Goal: Task Accomplishment & Management: Complete application form

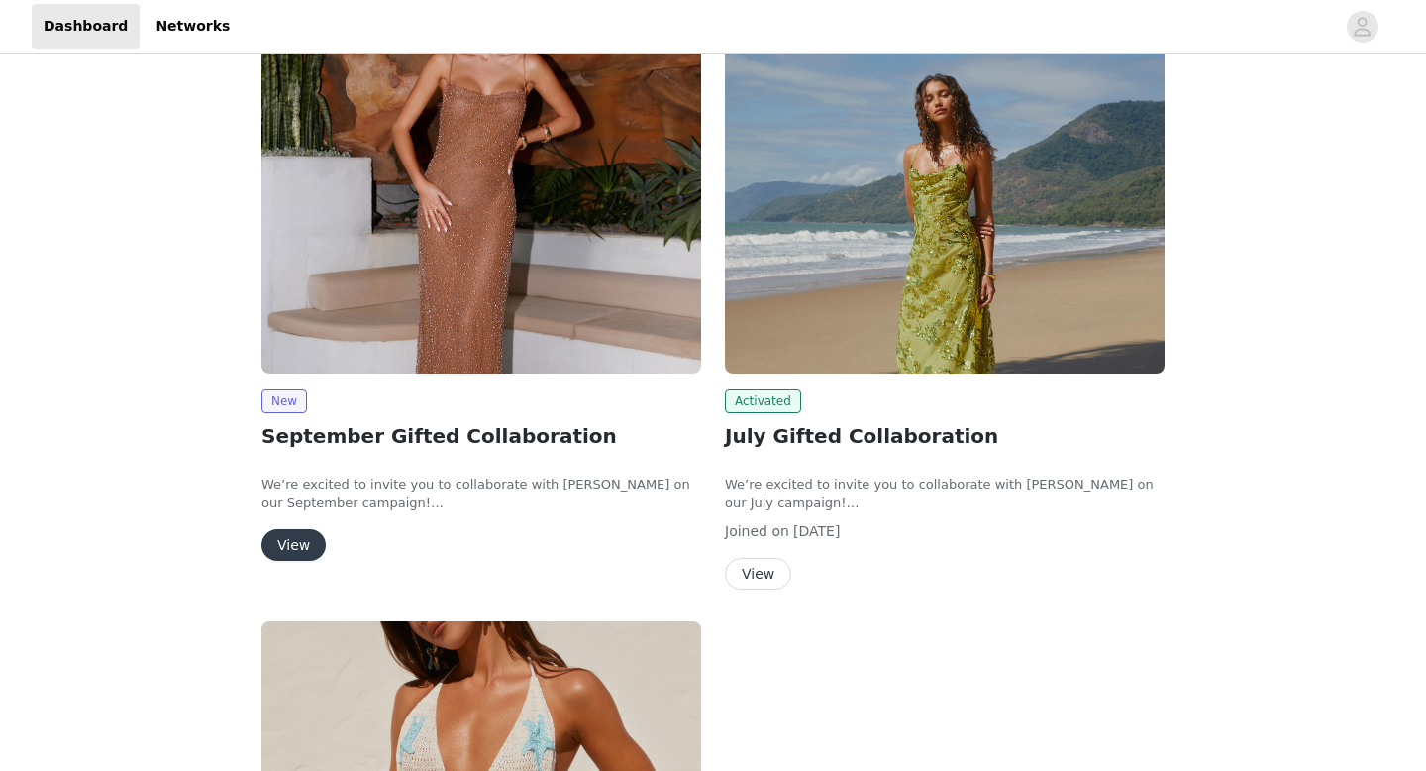
scroll to position [154, 0]
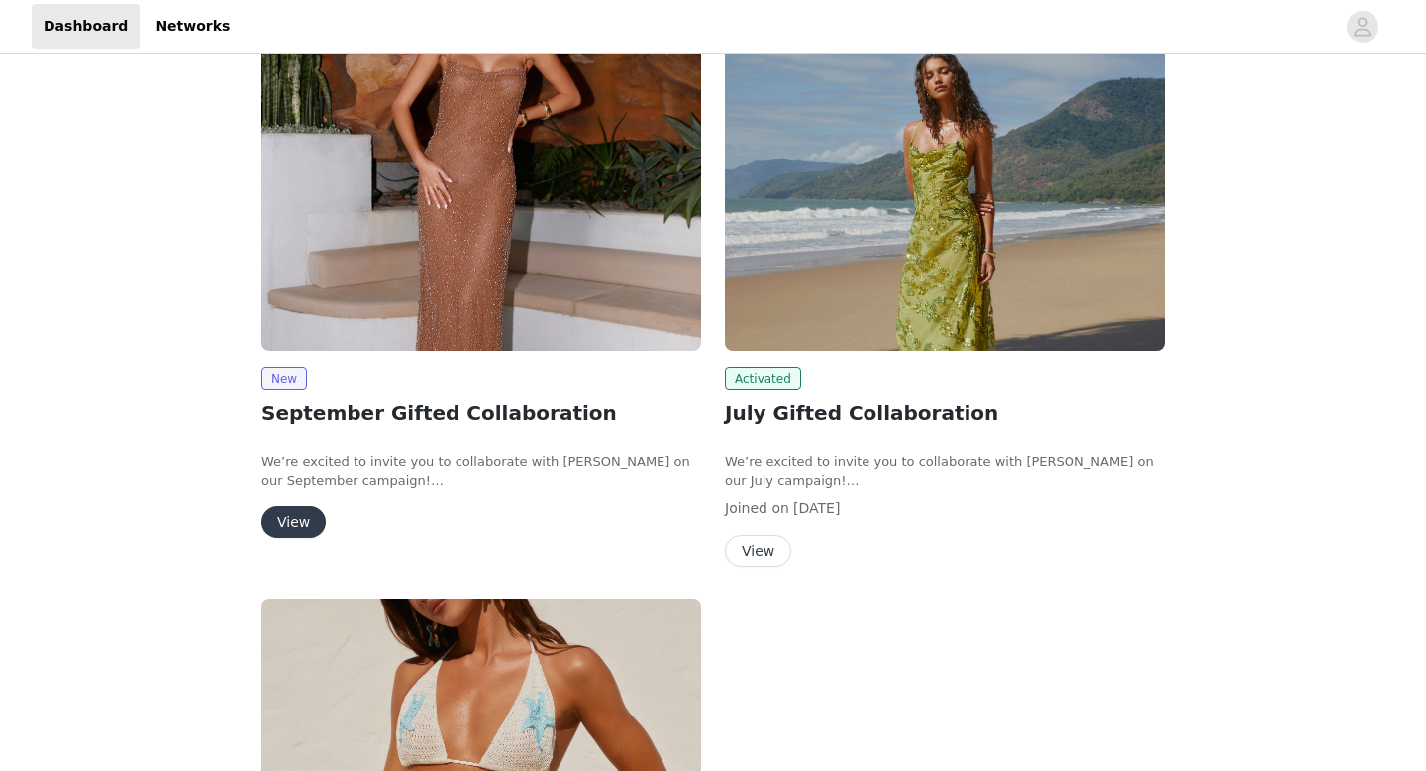
click at [293, 516] on button "View" at bounding box center [293, 522] width 64 height 32
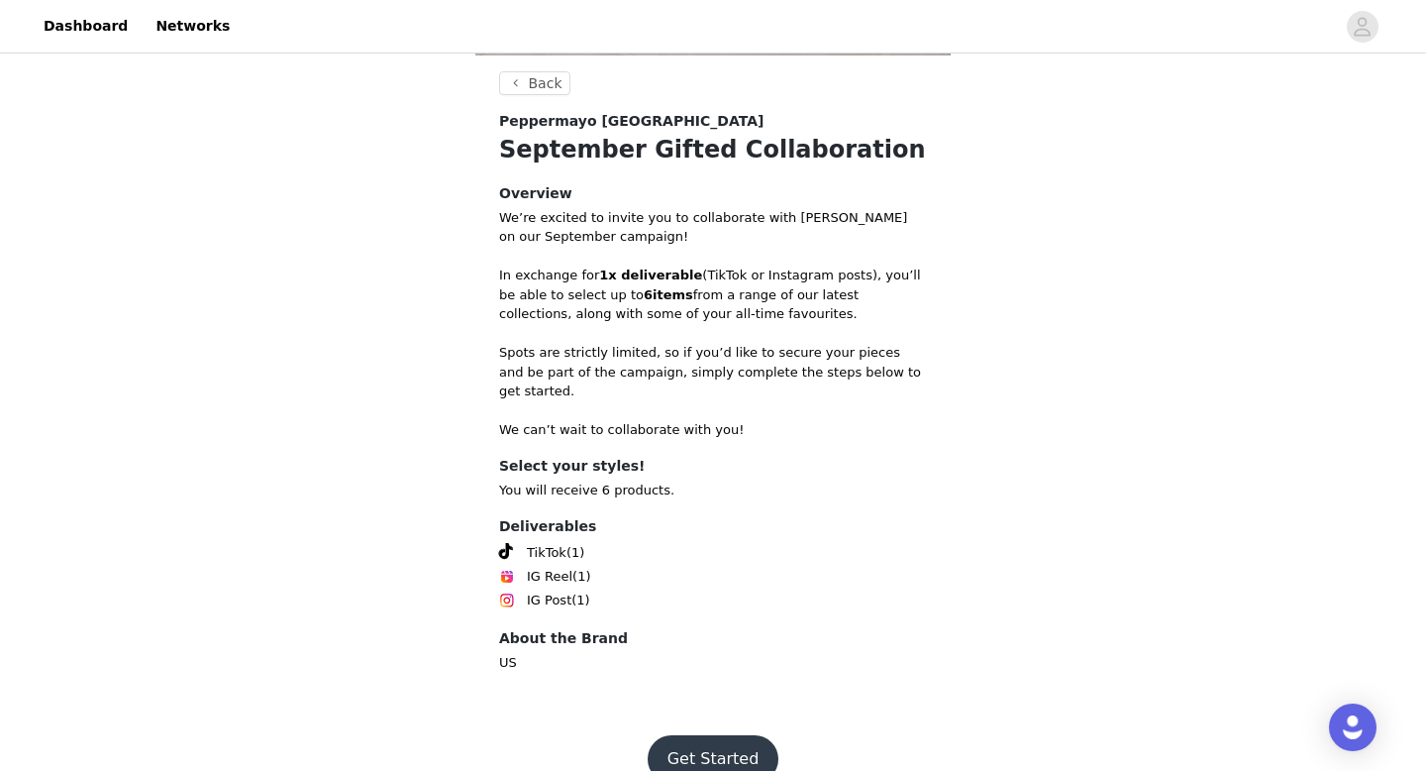
scroll to position [731, 0]
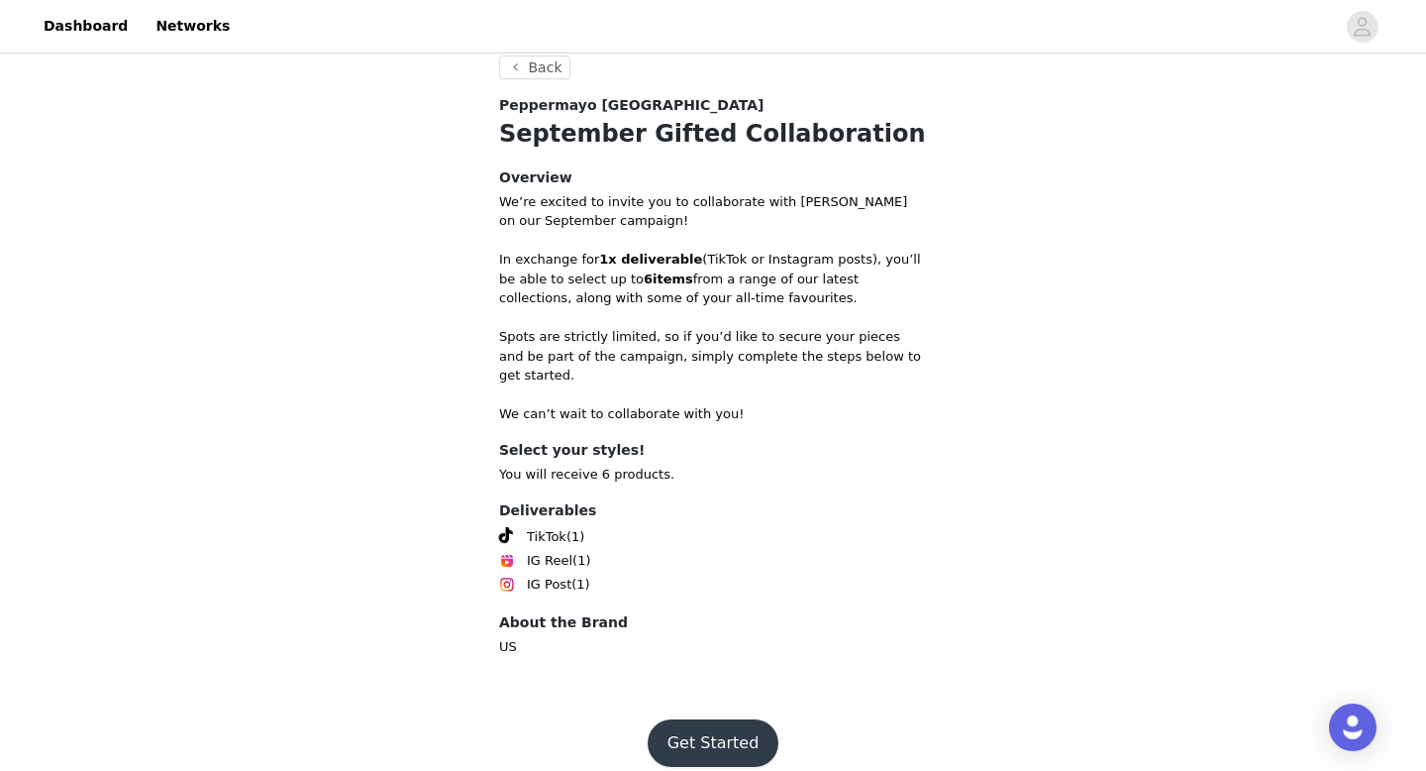
click at [725, 729] on button "Get Started" at bounding box center [714, 743] width 132 height 48
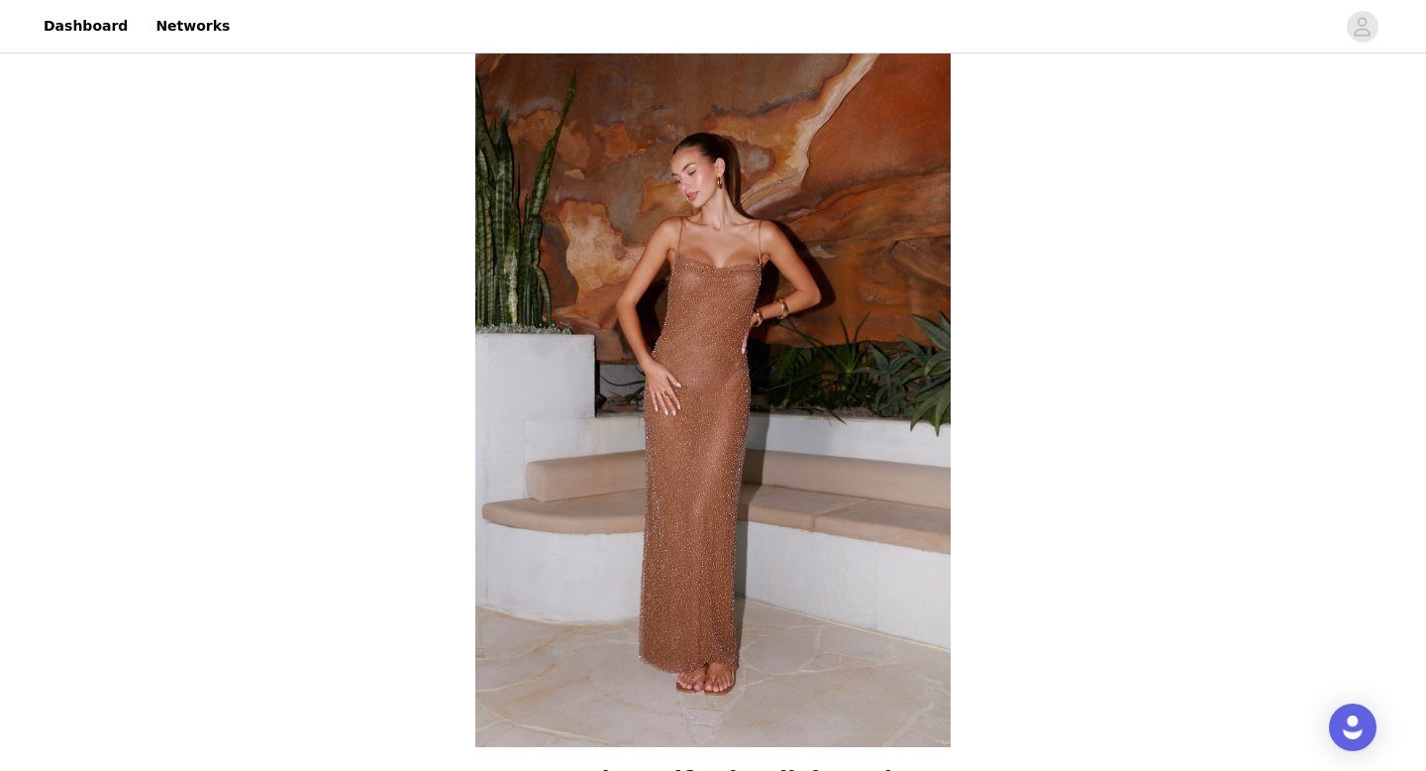
scroll to position [731, 0]
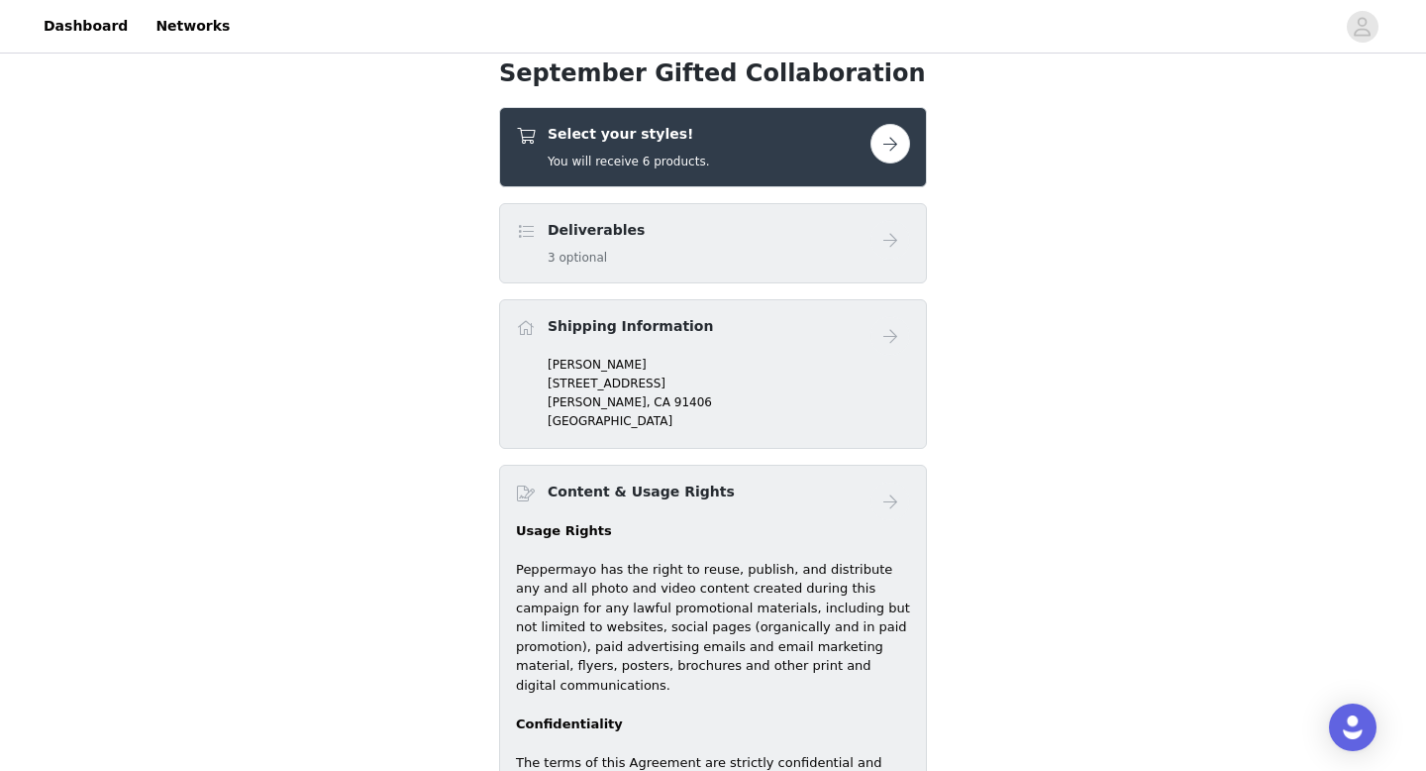
click at [888, 144] on button "button" at bounding box center [891, 144] width 40 height 40
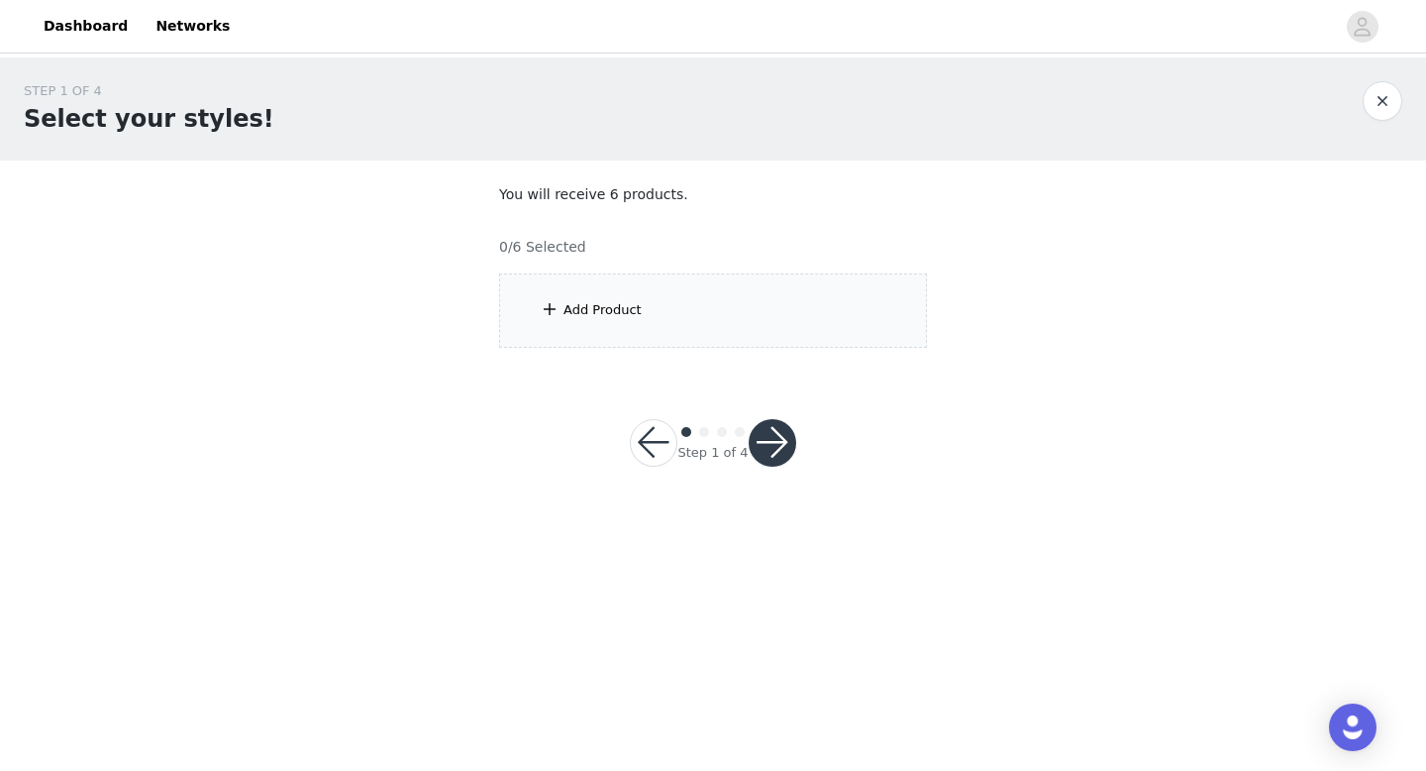
click at [662, 442] on button "button" at bounding box center [654, 443] width 48 height 48
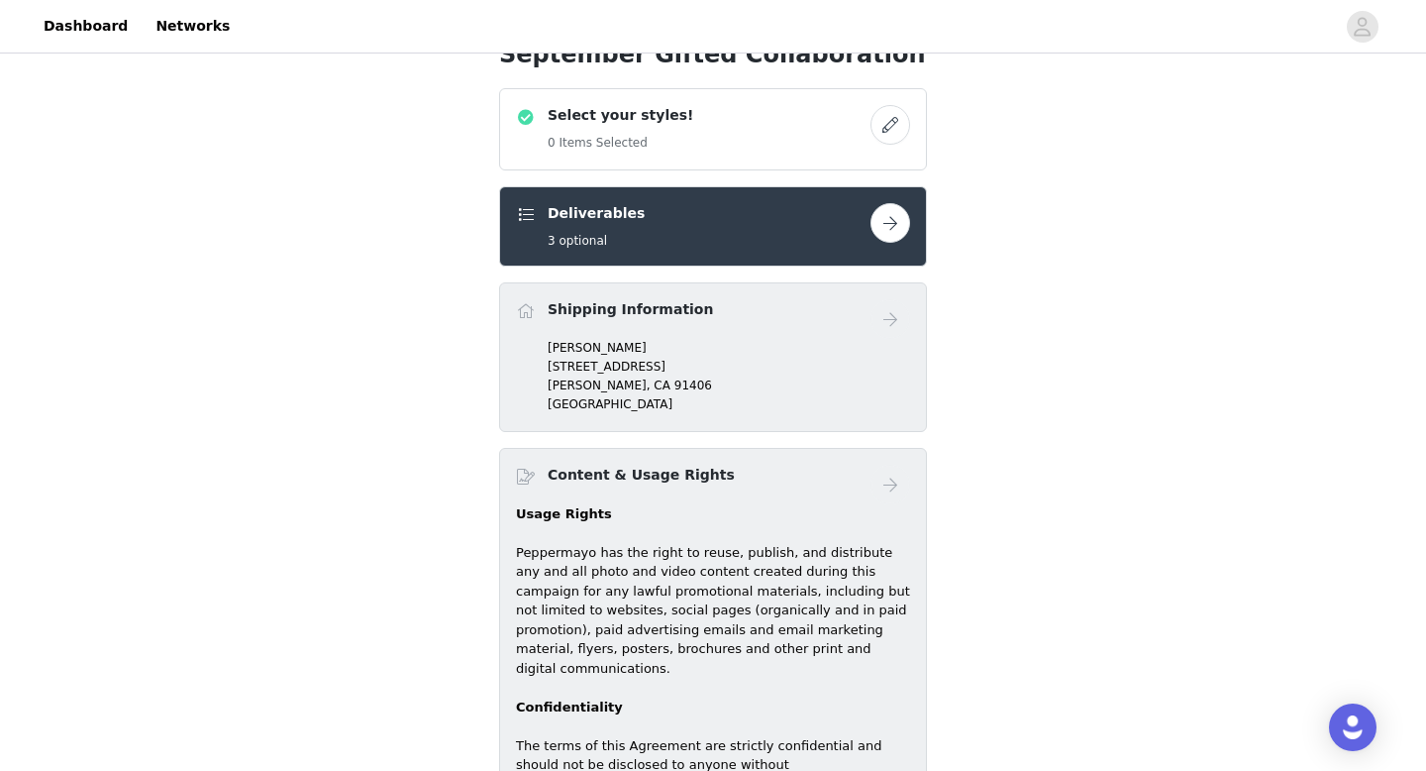
scroll to position [759, 0]
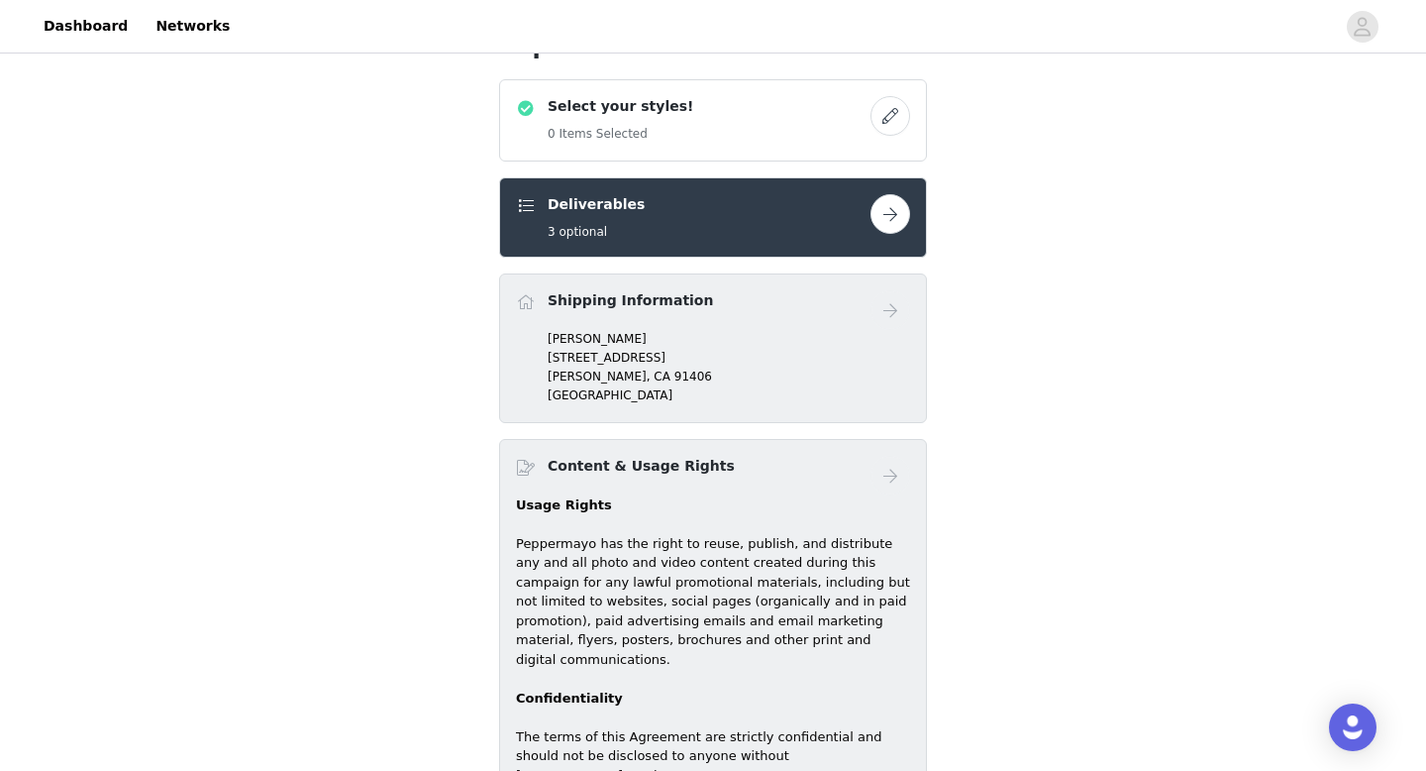
click at [972, 216] on div "September Gifted Collaboration Select your styles! 0 Items Selected Deliverable…" at bounding box center [713, 174] width 1426 height 1751
click at [893, 216] on button "button" at bounding box center [891, 214] width 40 height 40
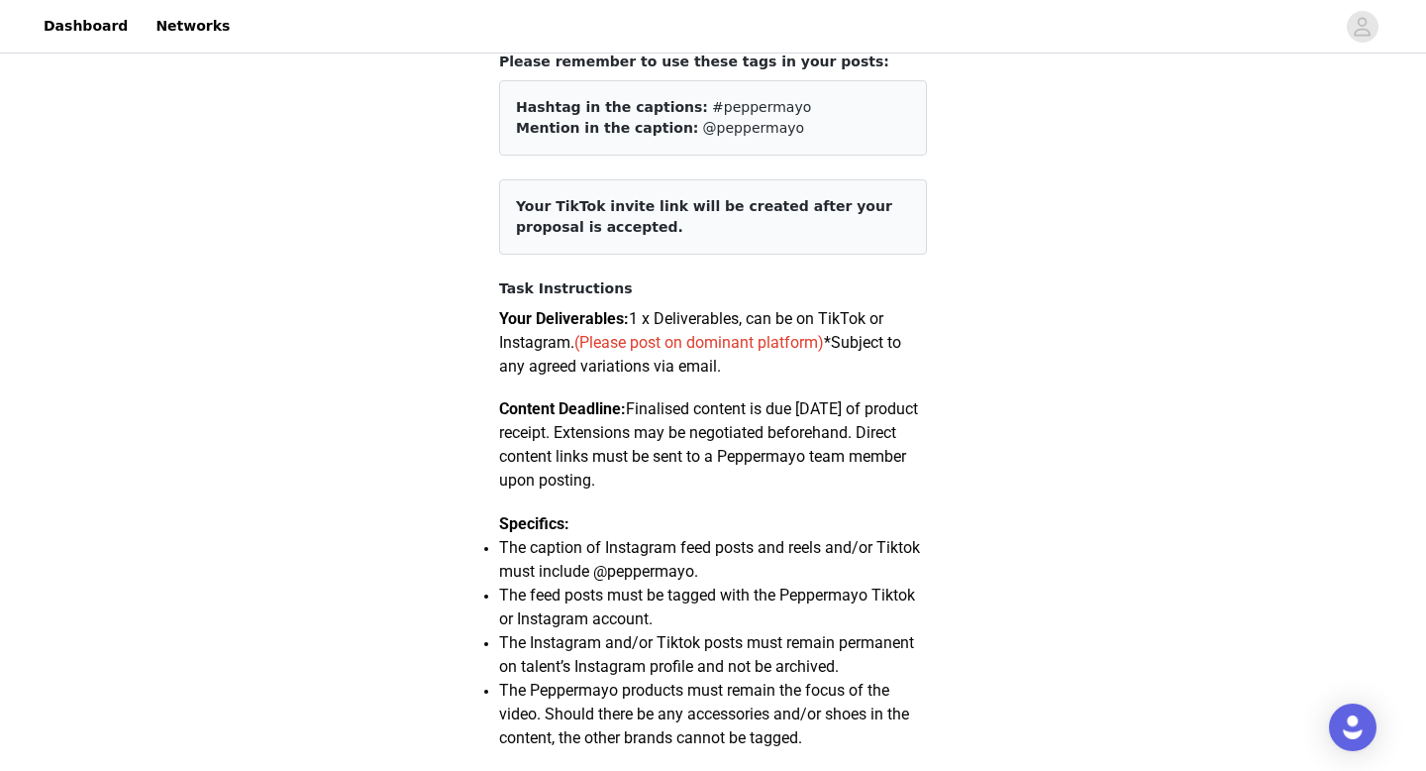
scroll to position [1159, 0]
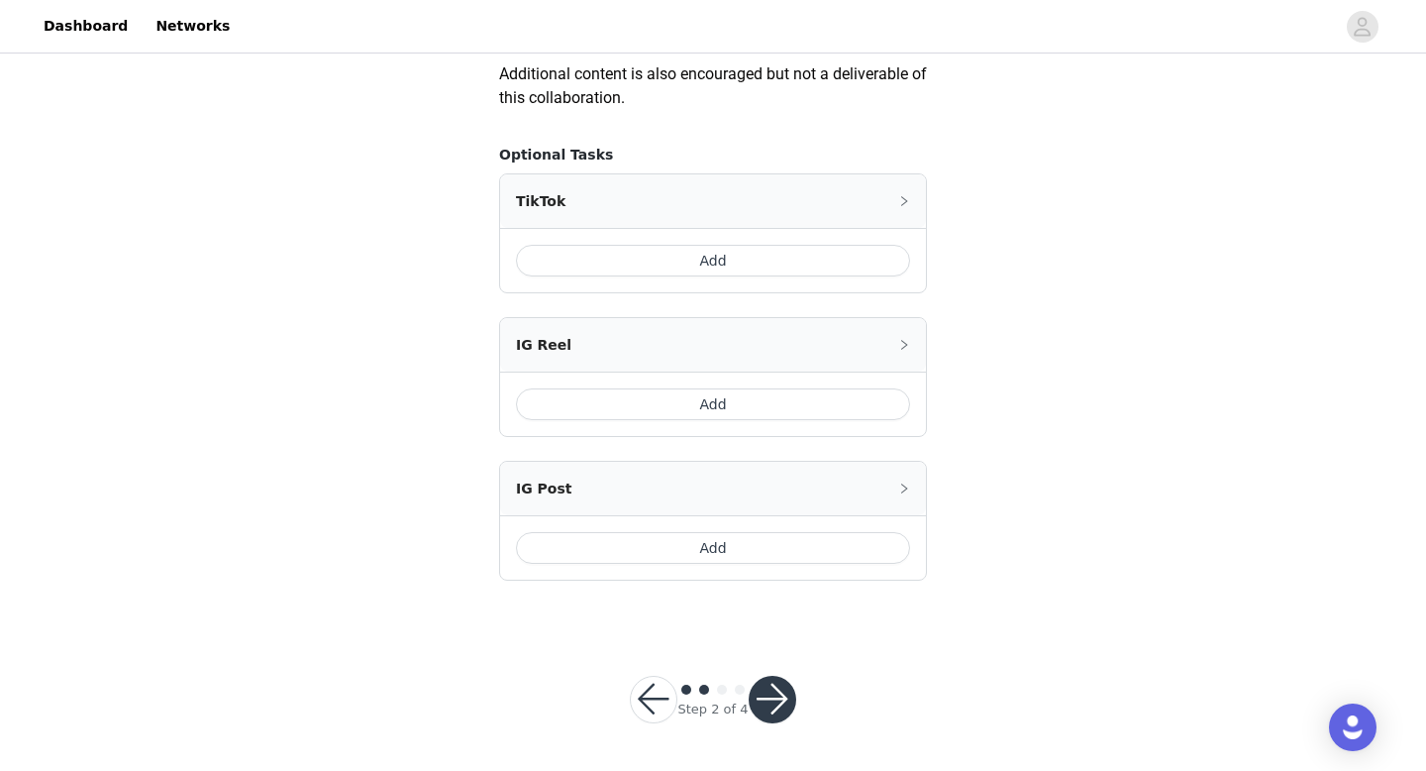
click at [648, 693] on button "button" at bounding box center [654, 699] width 48 height 48
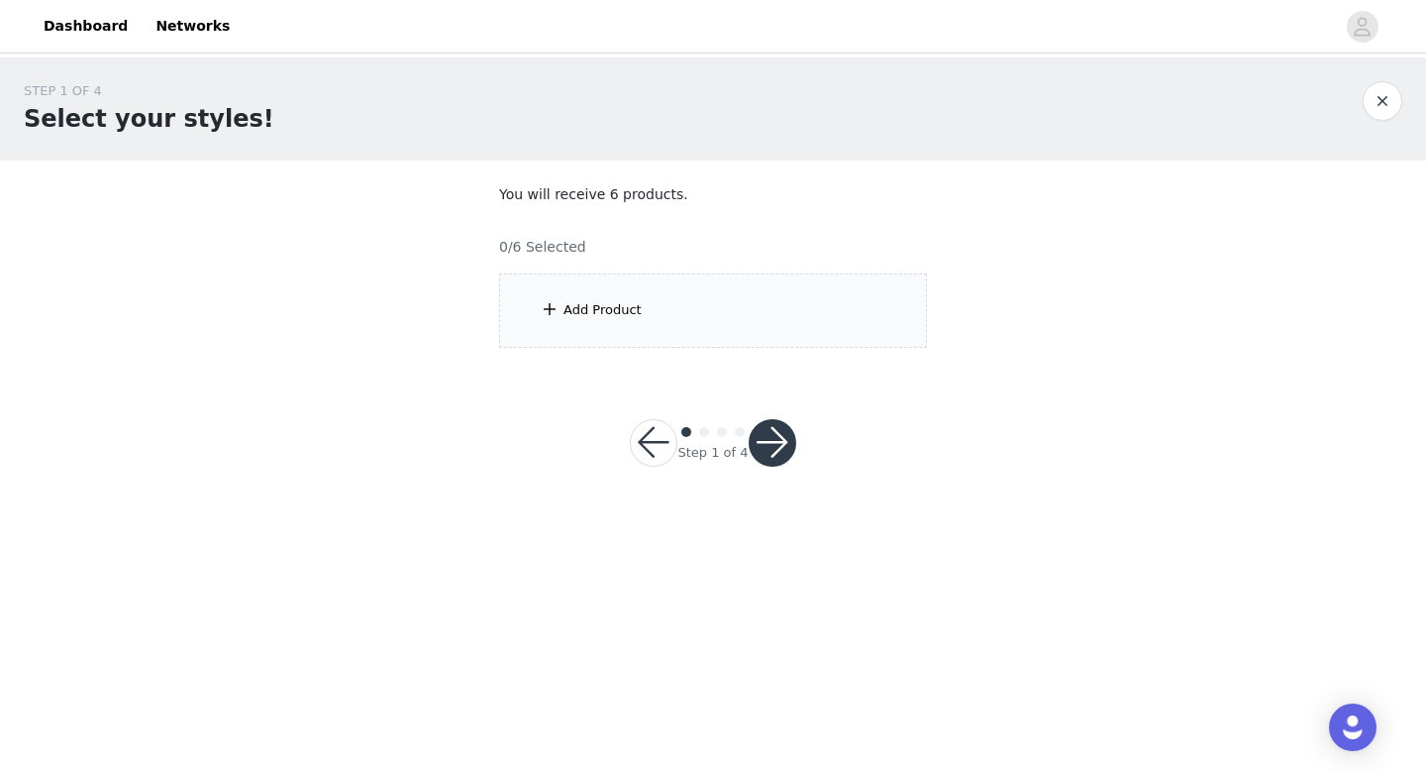
click at [686, 297] on div "Add Product" at bounding box center [713, 310] width 428 height 74
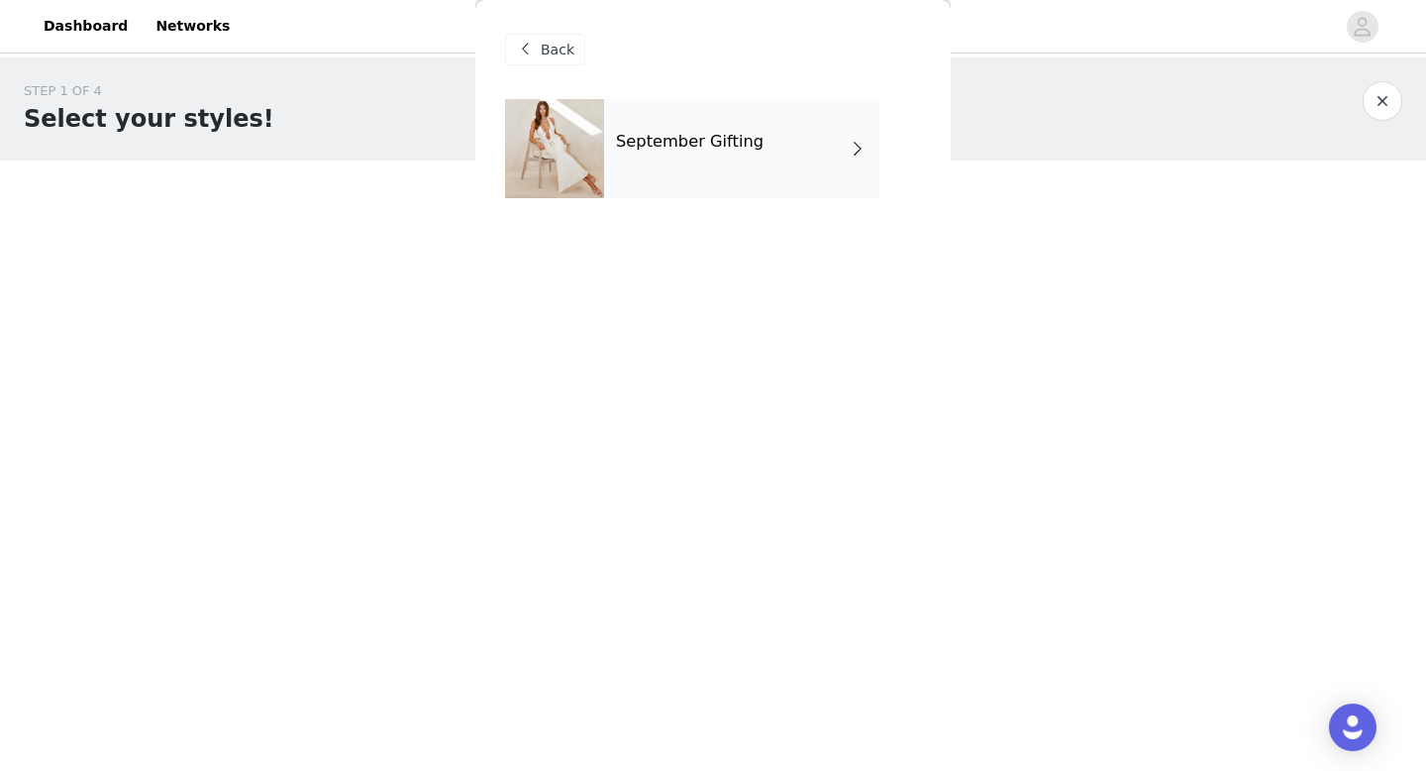
click at [704, 171] on div "September Gifting" at bounding box center [741, 148] width 275 height 99
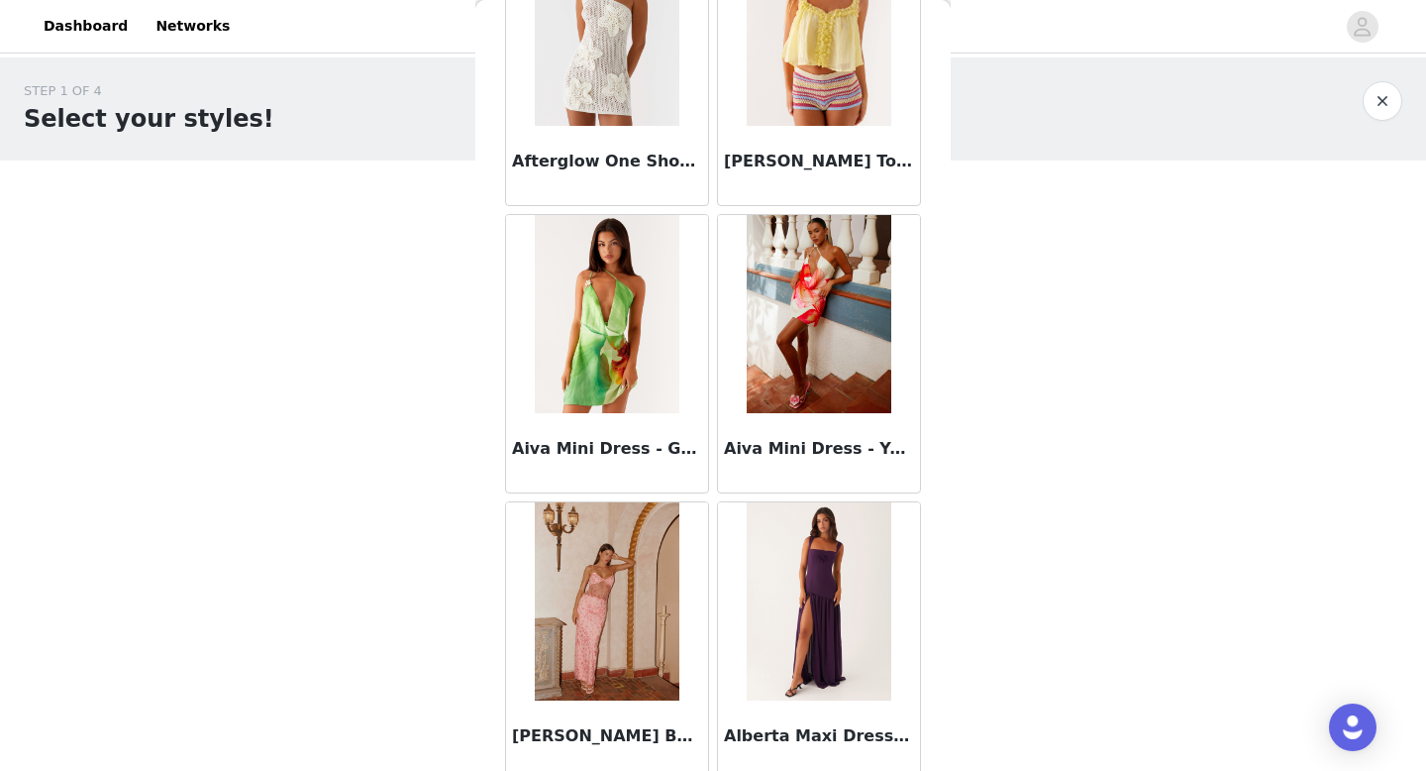
scroll to position [1433, 0]
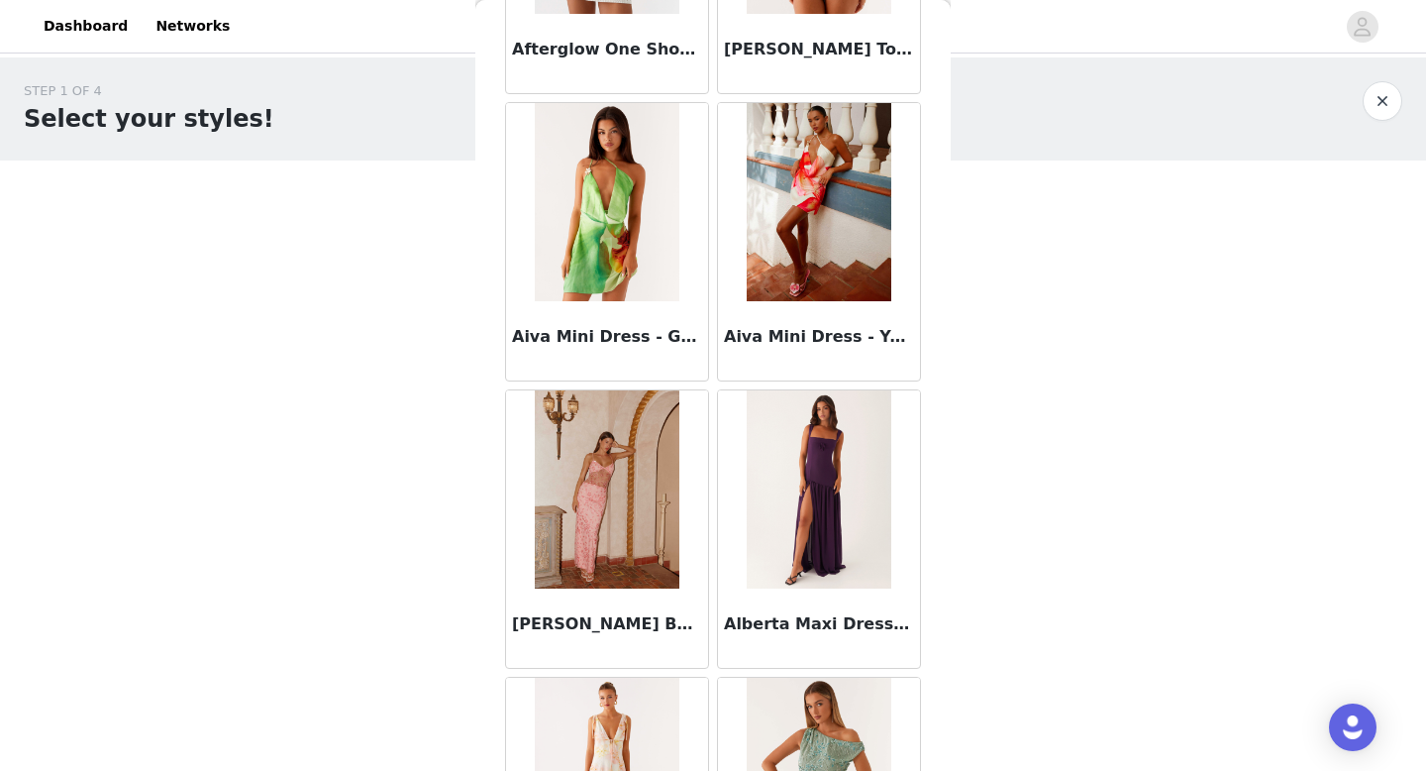
click at [630, 531] on img at bounding box center [607, 489] width 144 height 198
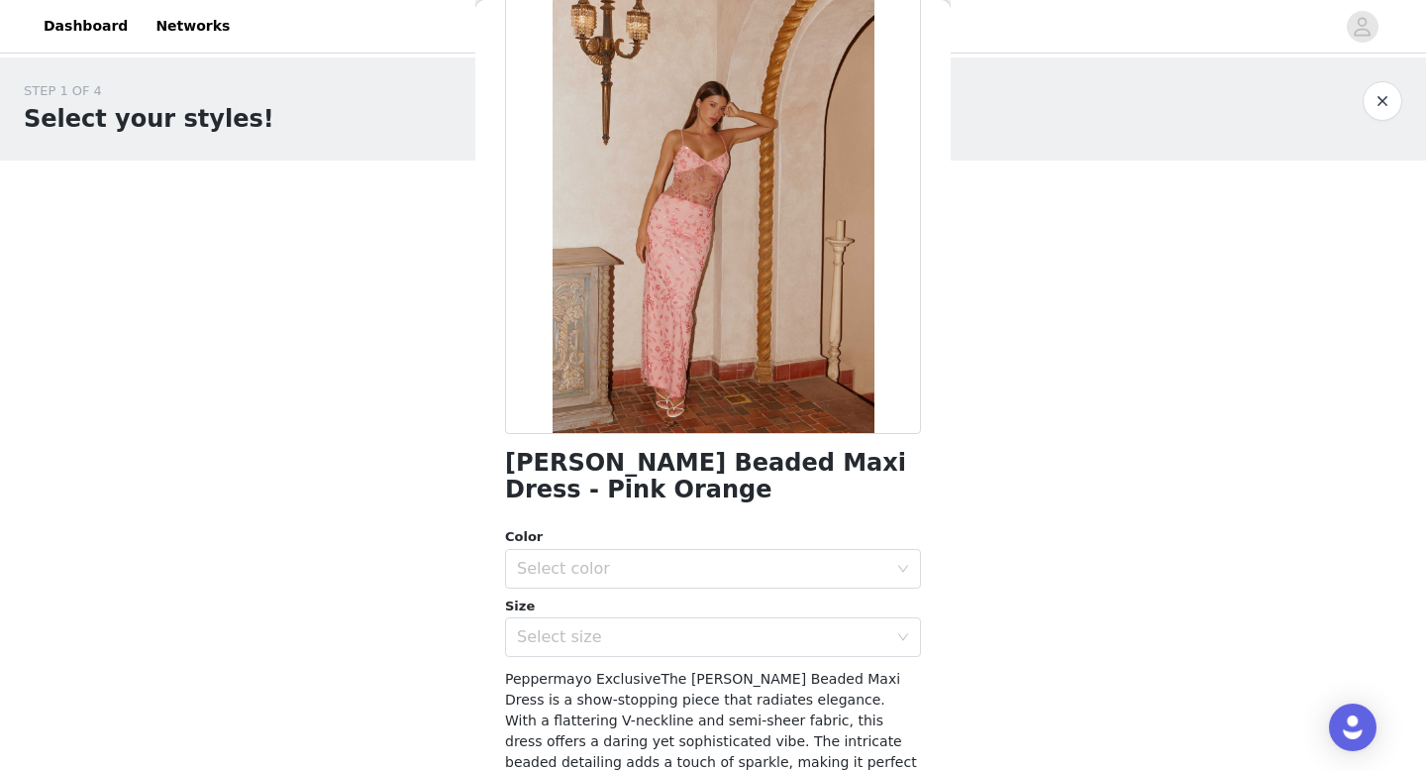
scroll to position [112, 0]
click at [594, 558] on div "Select color" at bounding box center [702, 568] width 370 height 20
click at [585, 609] on li "Pink Orange" at bounding box center [713, 611] width 416 height 32
click at [585, 645] on div "Select size" at bounding box center [702, 636] width 370 height 20
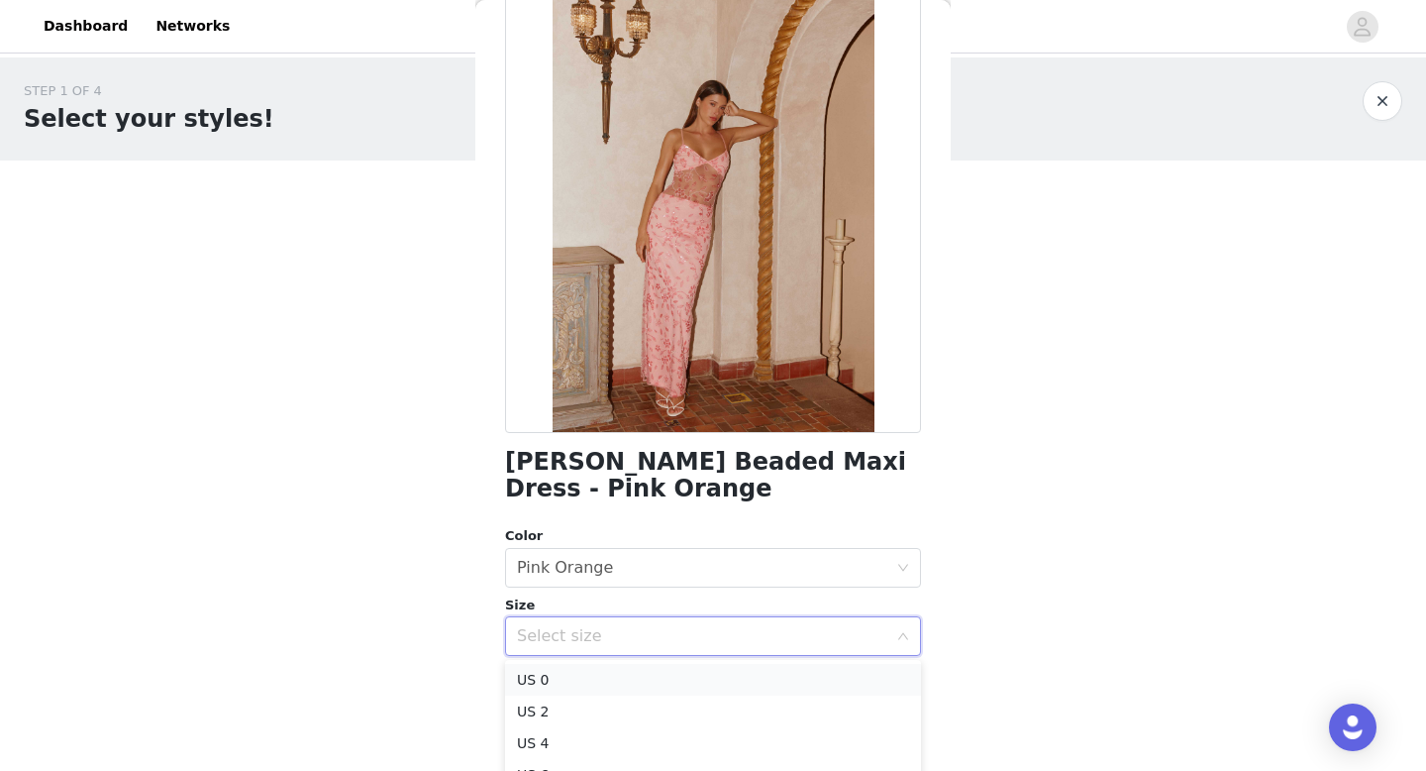
click at [586, 676] on li "US 0" at bounding box center [713, 680] width 416 height 32
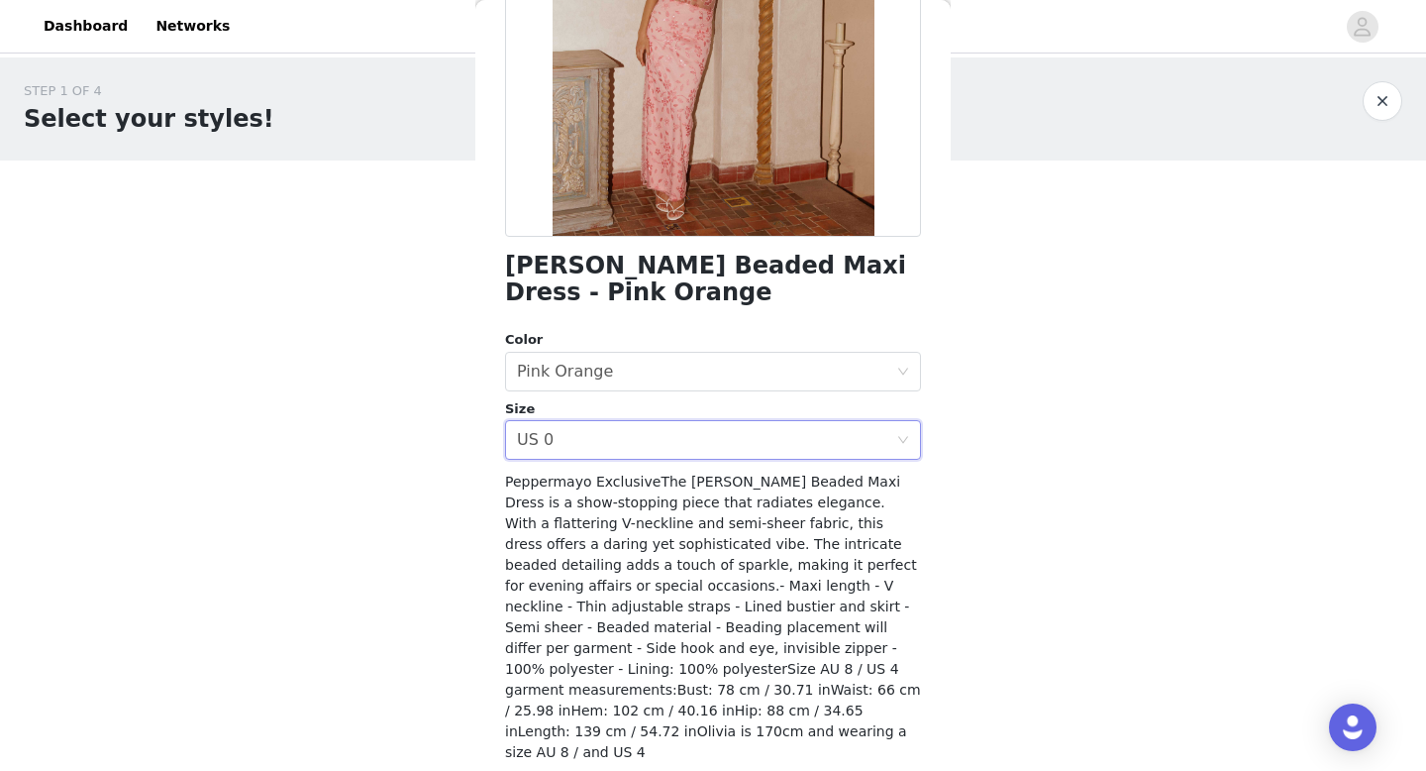
scroll to position [362, 0]
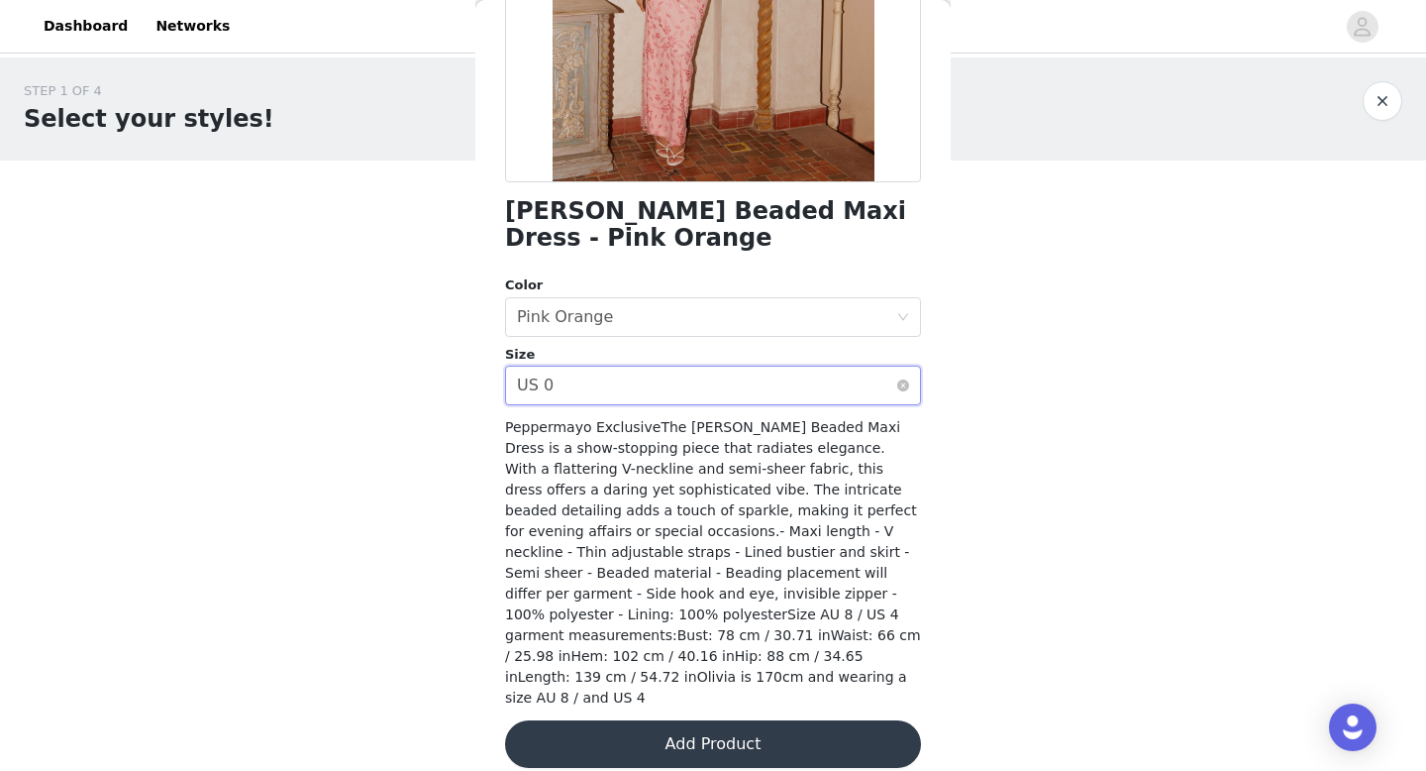
click at [771, 379] on div "Select size US 0" at bounding box center [706, 385] width 379 height 38
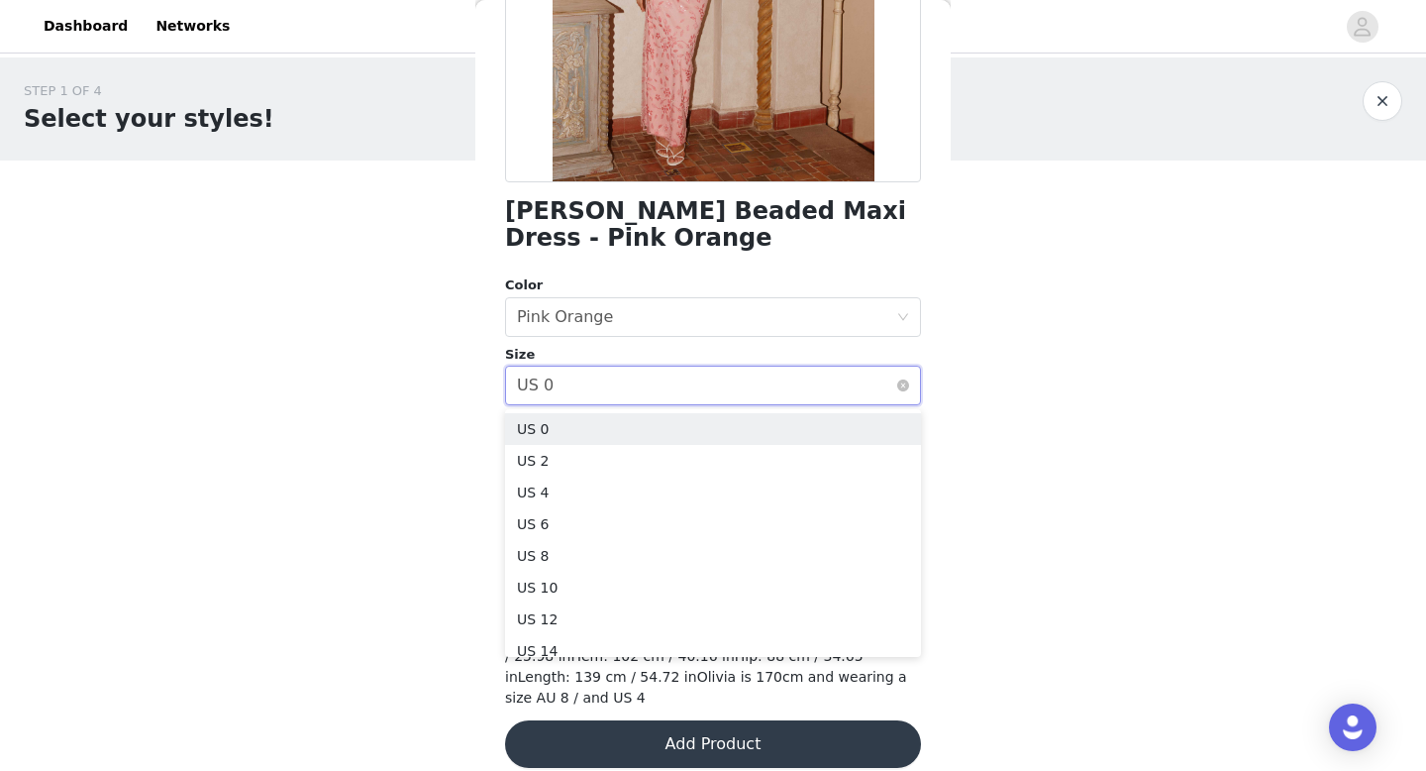
click at [771, 379] on div "Select size US 0" at bounding box center [706, 385] width 379 height 38
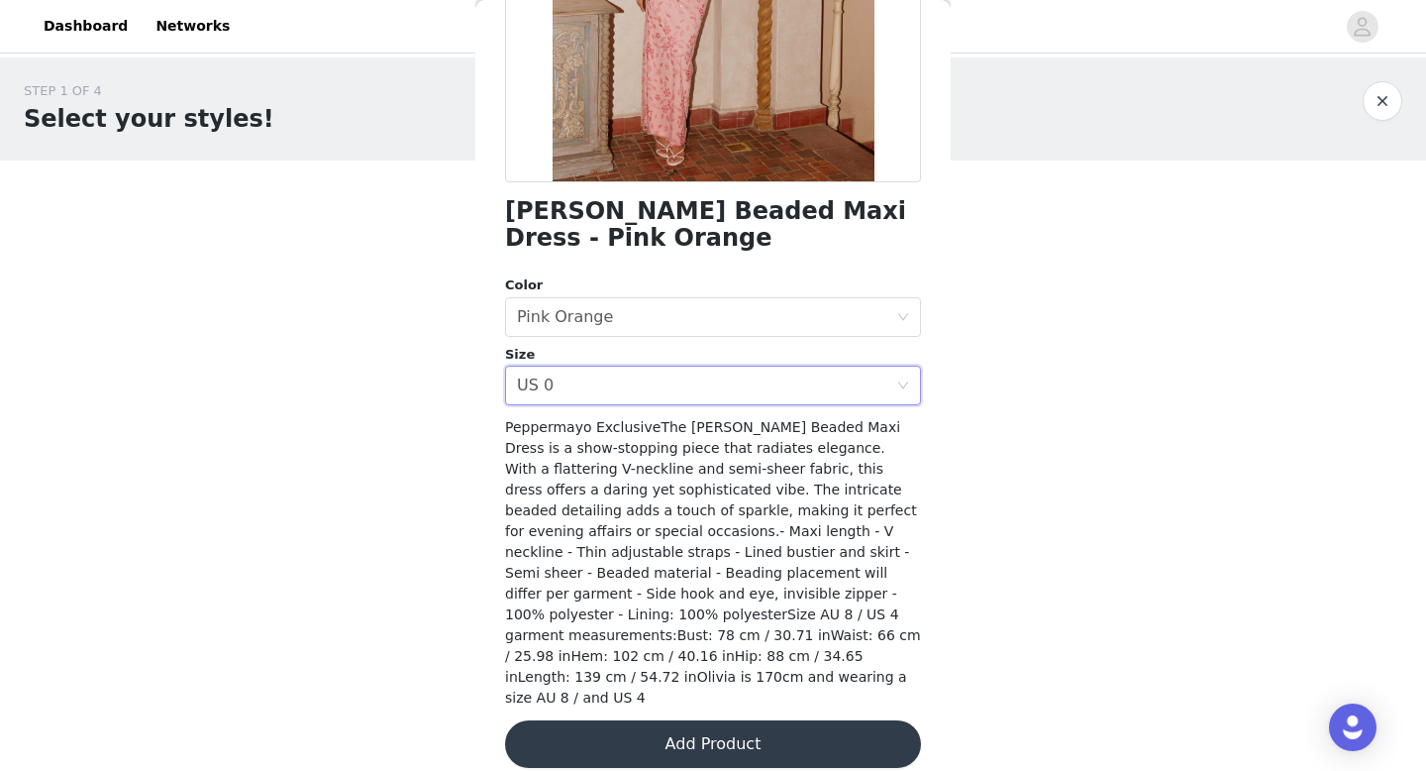
click at [709, 720] on button "Add Product" at bounding box center [713, 744] width 416 height 48
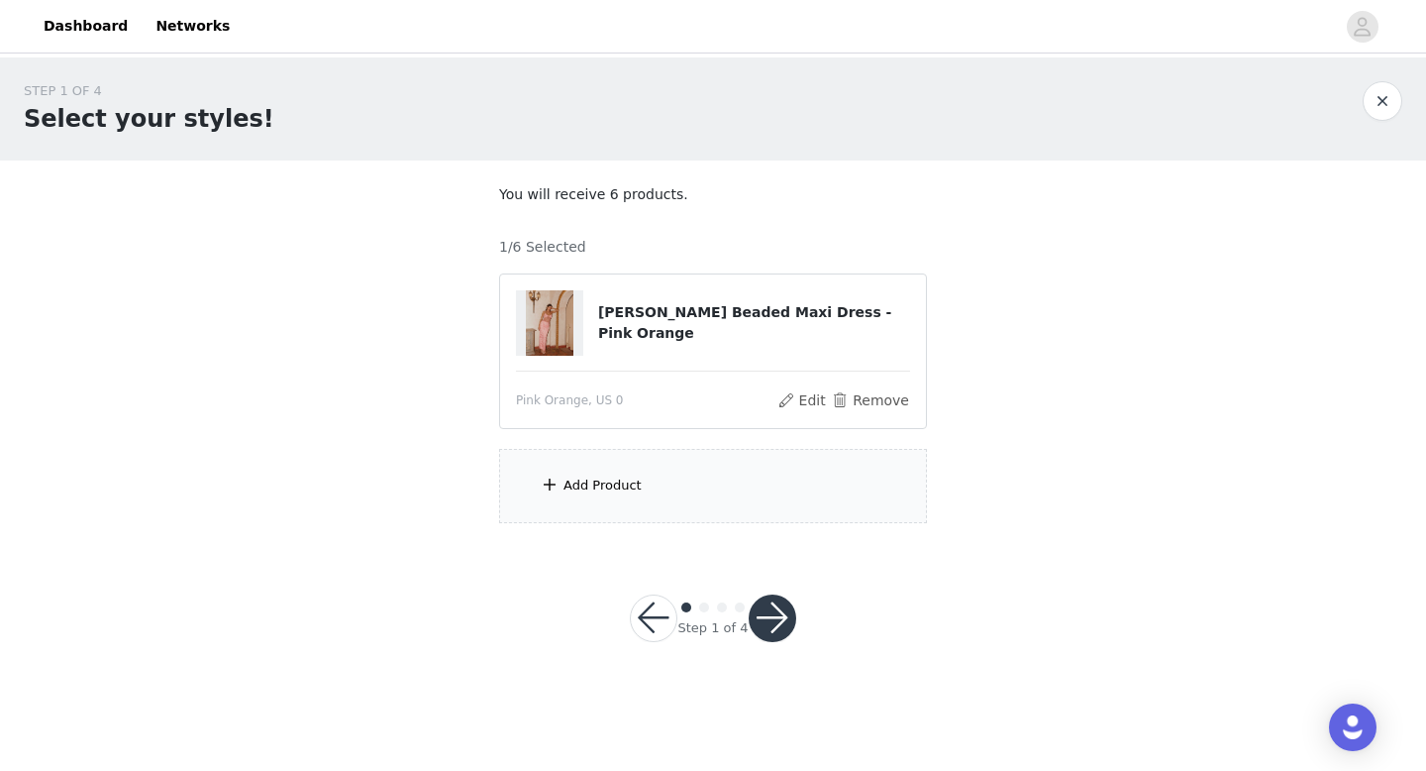
click at [723, 505] on div "Add Product" at bounding box center [713, 486] width 428 height 74
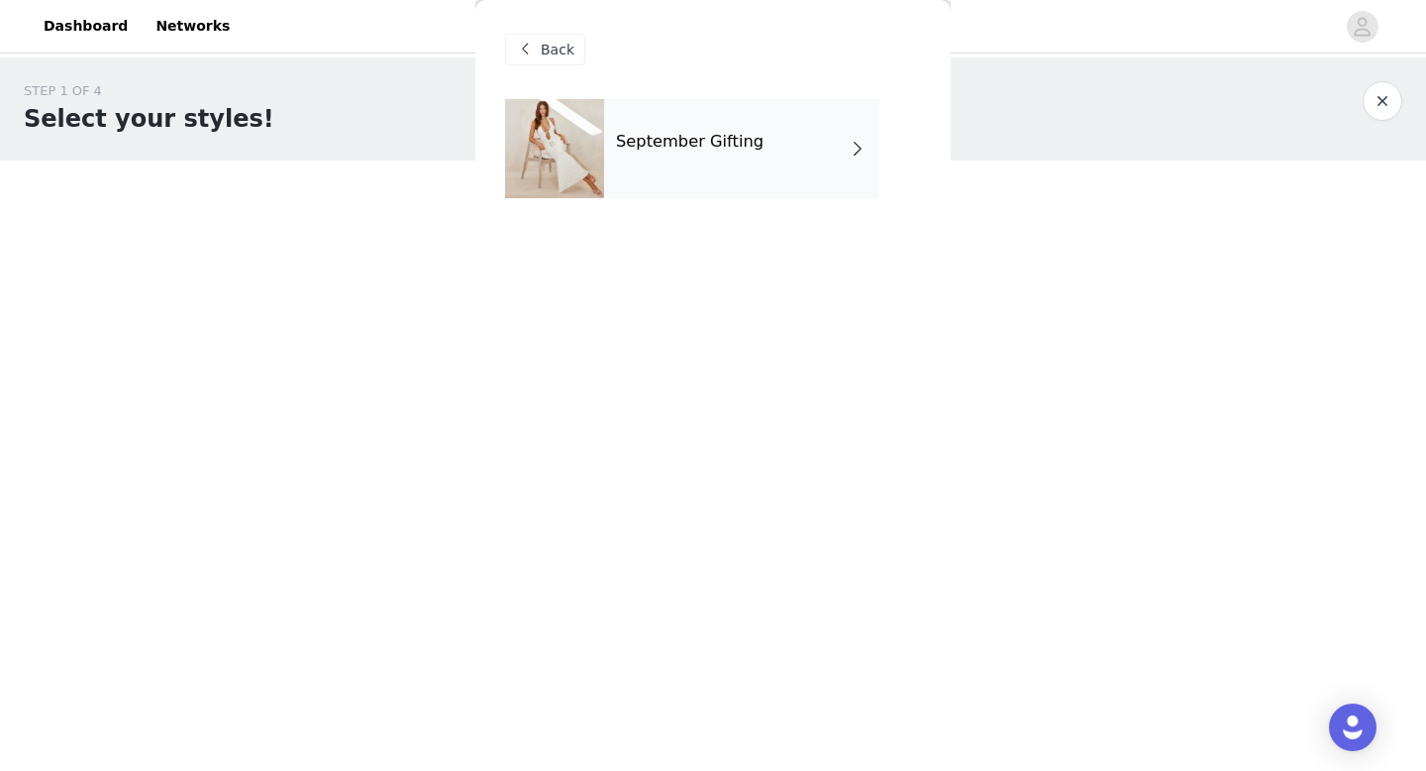
click at [738, 154] on div "September Gifting" at bounding box center [741, 148] width 275 height 99
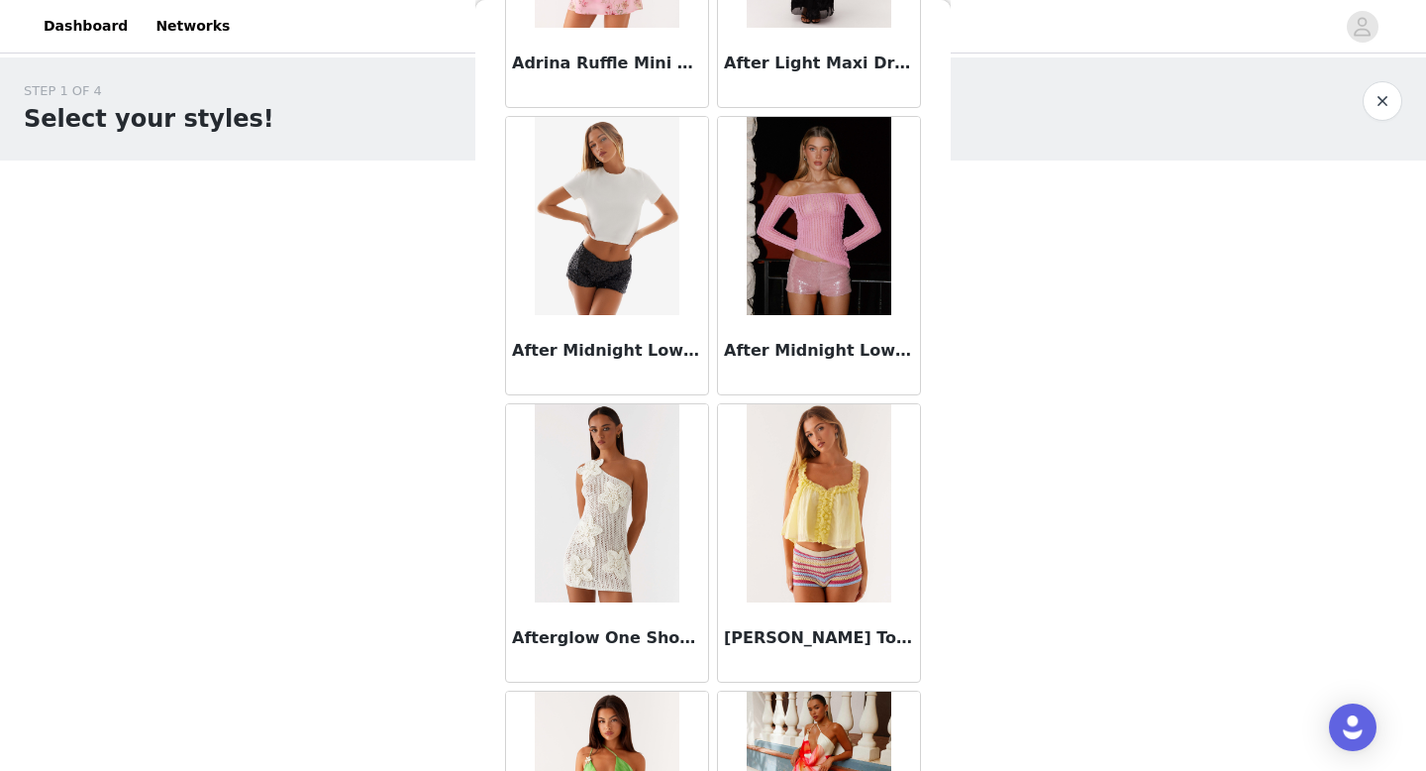
scroll to position [0, 0]
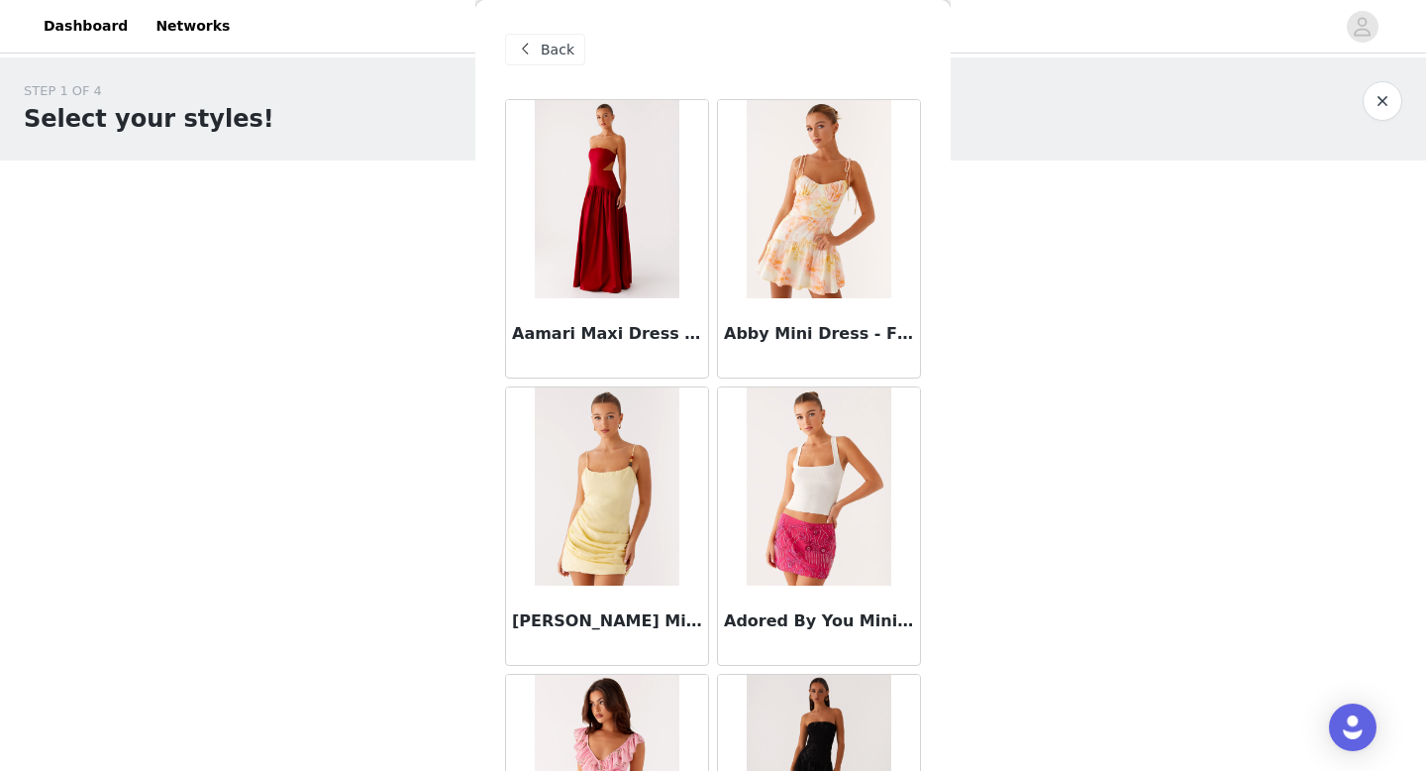
click at [559, 53] on span "Back" at bounding box center [558, 50] width 34 height 21
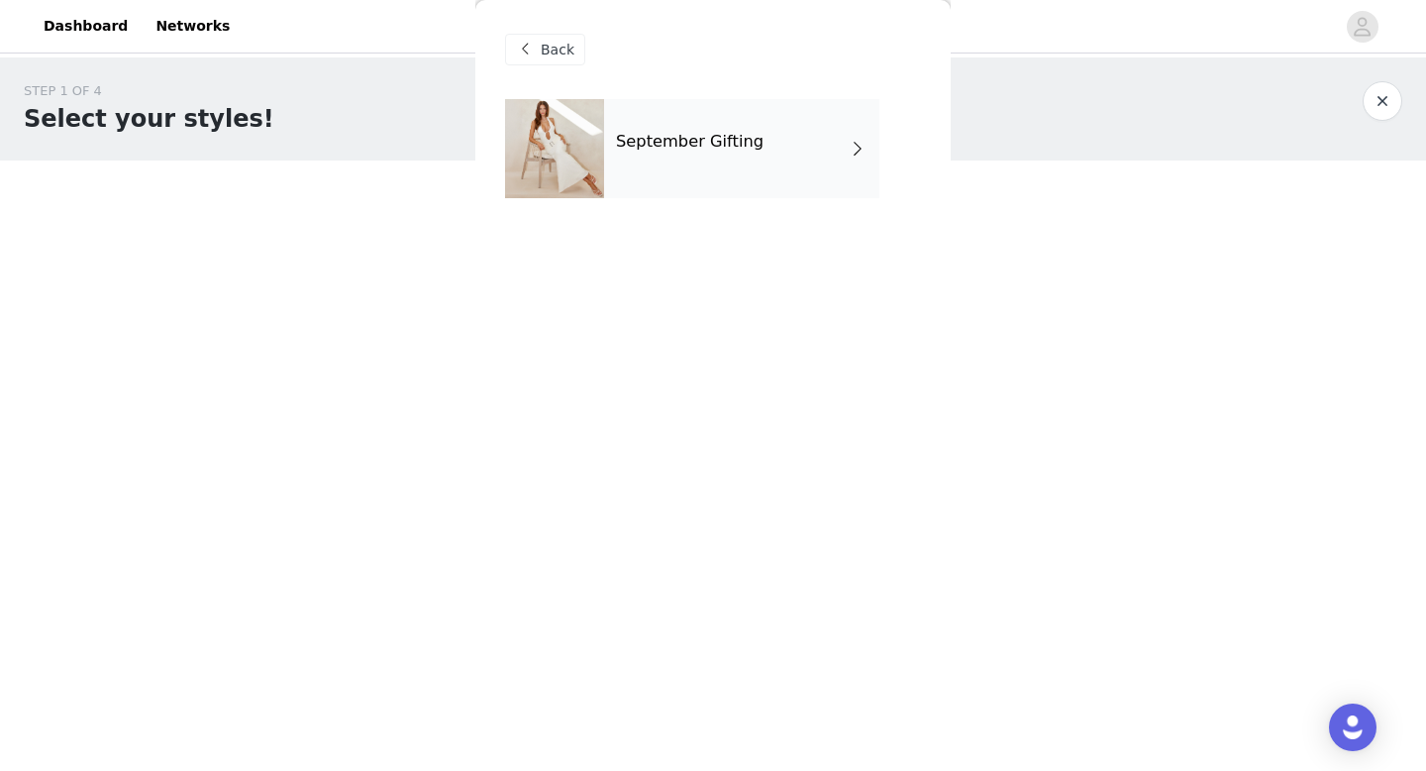
click at [643, 137] on h4 "September Gifting" at bounding box center [690, 142] width 148 height 18
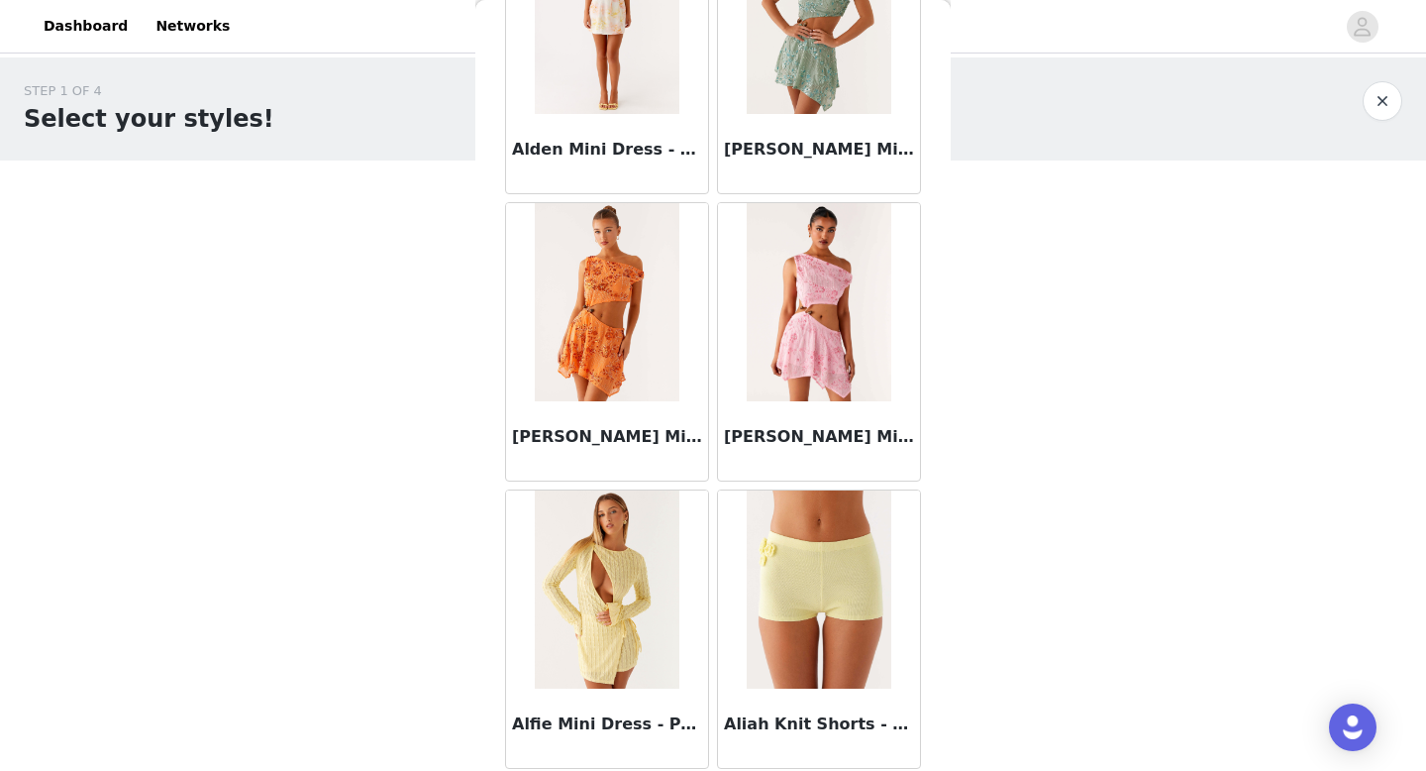
scroll to position [2260, 0]
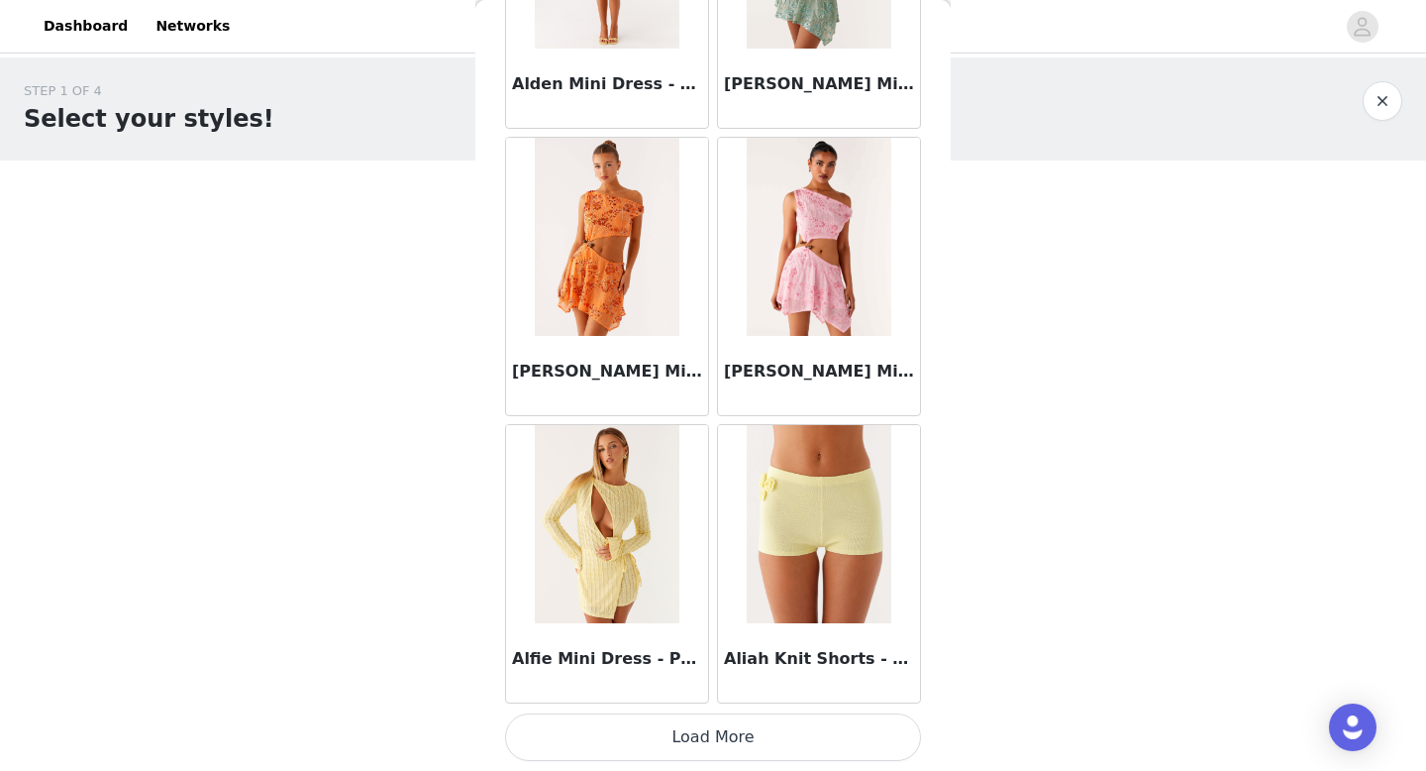
click at [709, 738] on button "Load More" at bounding box center [713, 737] width 416 height 48
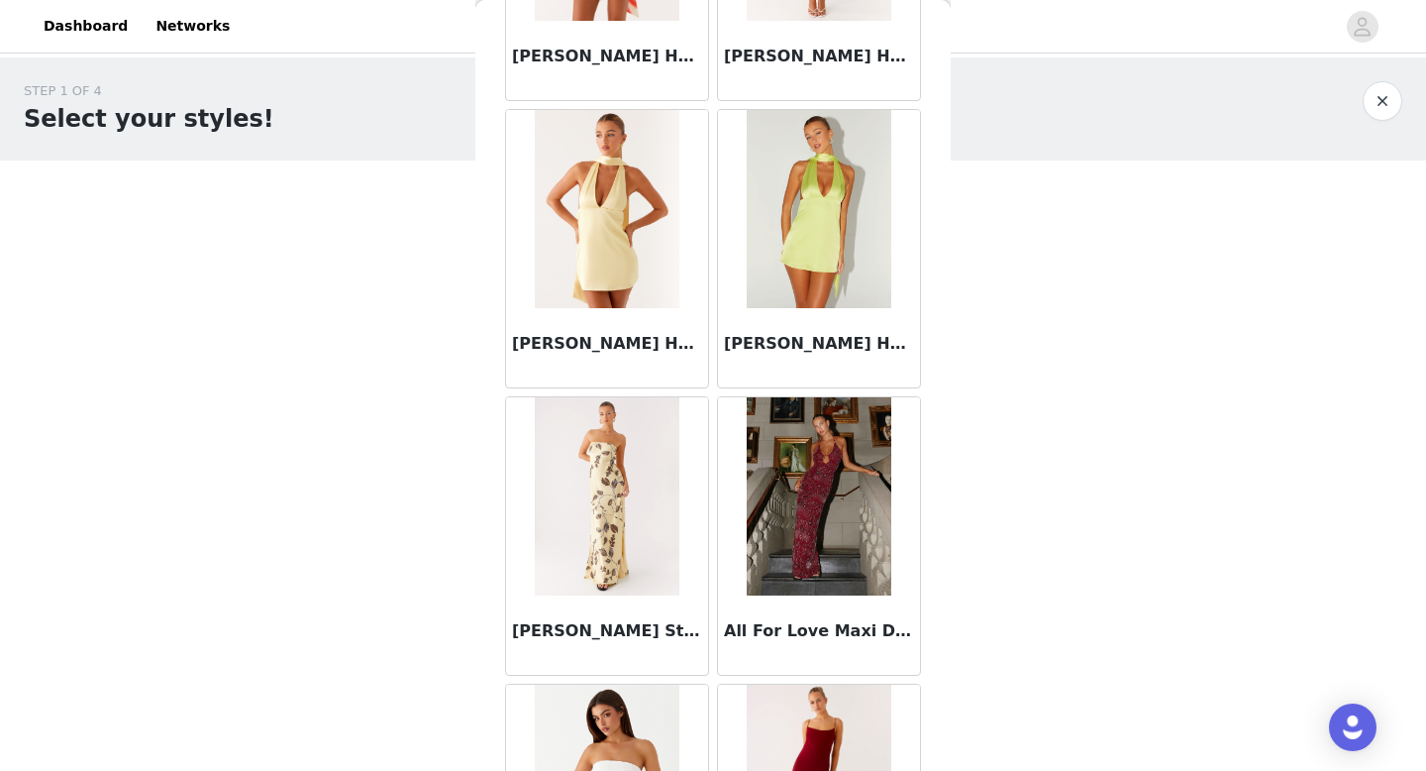
scroll to position [3728, 0]
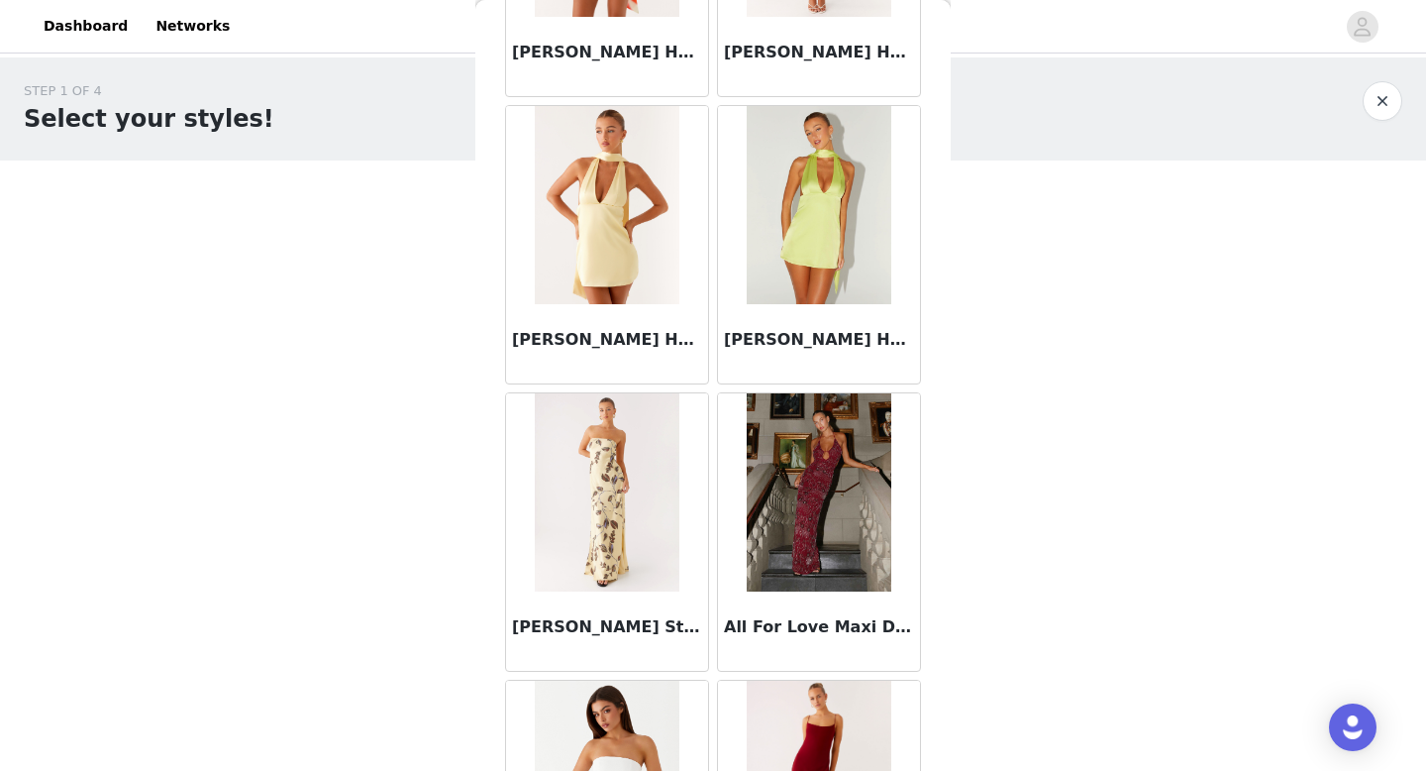
click at [811, 488] on img at bounding box center [819, 492] width 144 height 198
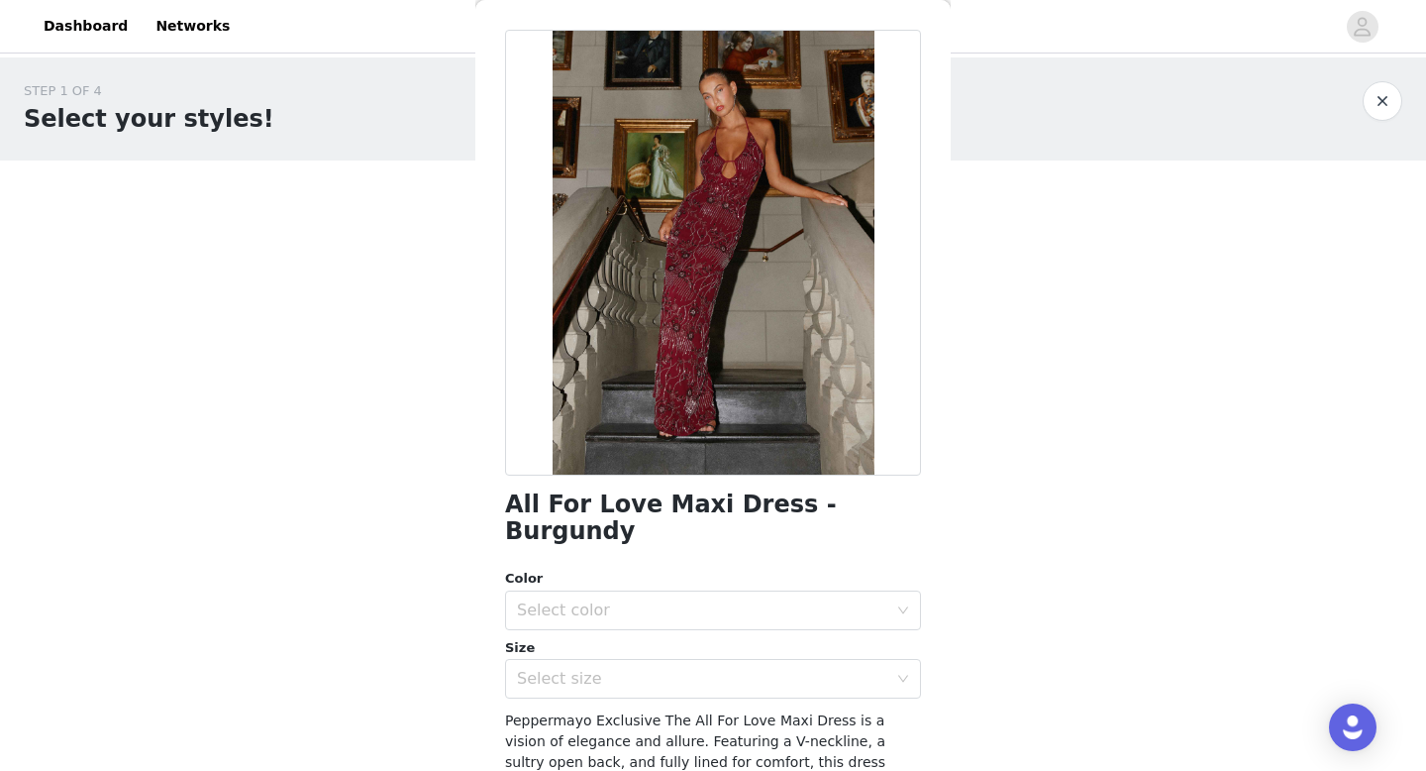
scroll to position [77, 0]
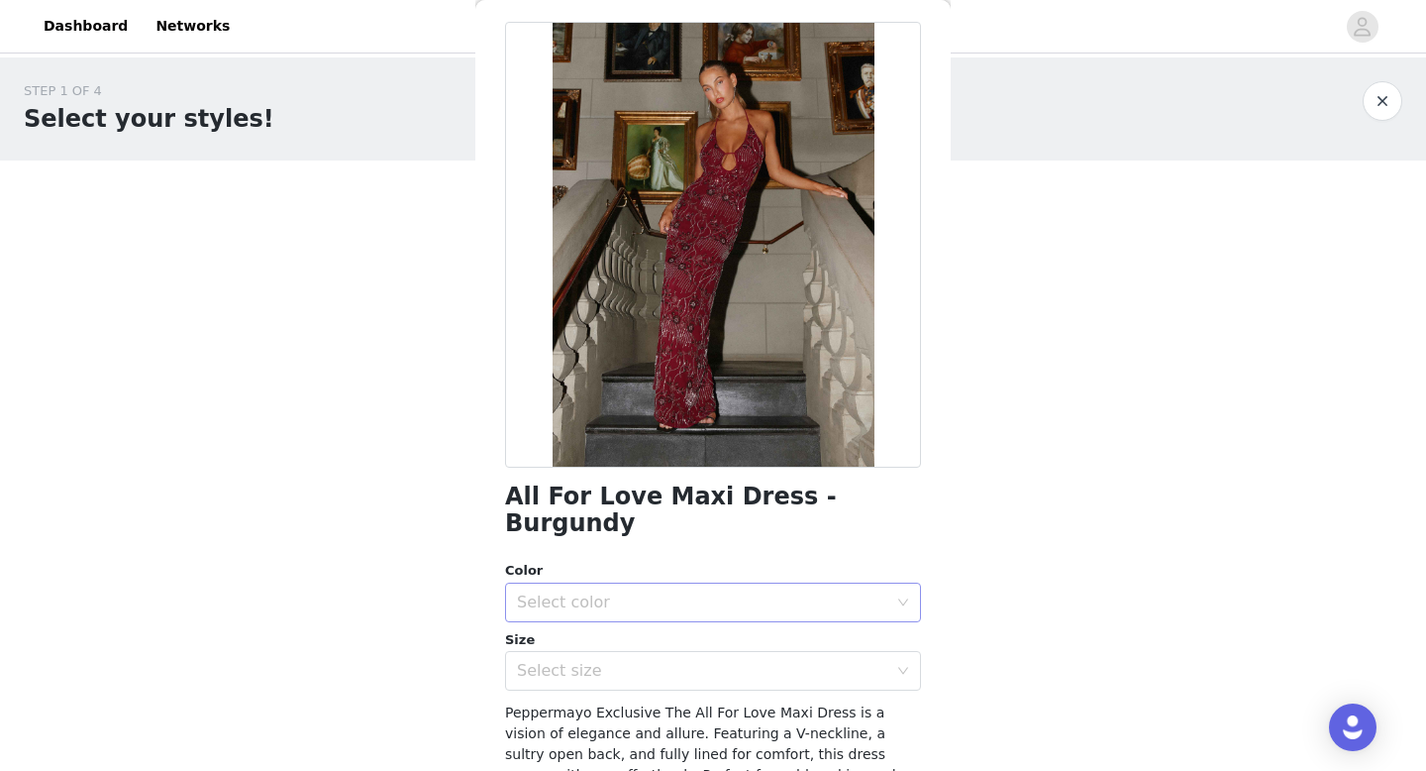
click at [672, 592] on div "Select color" at bounding box center [702, 602] width 370 height 20
click at [661, 610] on li "Burgundy" at bounding box center [713, 619] width 416 height 32
click at [654, 661] on div "Select size" at bounding box center [702, 671] width 370 height 20
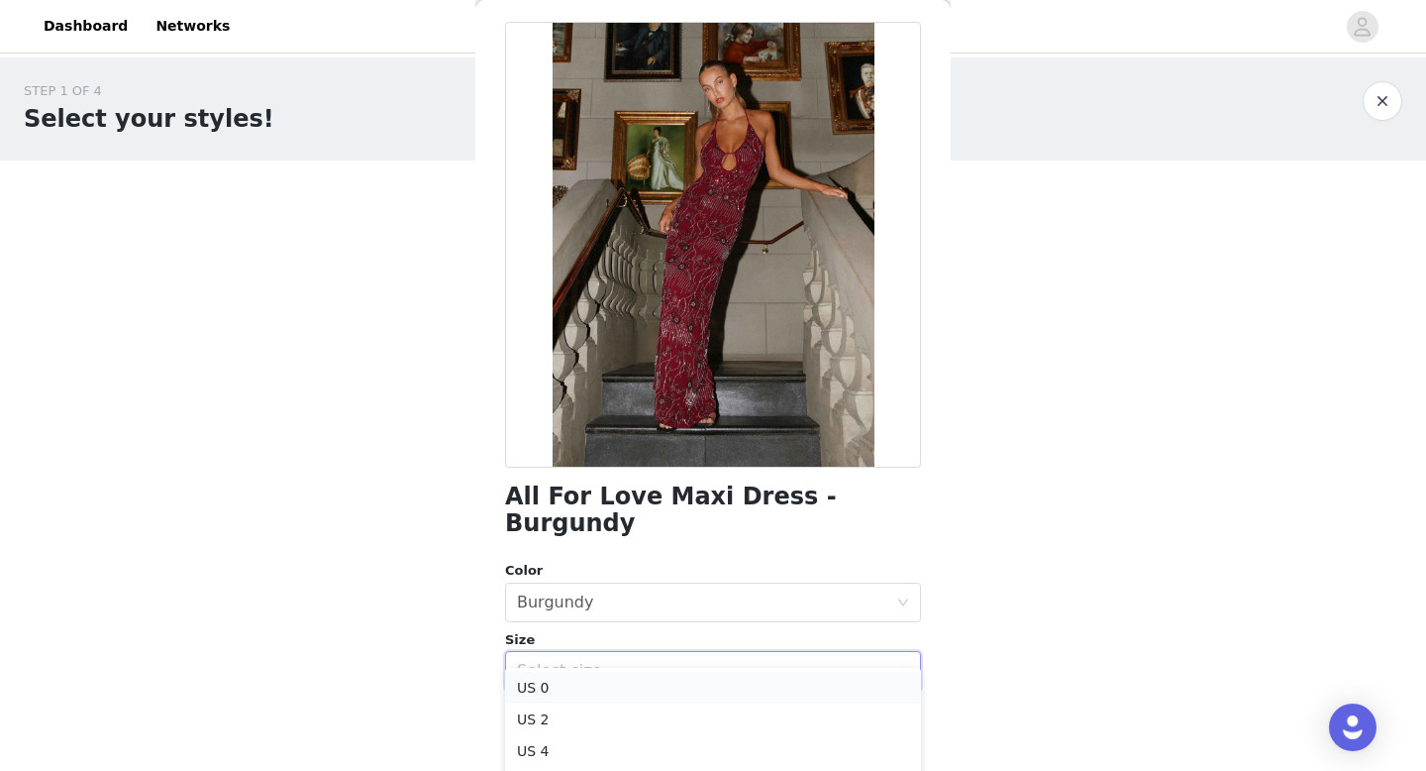
click at [643, 687] on li "US 0" at bounding box center [713, 687] width 416 height 32
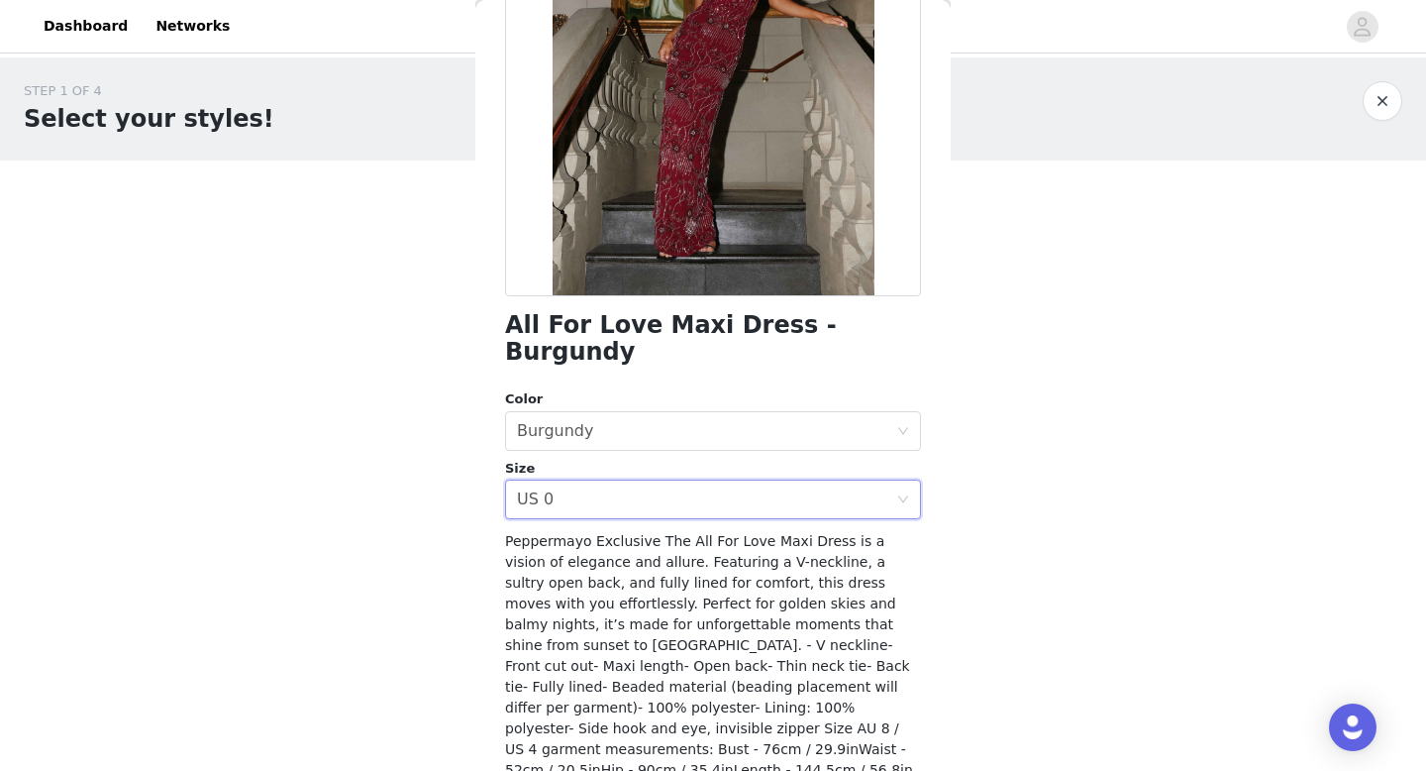
scroll to position [315, 0]
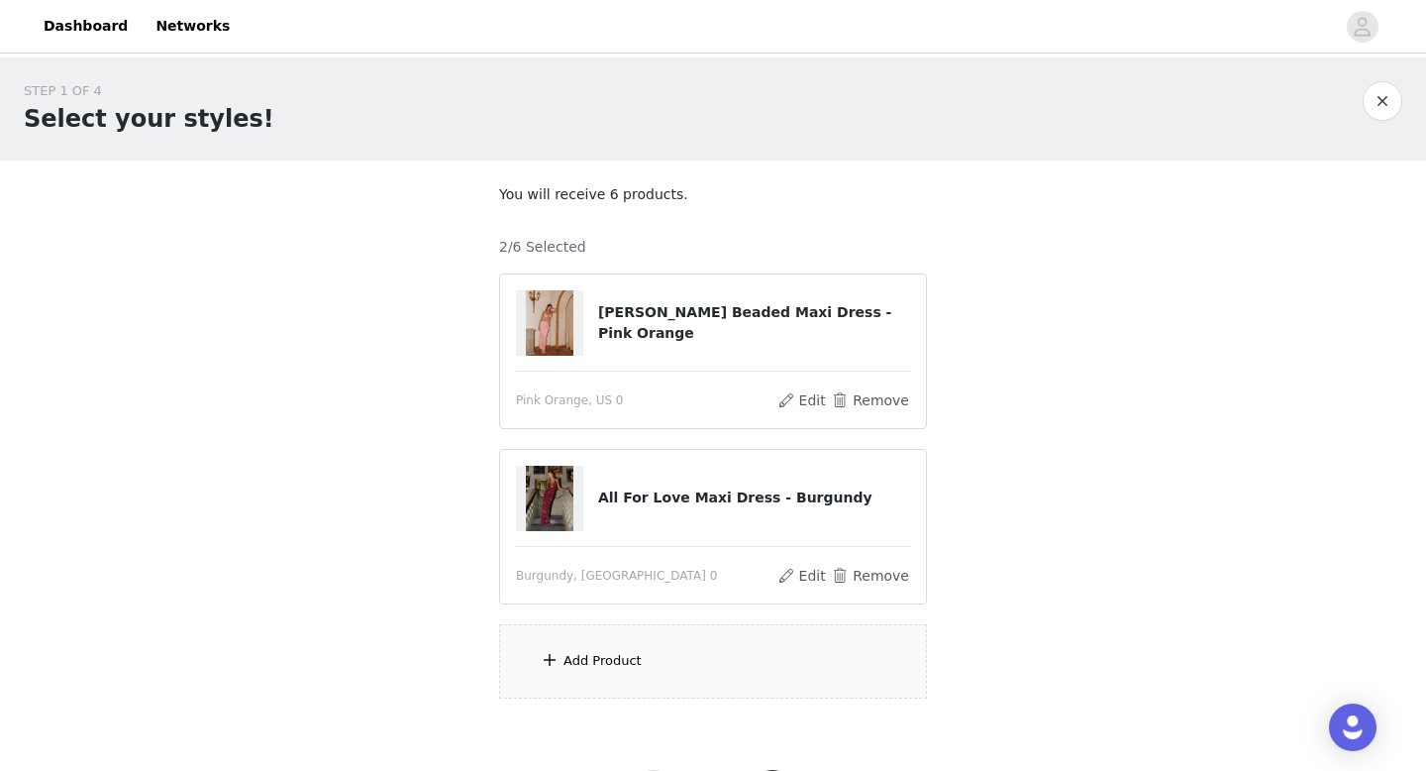
click at [658, 636] on div "Add Product" at bounding box center [713, 661] width 428 height 74
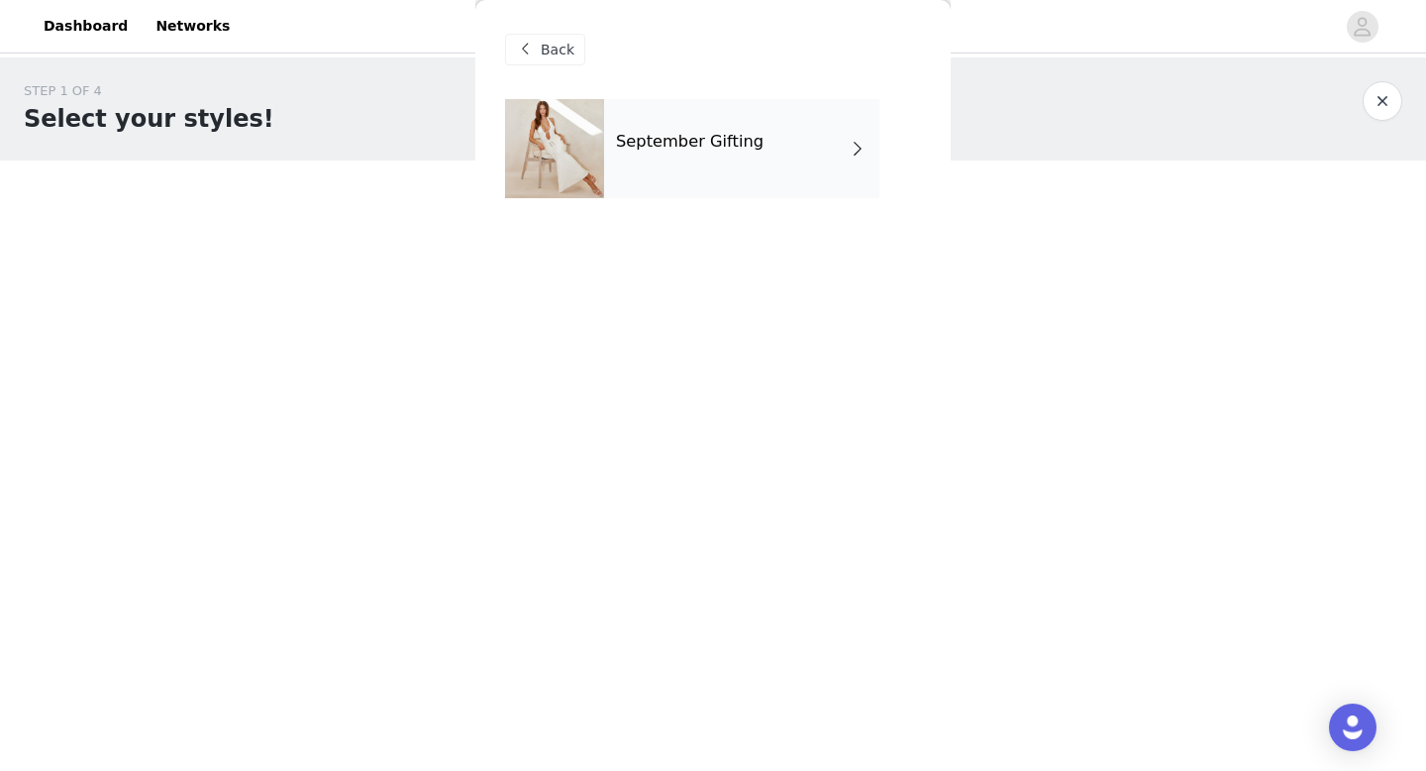
click at [764, 172] on div "September Gifting" at bounding box center [741, 148] width 275 height 99
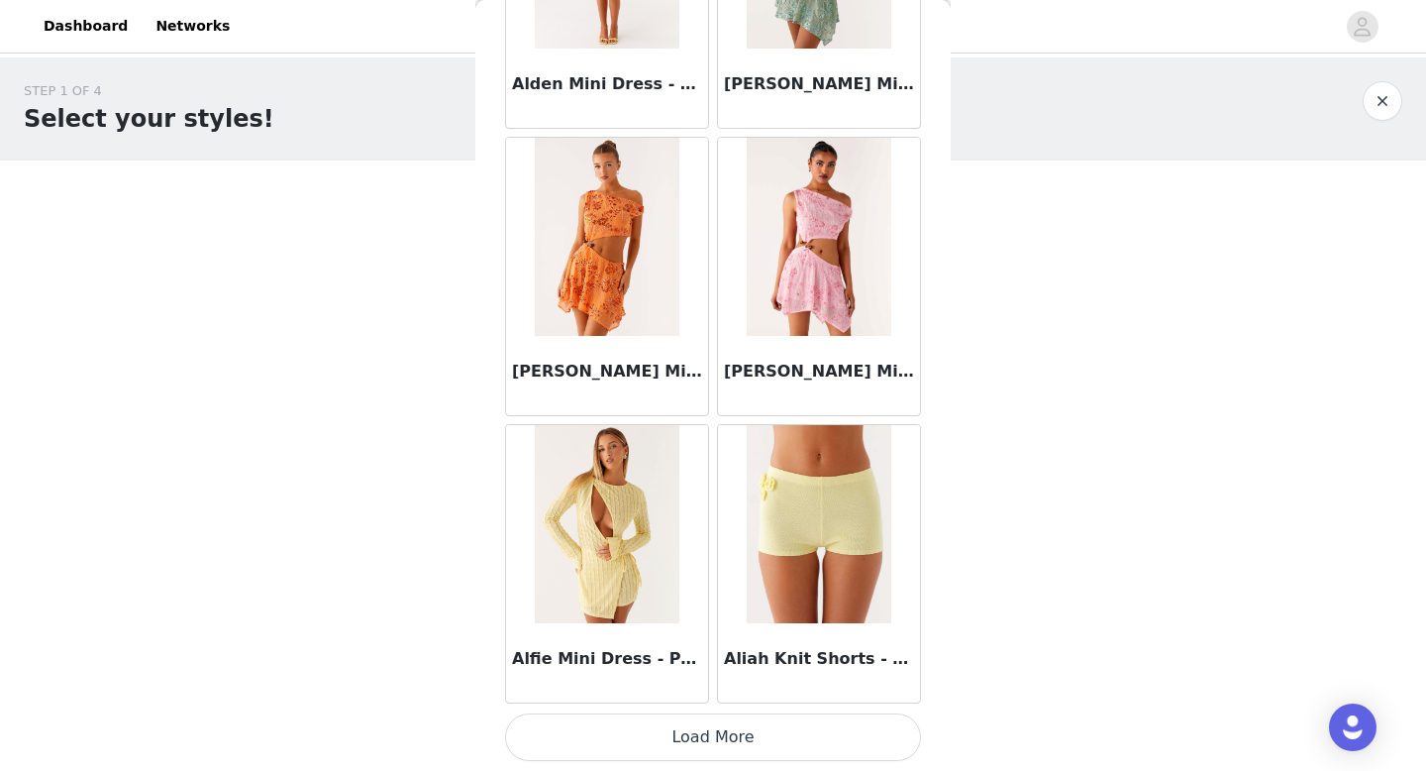
scroll to position [93, 0]
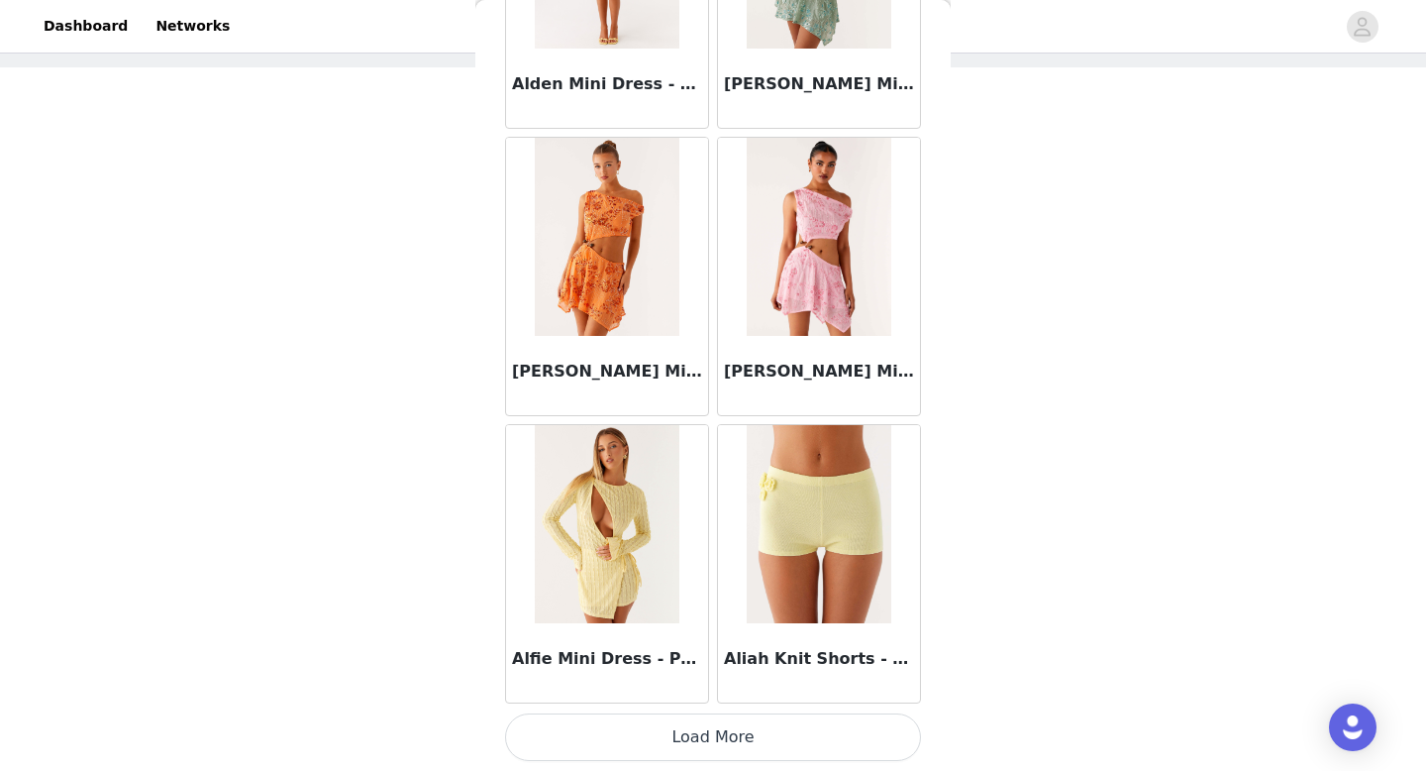
click at [717, 730] on button "Load More" at bounding box center [713, 737] width 416 height 48
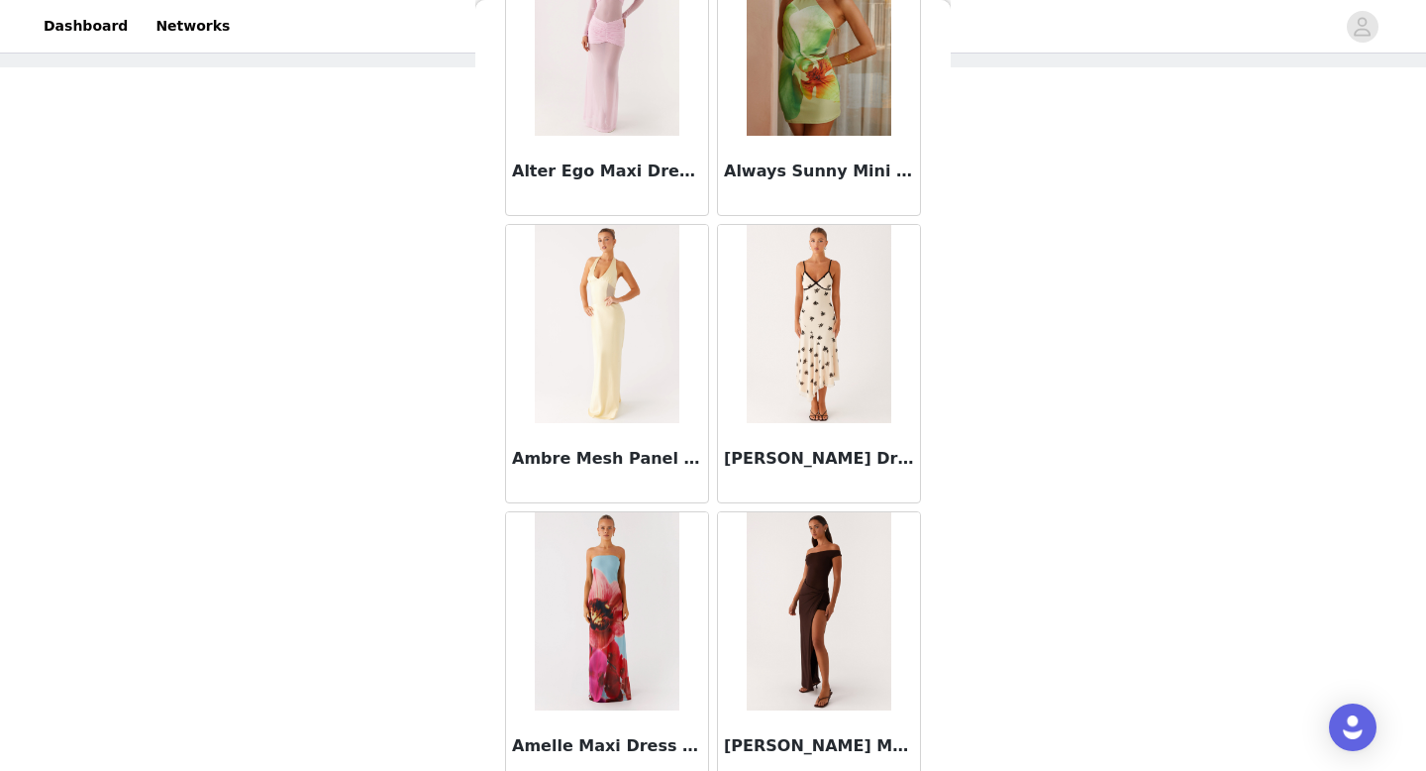
scroll to position [5132, 0]
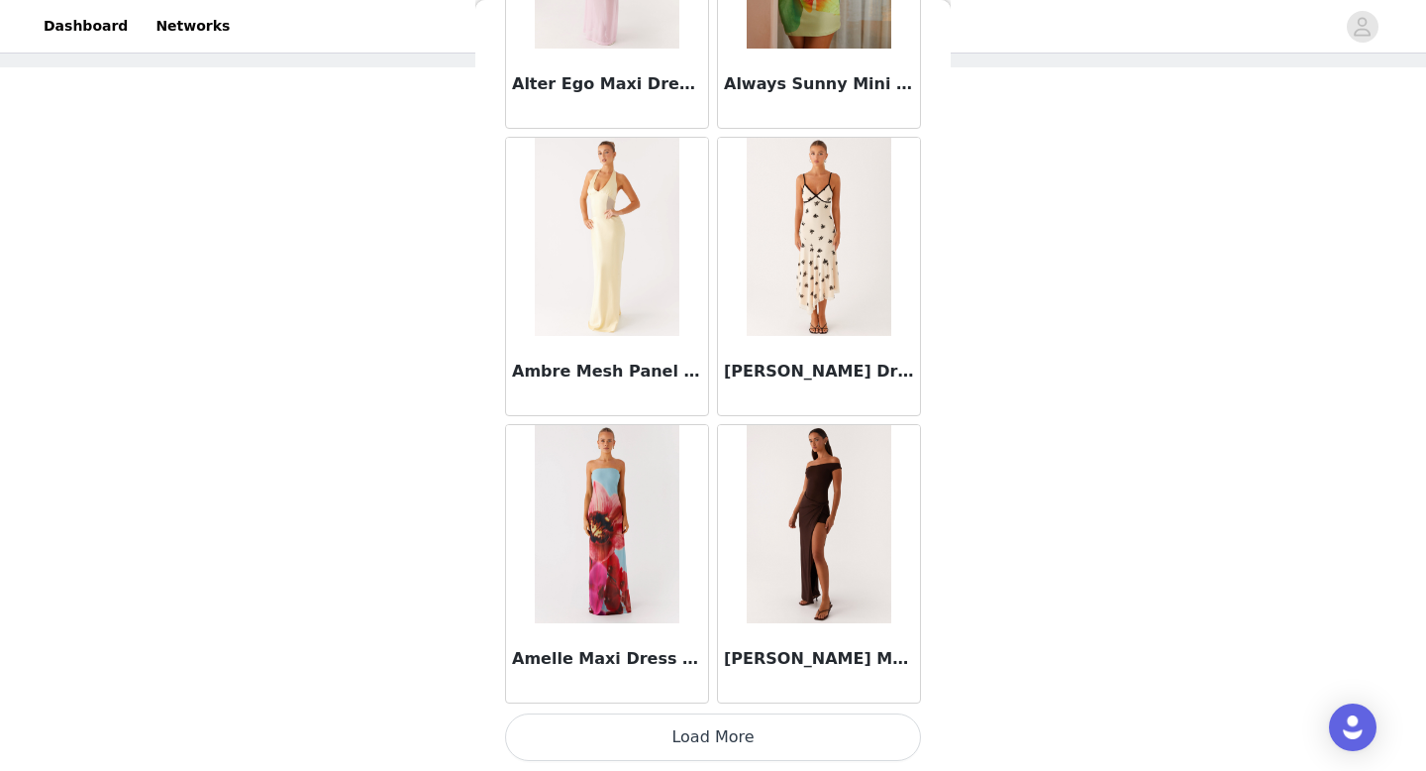
click at [715, 745] on button "Load More" at bounding box center [713, 737] width 416 height 48
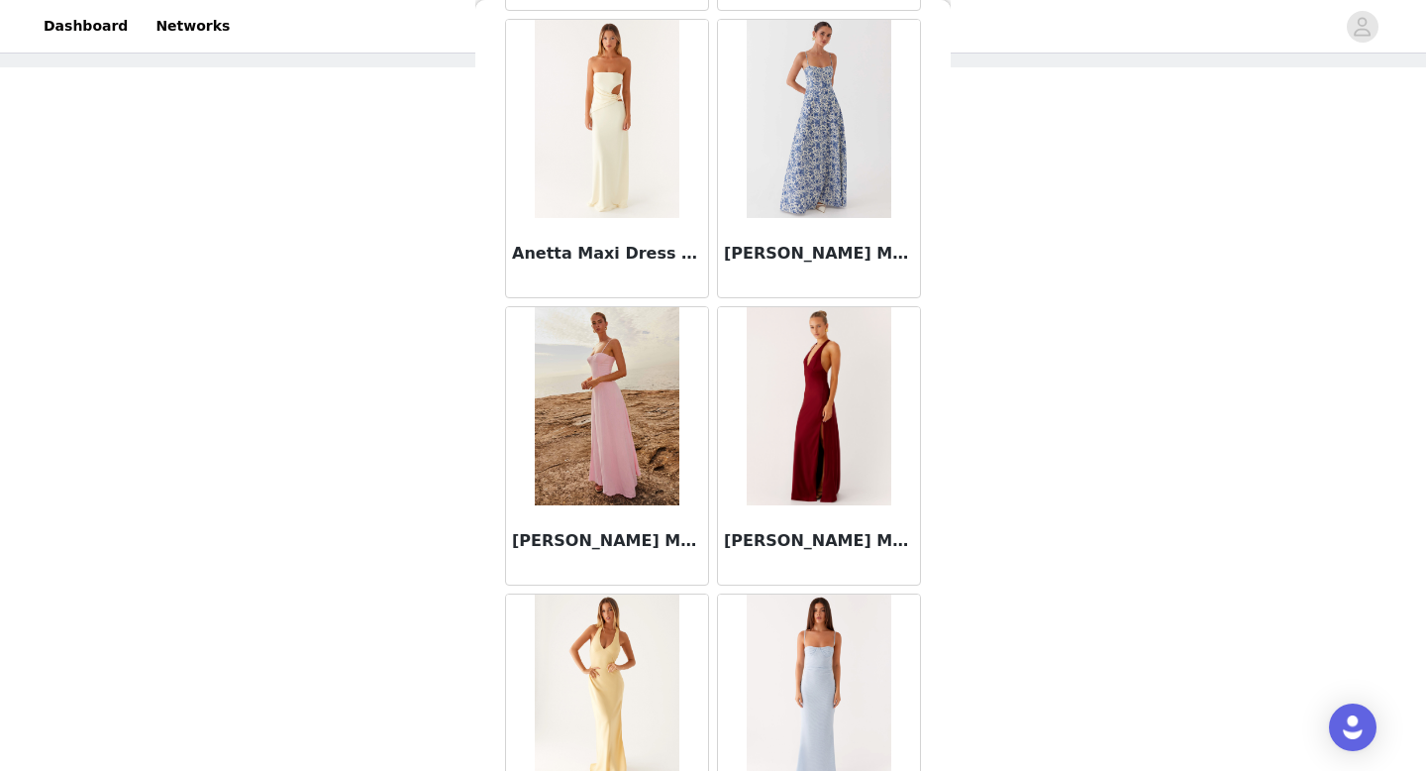
scroll to position [8004, 0]
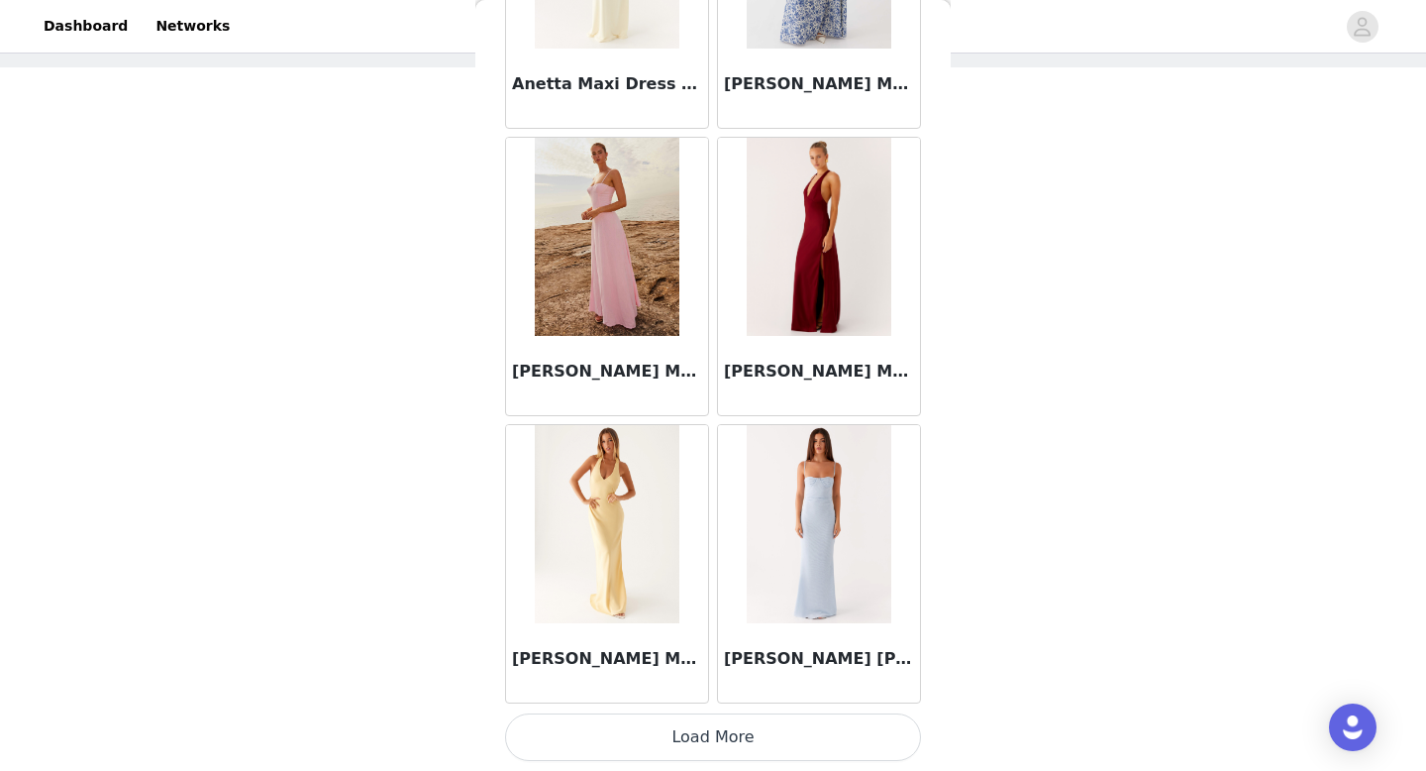
click at [727, 719] on button "Load More" at bounding box center [713, 737] width 416 height 48
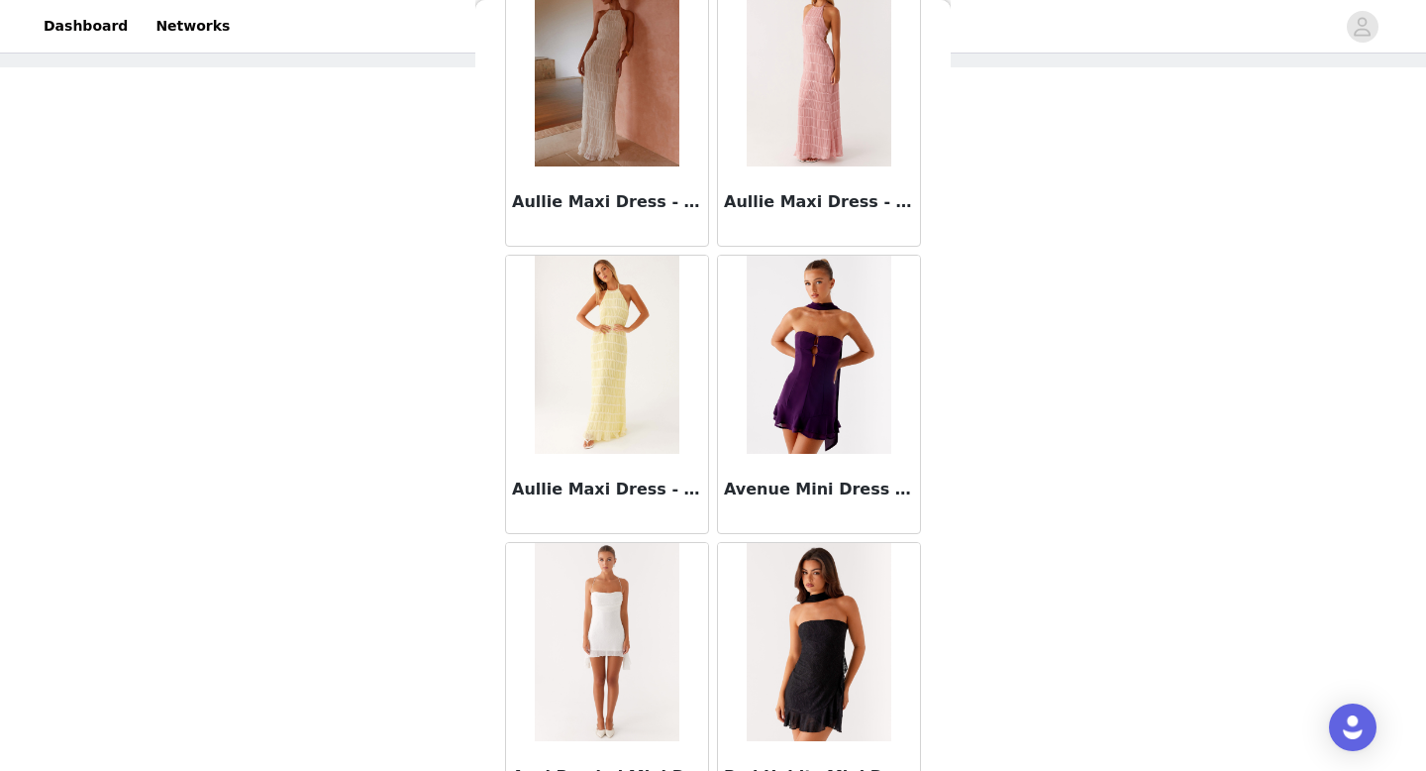
scroll to position [10876, 0]
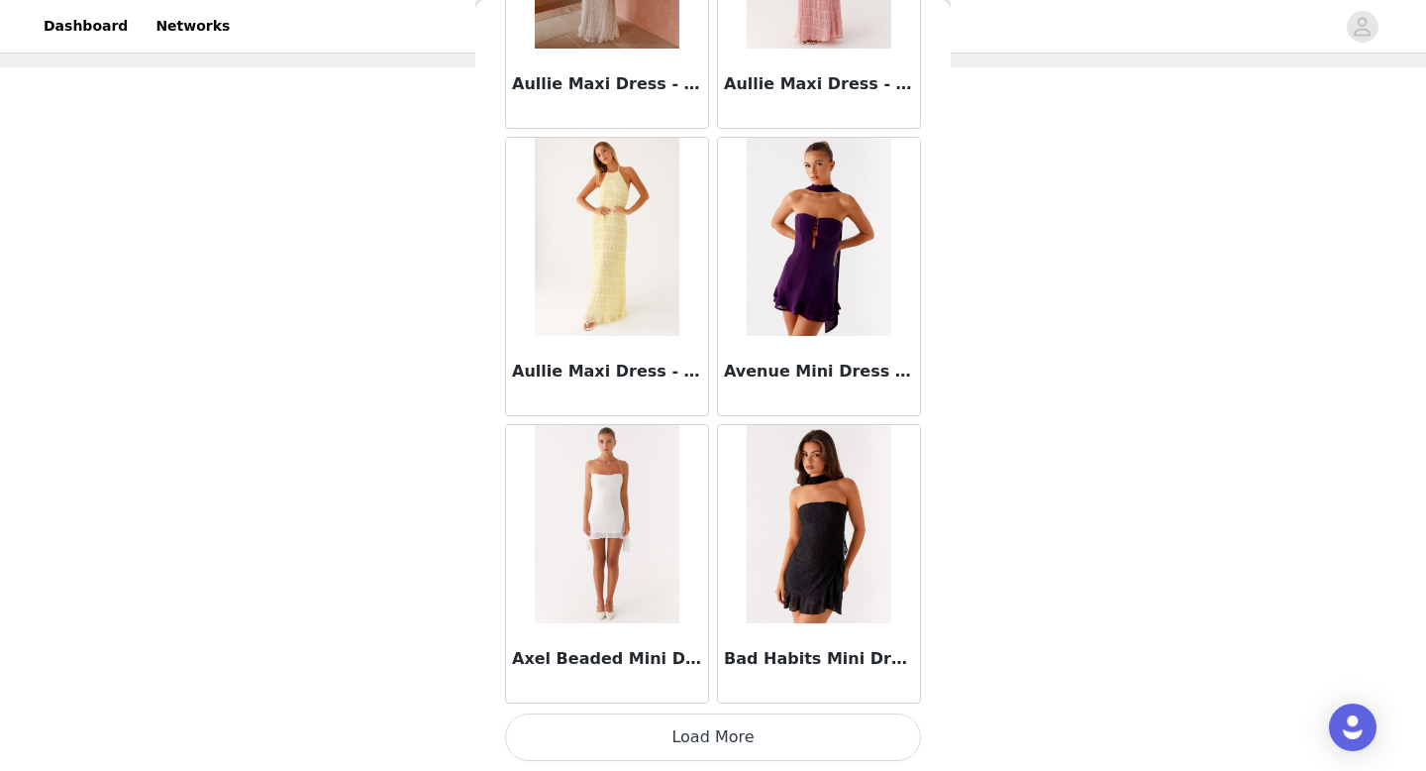
click at [721, 739] on button "Load More" at bounding box center [713, 737] width 416 height 48
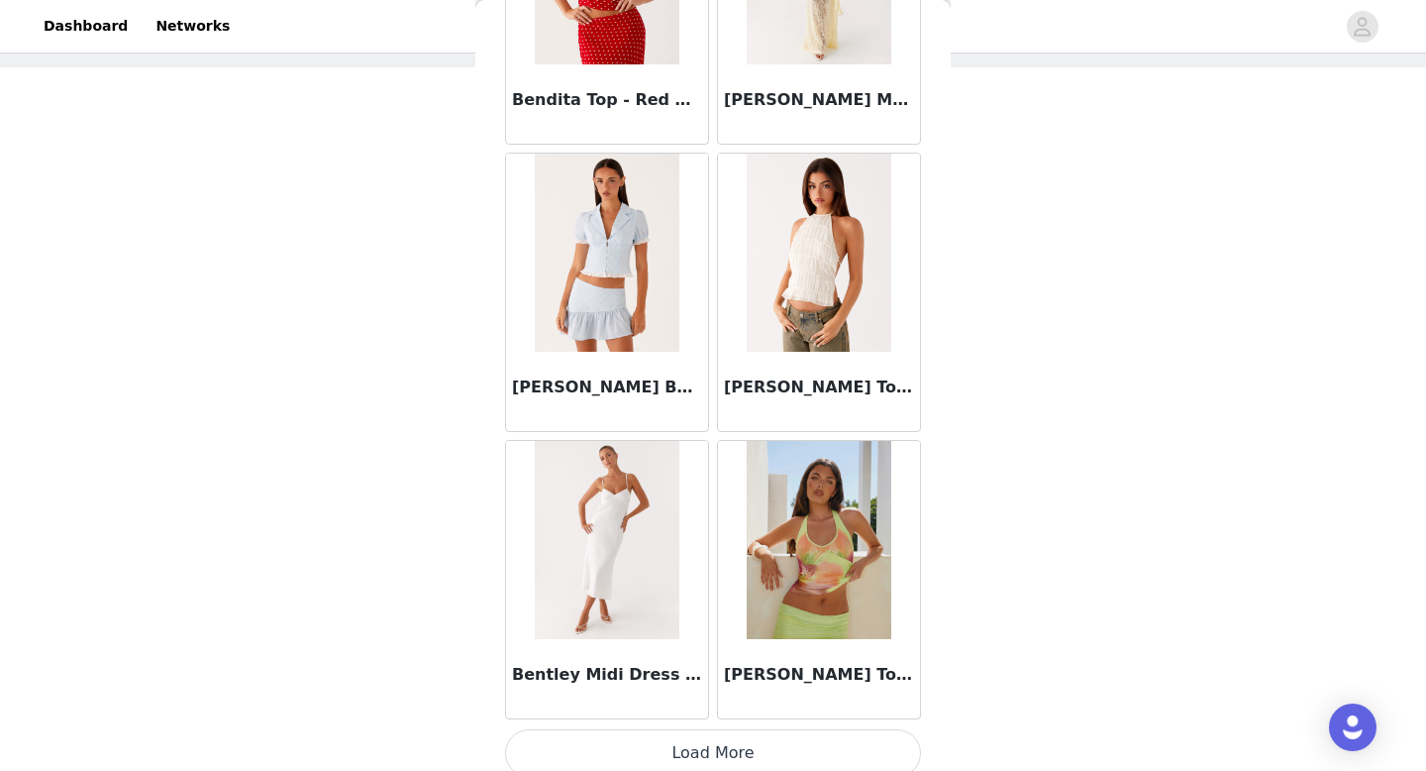
scroll to position [13748, 0]
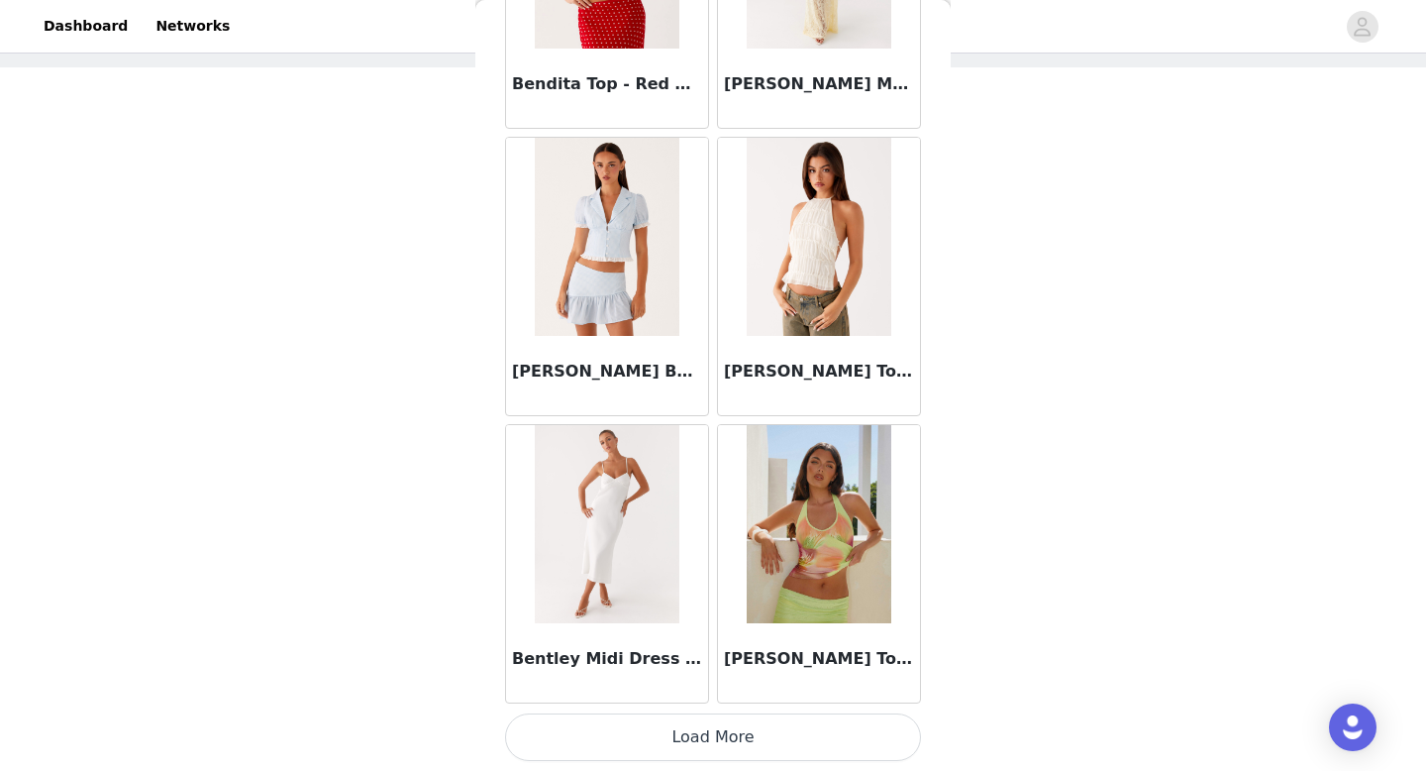
click at [712, 721] on button "Load More" at bounding box center [713, 737] width 416 height 48
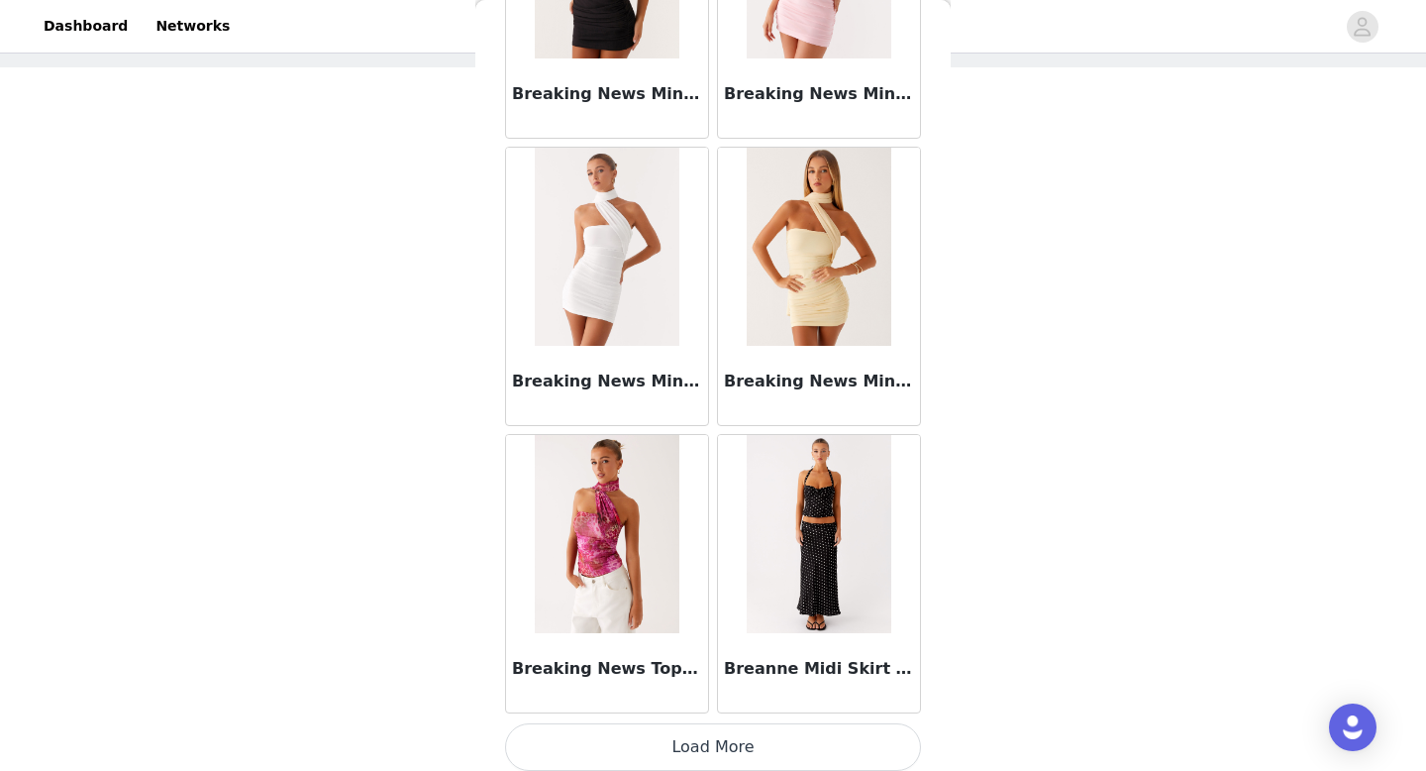
scroll to position [16620, 0]
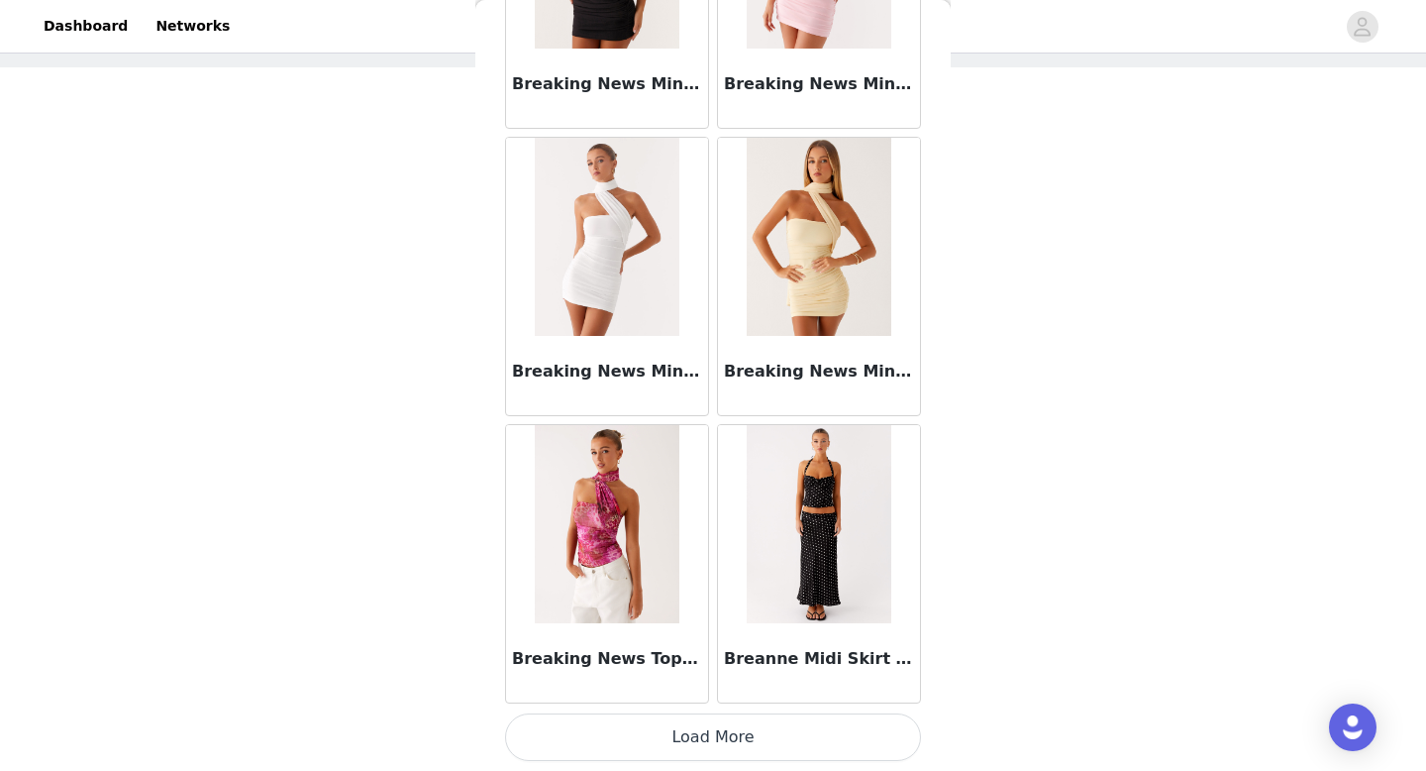
click at [706, 728] on button "Load More" at bounding box center [713, 737] width 416 height 48
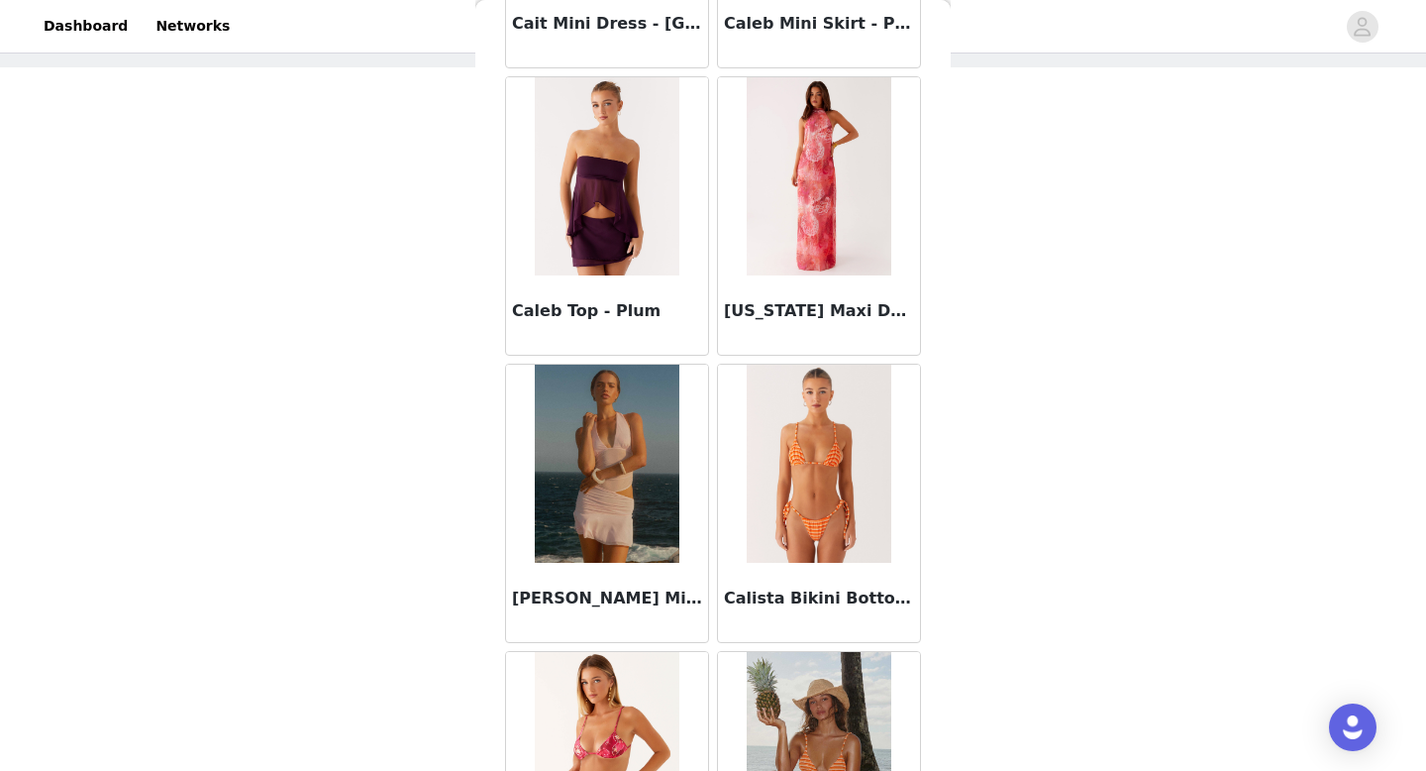
scroll to position [19493, 0]
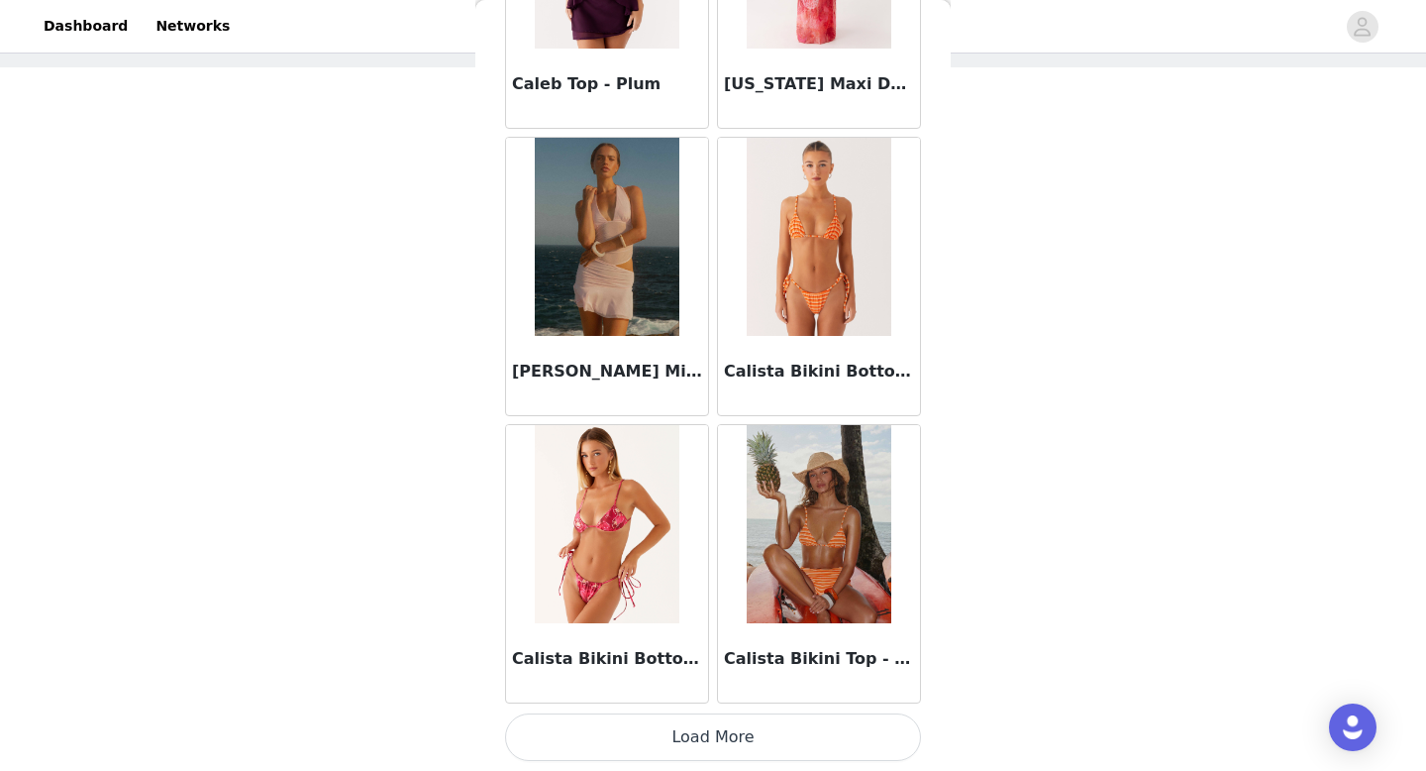
click at [684, 739] on button "Load More" at bounding box center [713, 737] width 416 height 48
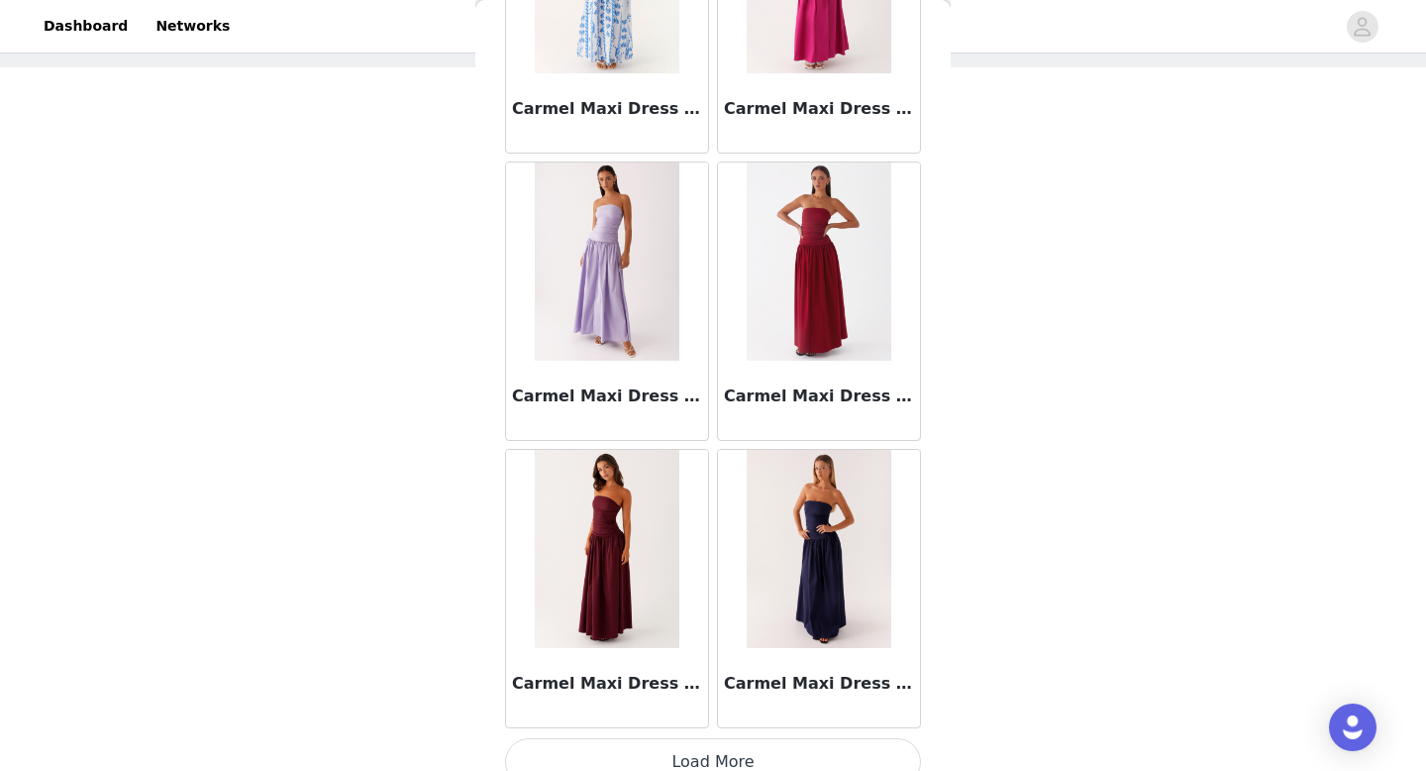
scroll to position [22365, 0]
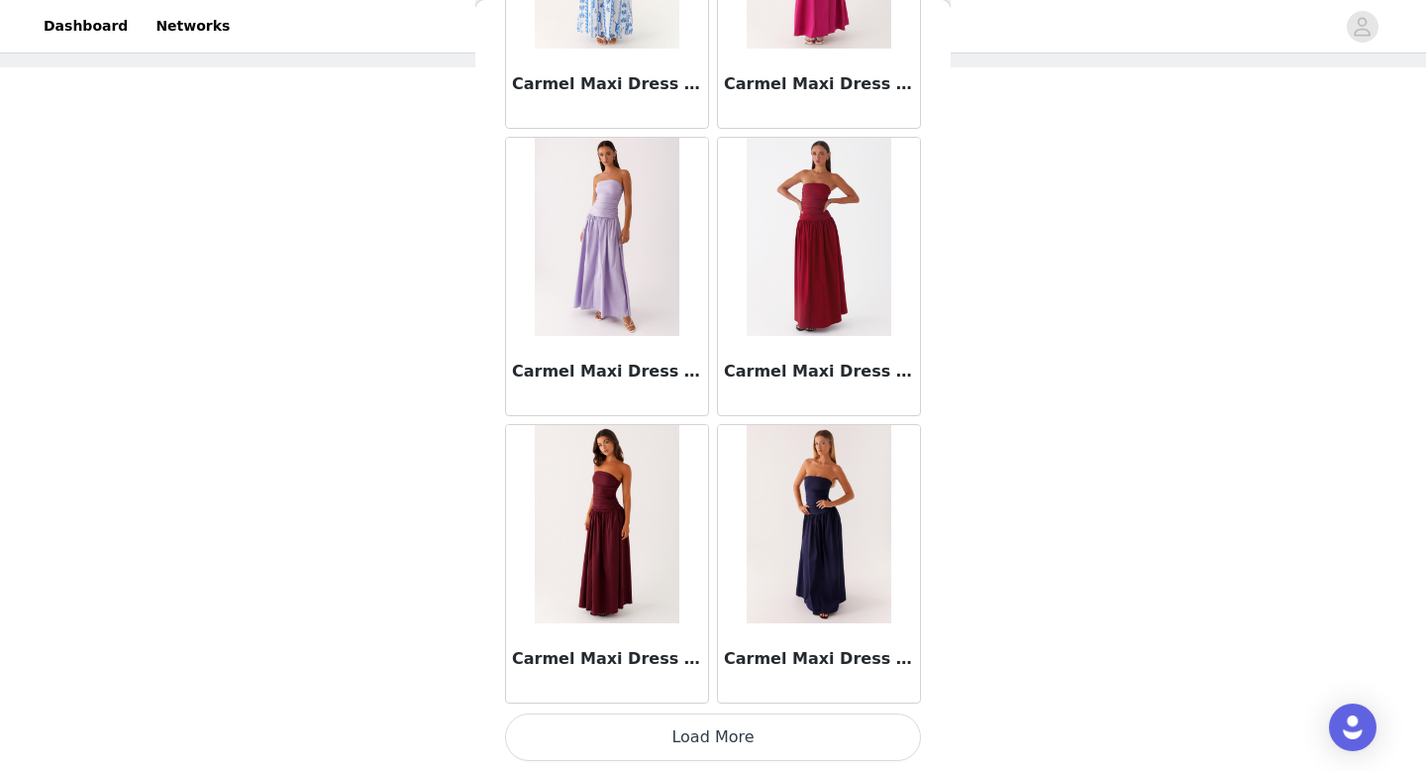
click at [701, 744] on button "Load More" at bounding box center [713, 737] width 416 height 48
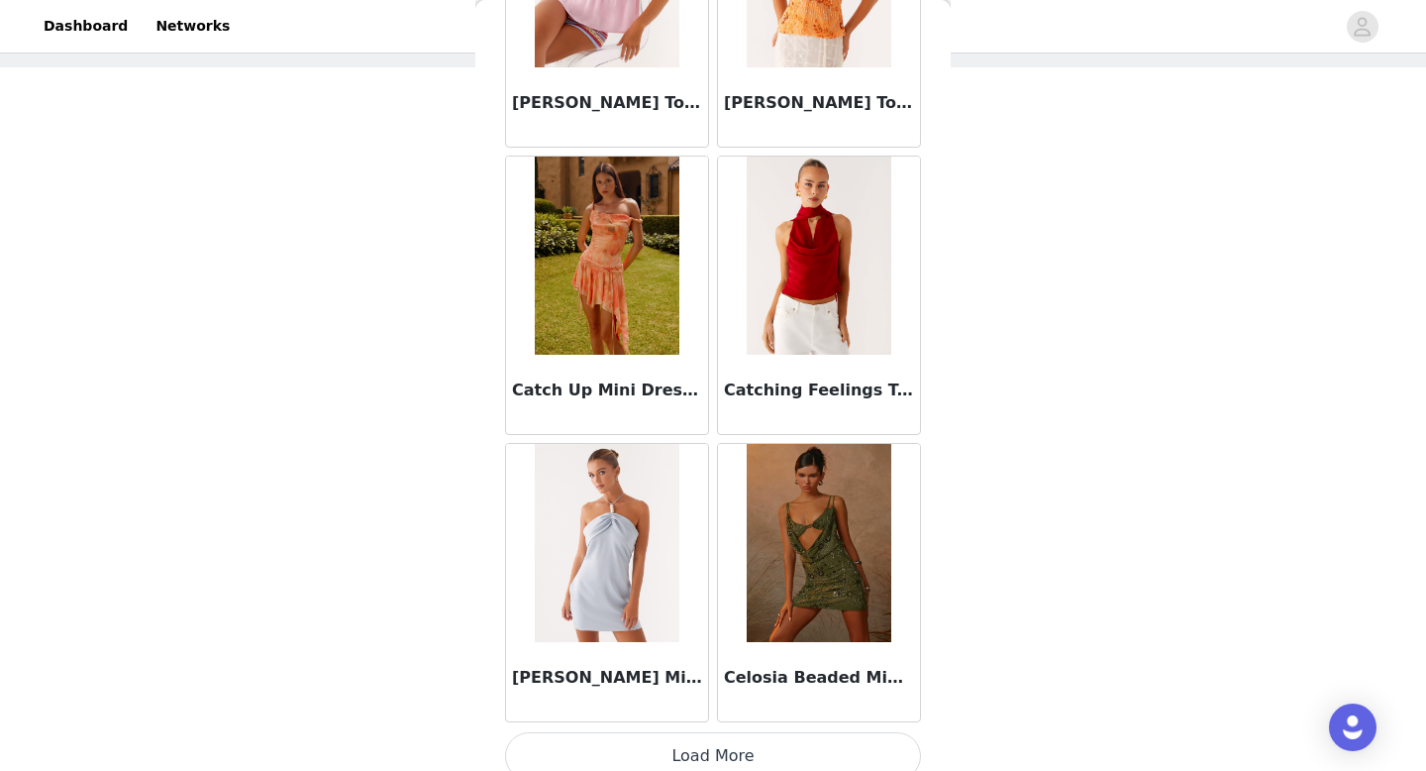
scroll to position [25237, 0]
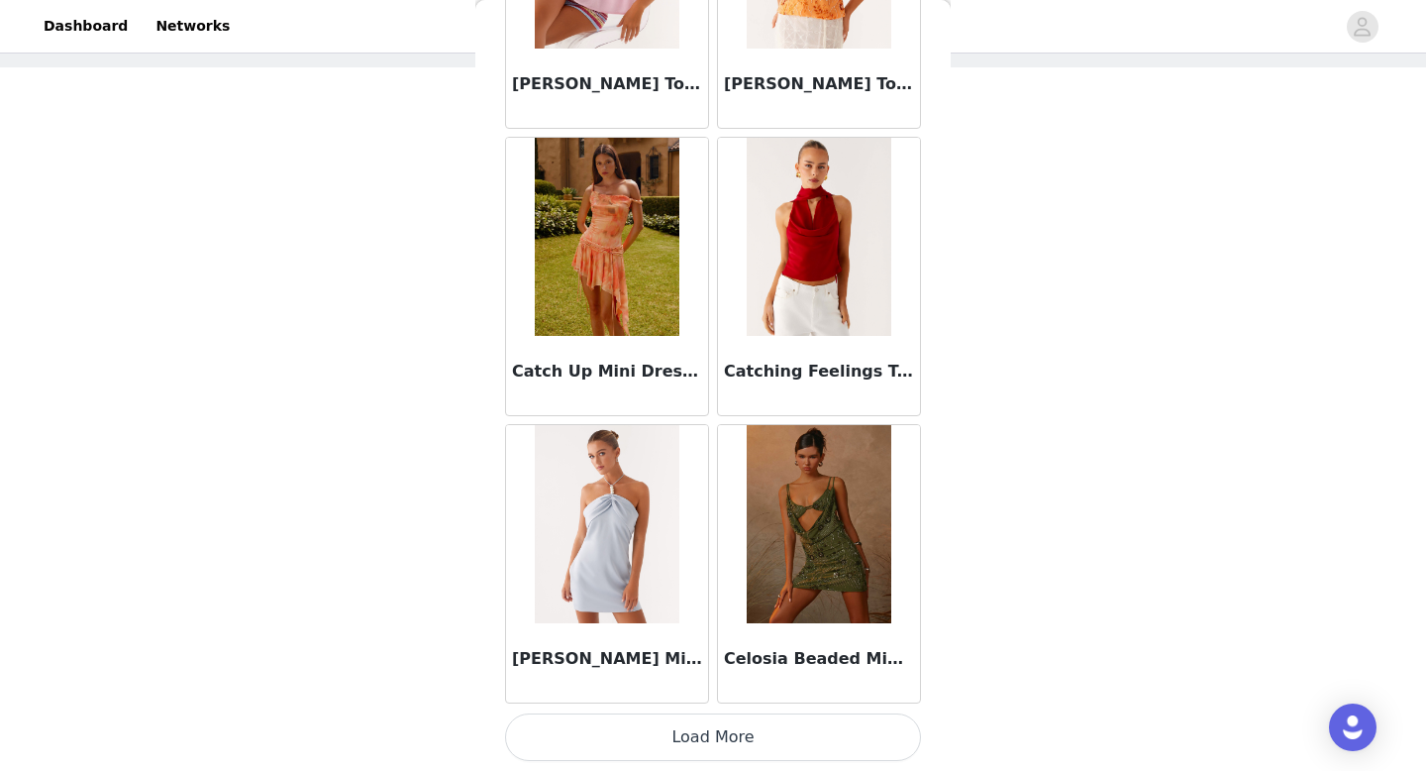
click at [695, 746] on button "Load More" at bounding box center [713, 737] width 416 height 48
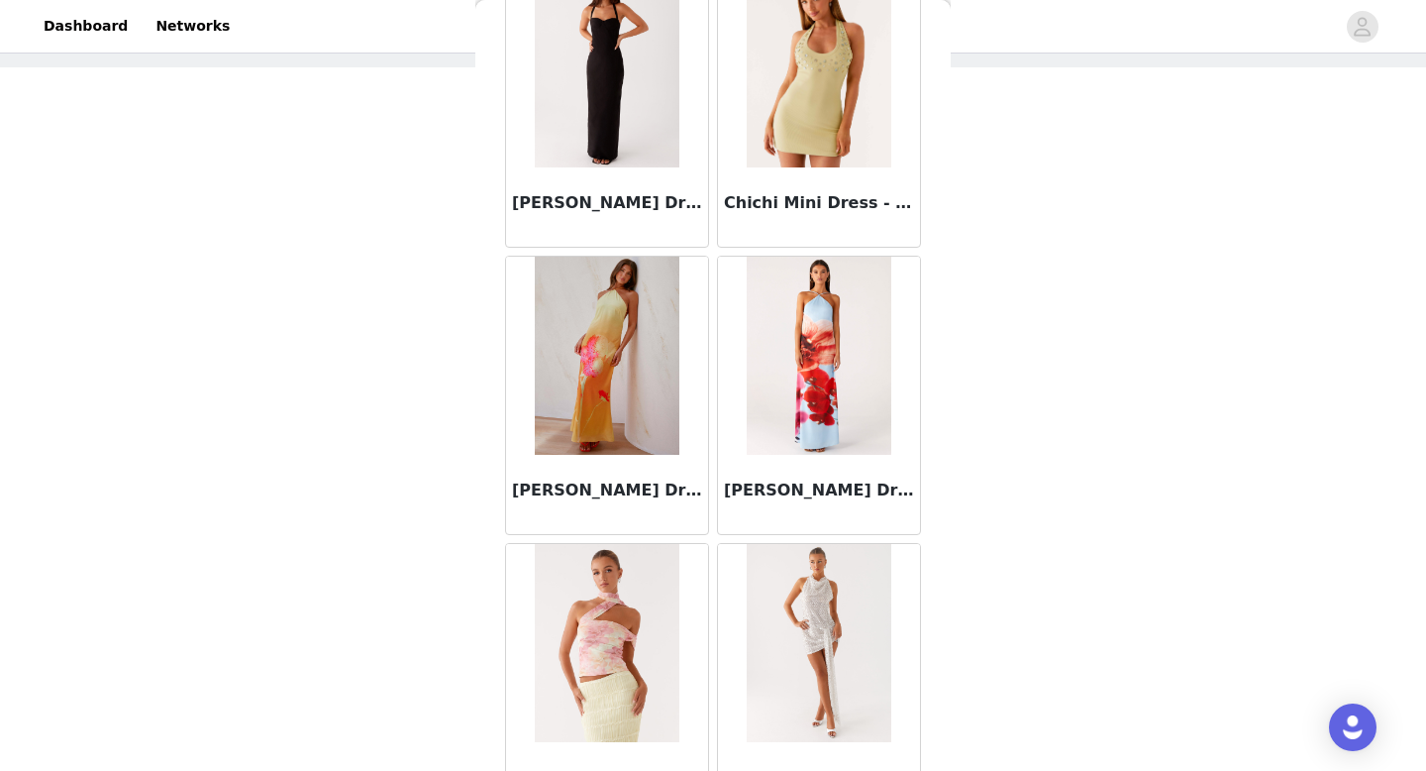
scroll to position [28109, 0]
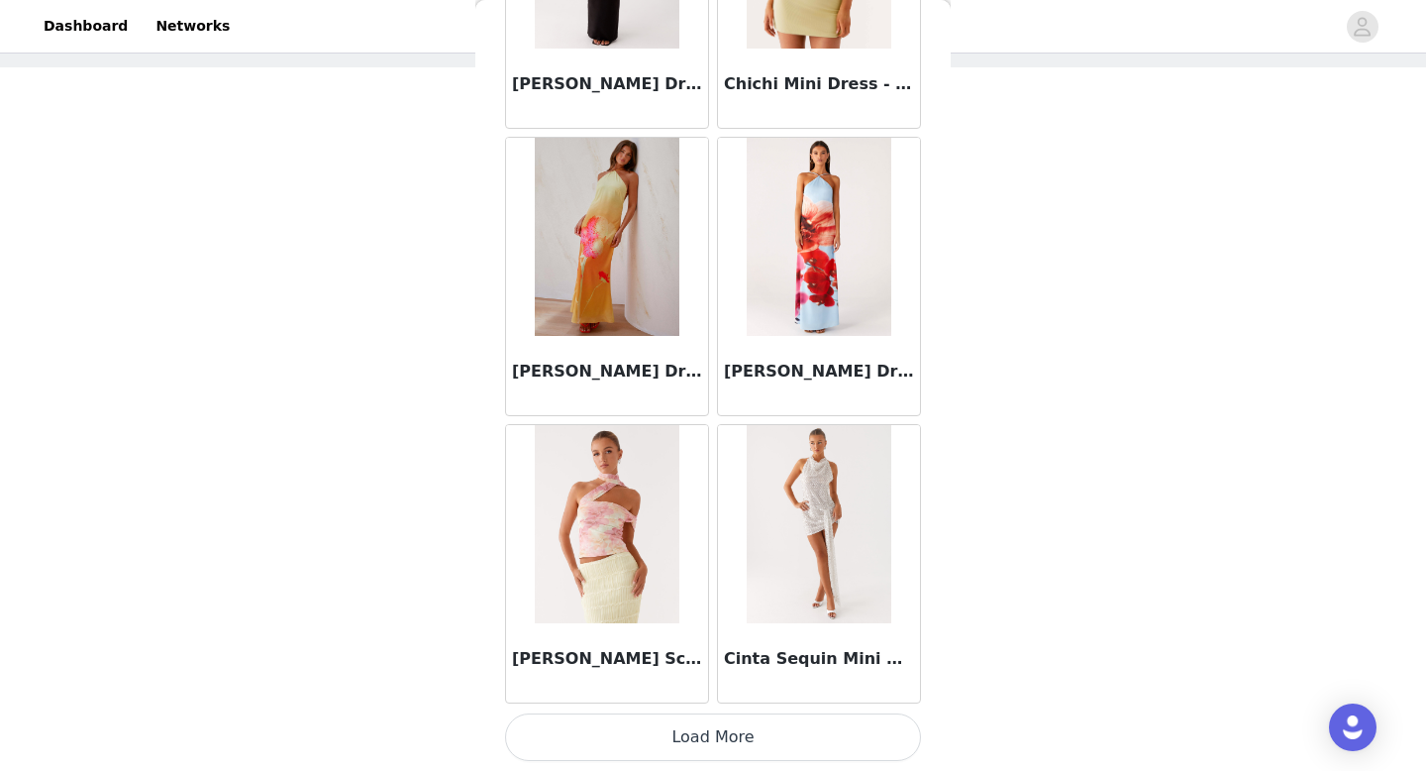
click at [682, 744] on button "Load More" at bounding box center [713, 737] width 416 height 48
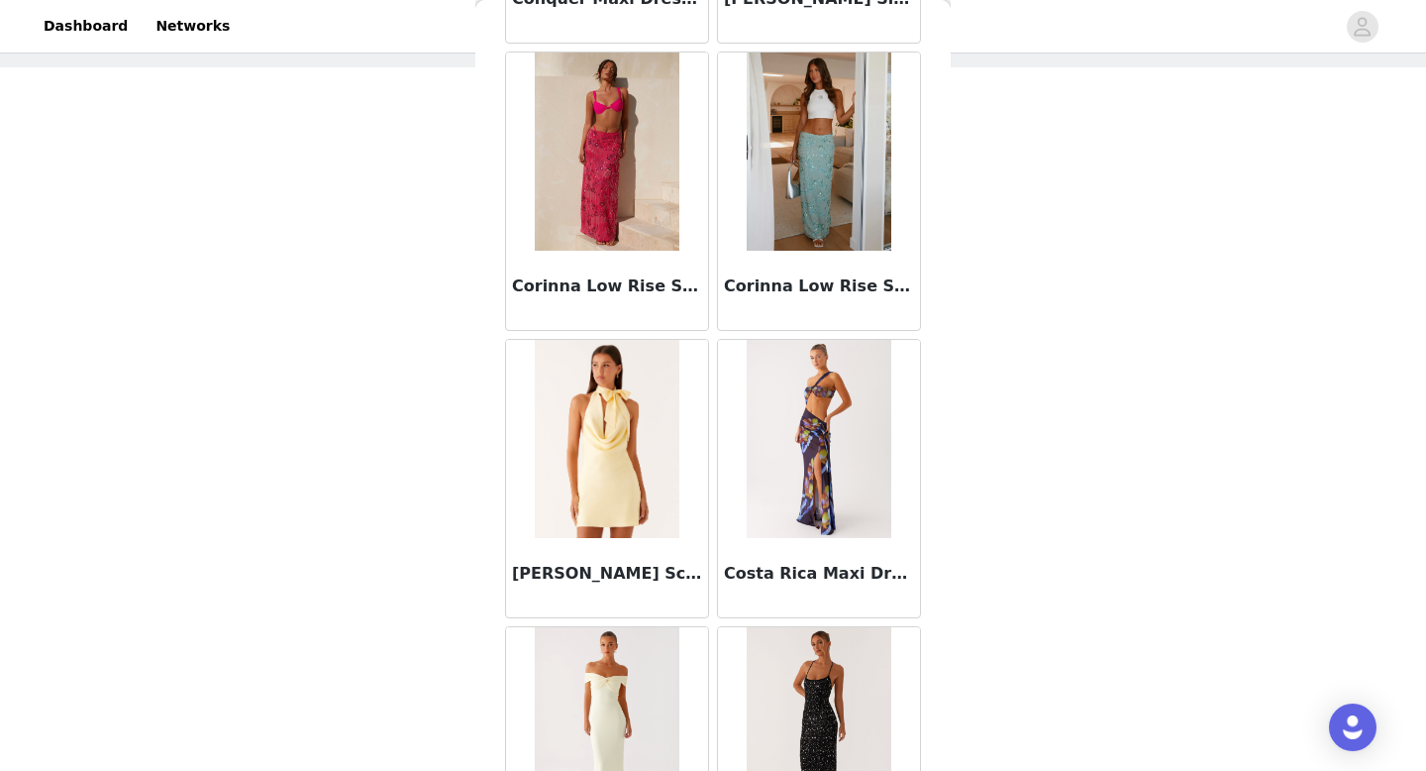
scroll to position [30981, 0]
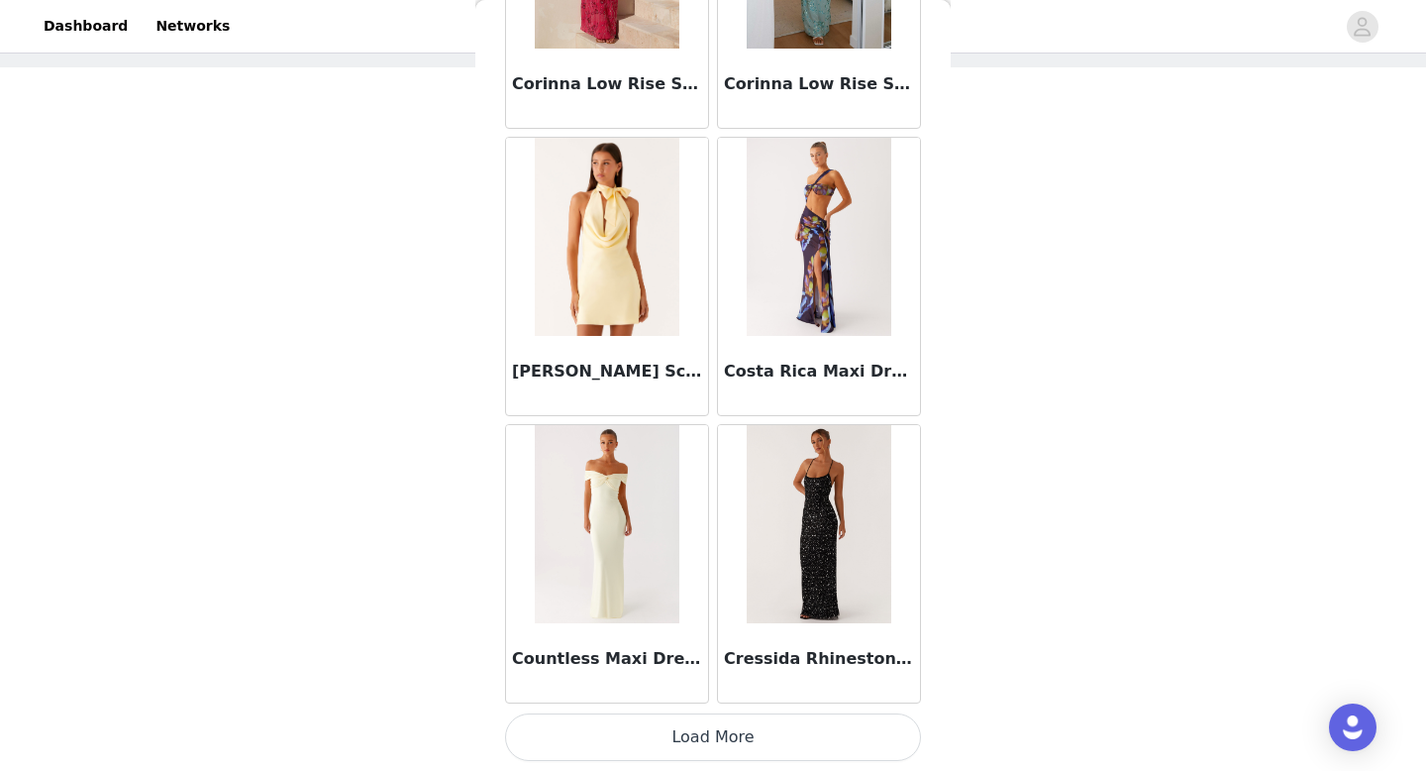
click at [685, 738] on button "Load More" at bounding box center [713, 737] width 416 height 48
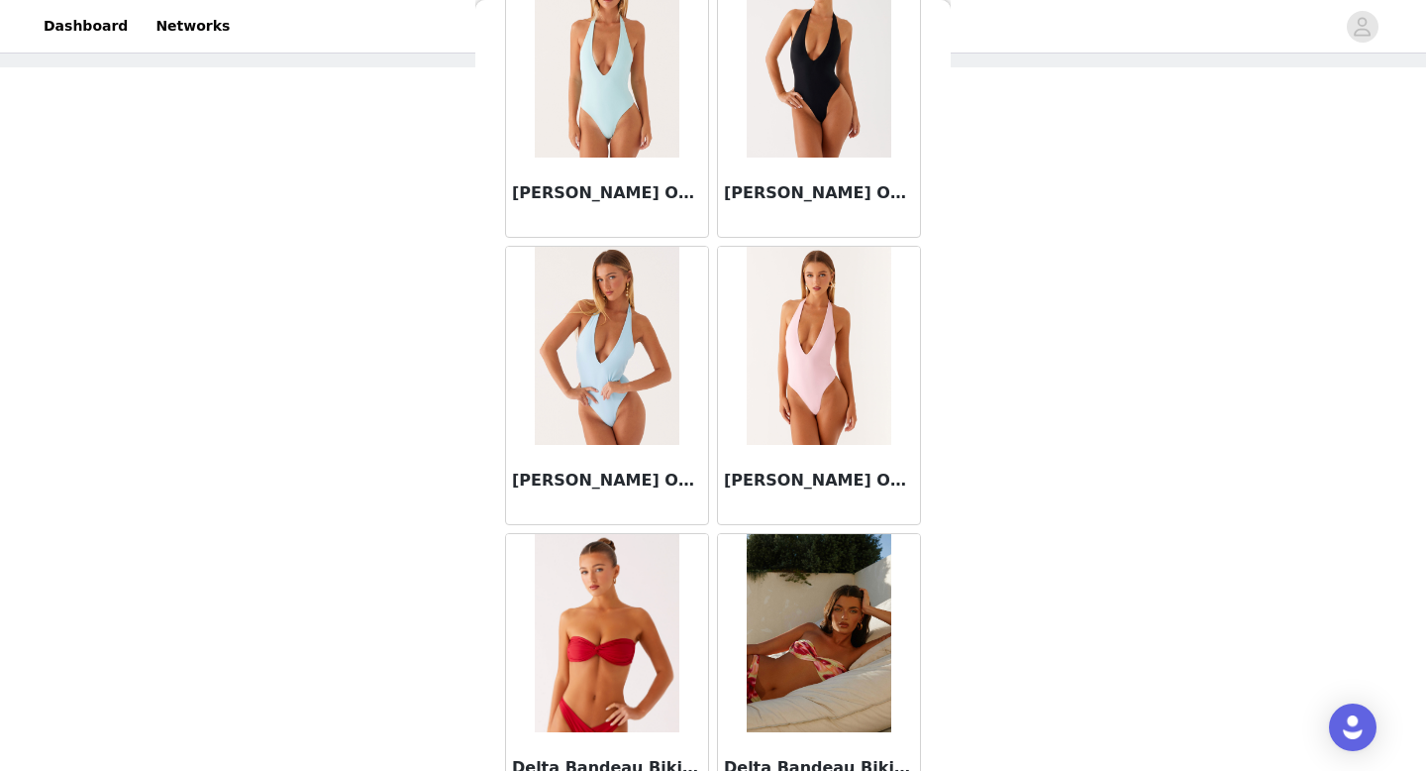
scroll to position [33853, 0]
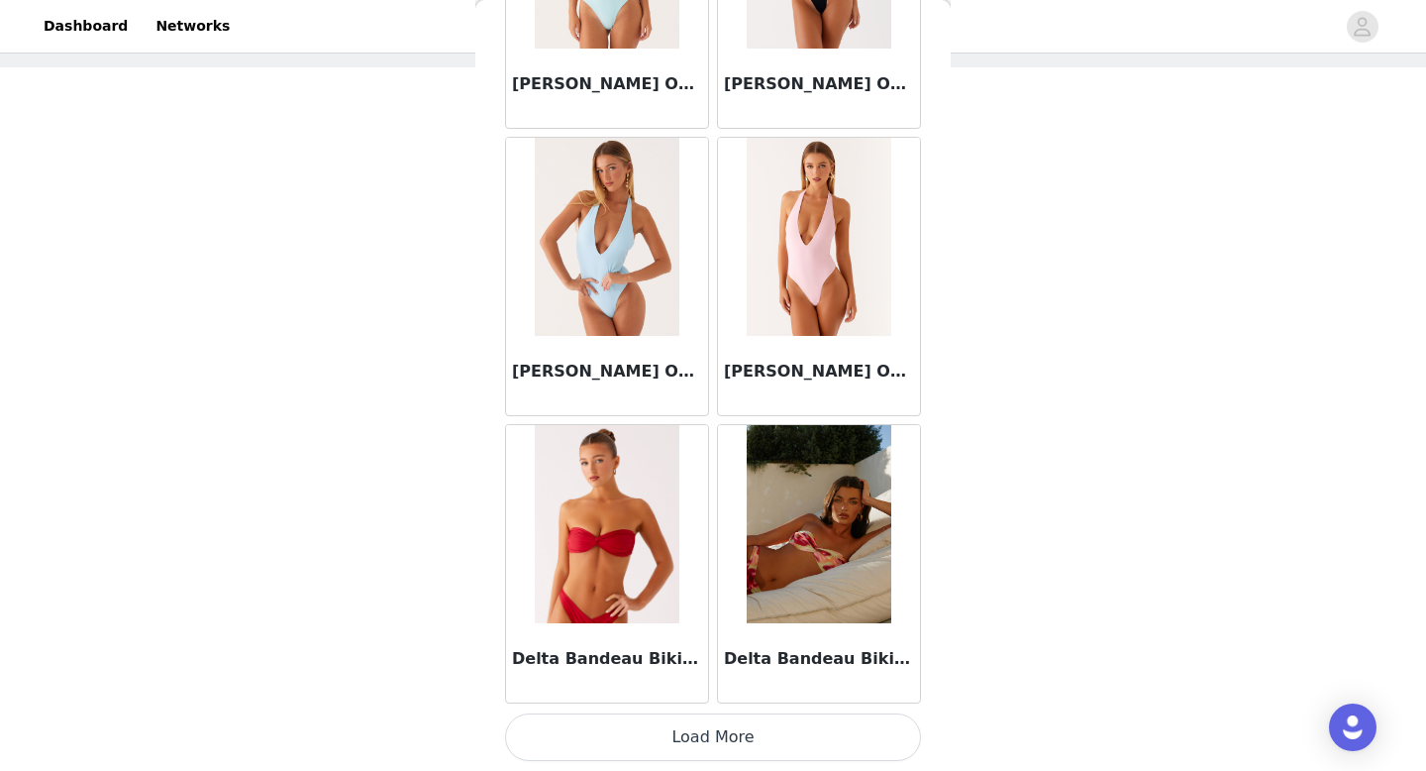
click at [685, 750] on button "Load More" at bounding box center [713, 737] width 416 height 48
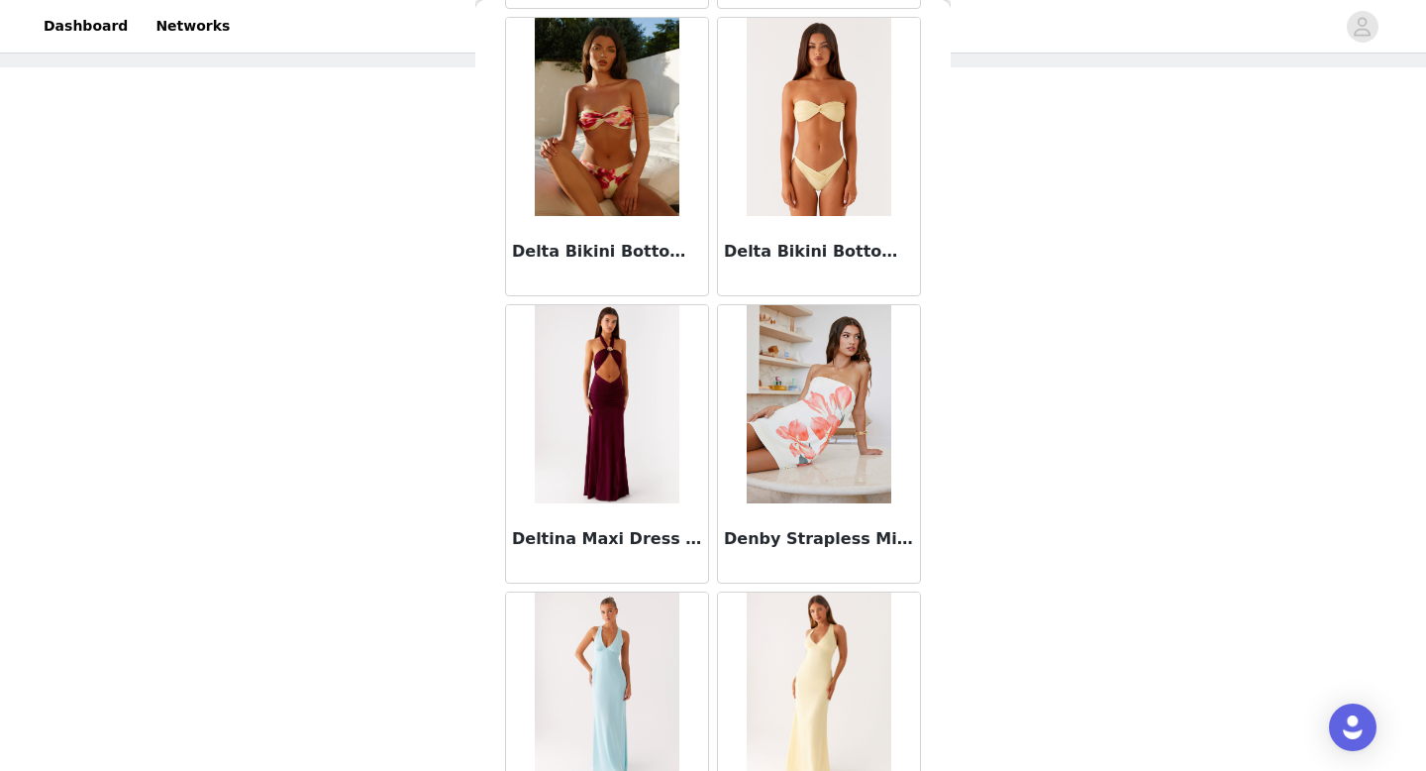
scroll to position [34546, 0]
click at [630, 386] on img at bounding box center [607, 405] width 145 height 198
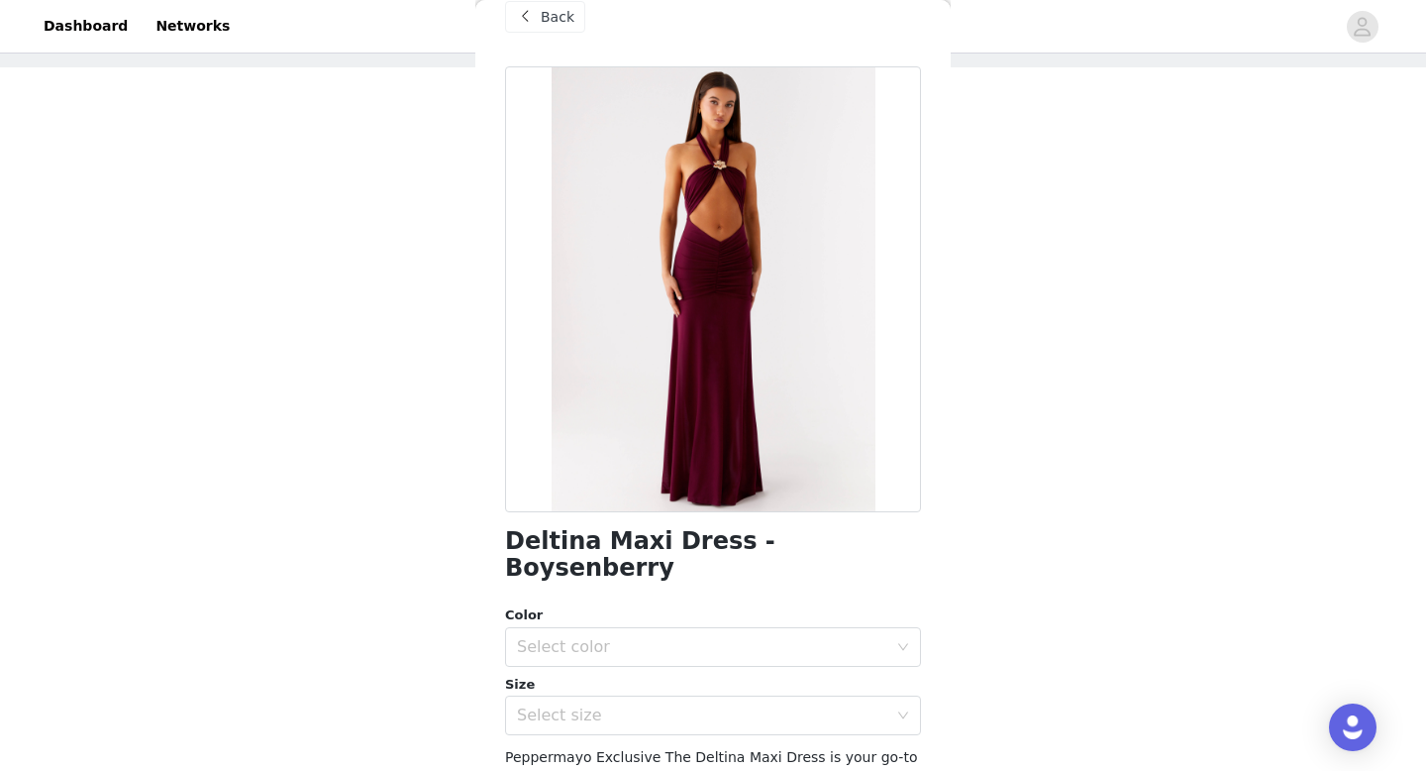
scroll to position [118, 0]
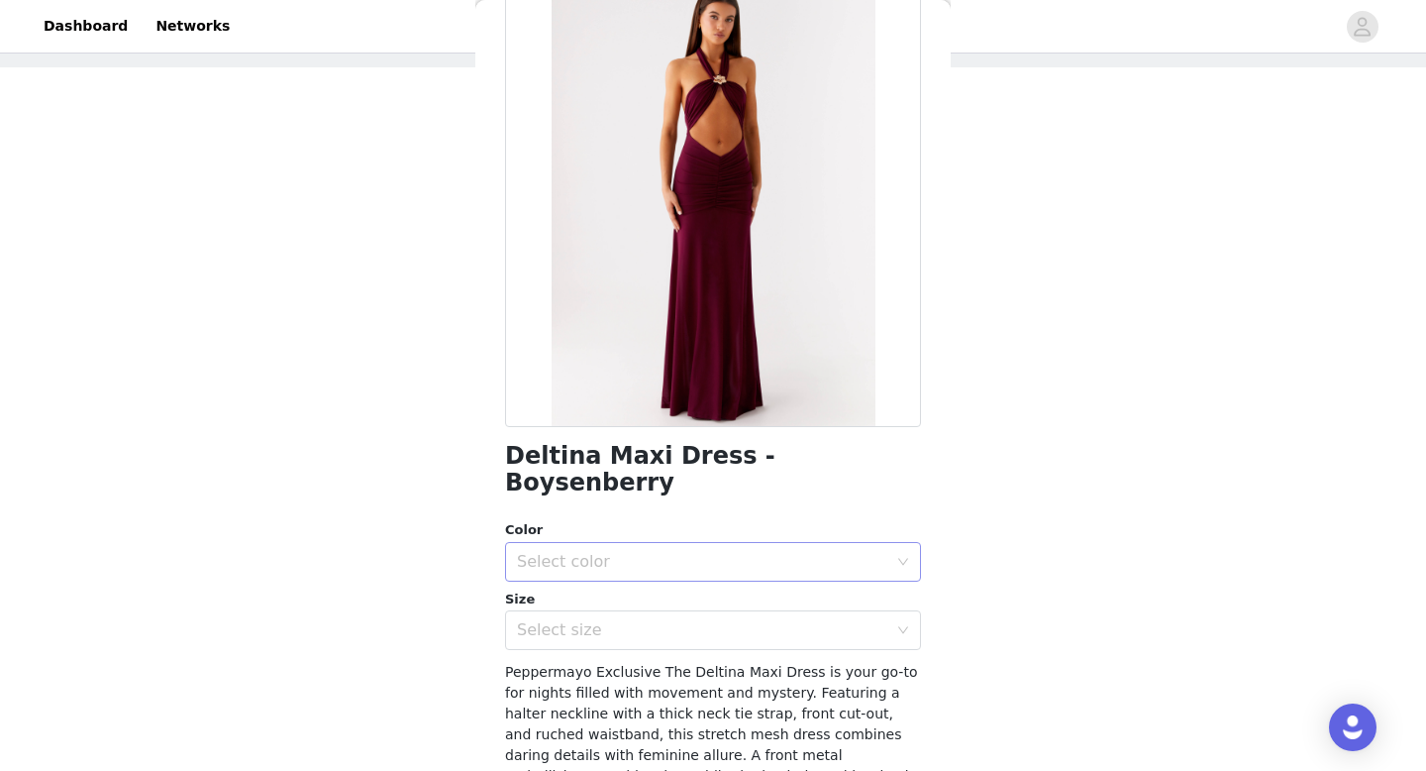
click at [688, 552] on div "Select color" at bounding box center [702, 562] width 370 height 20
click at [672, 584] on li "Boysenberry" at bounding box center [713, 579] width 416 height 32
click at [666, 618] on div "Select size" at bounding box center [706, 630] width 379 height 38
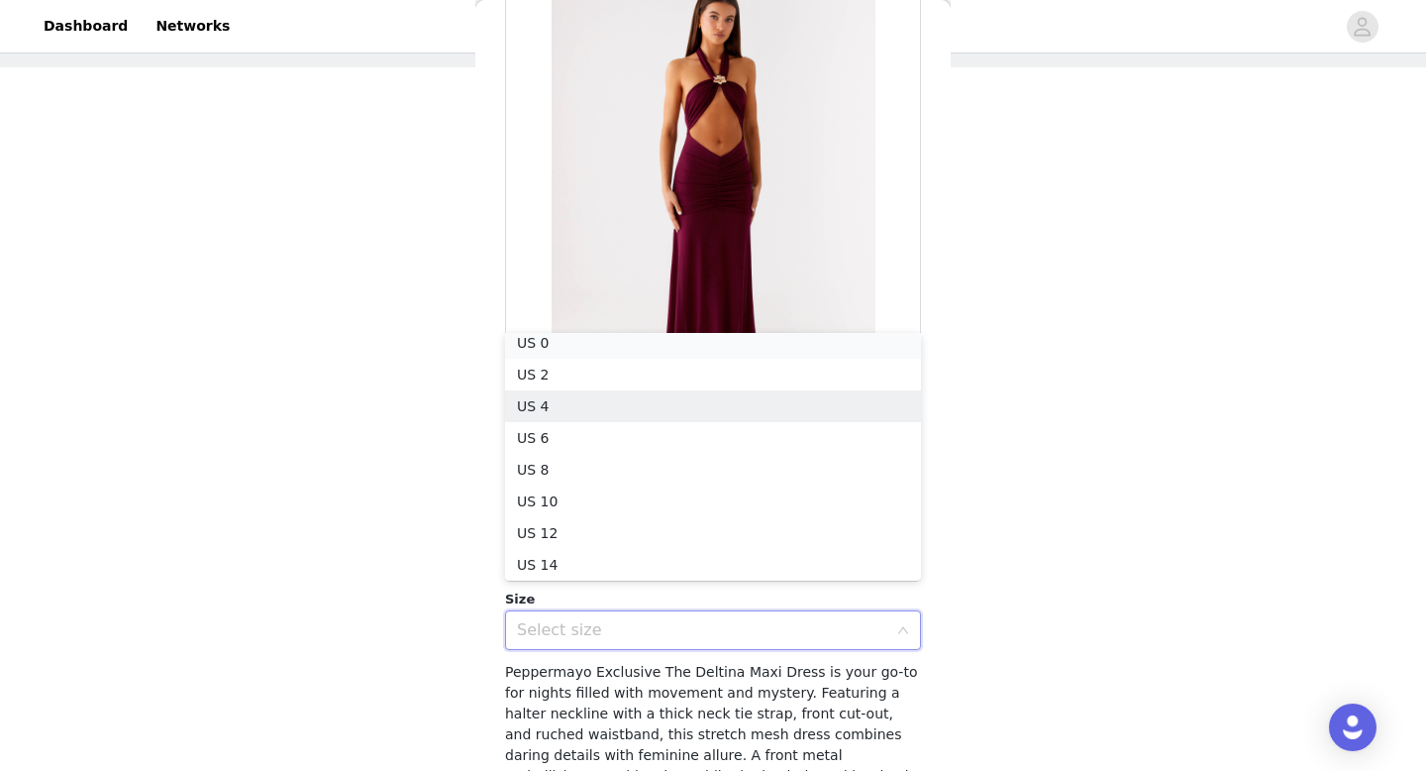
scroll to position [4, 0]
click at [691, 347] on li "US 0" at bounding box center [713, 349] width 416 height 32
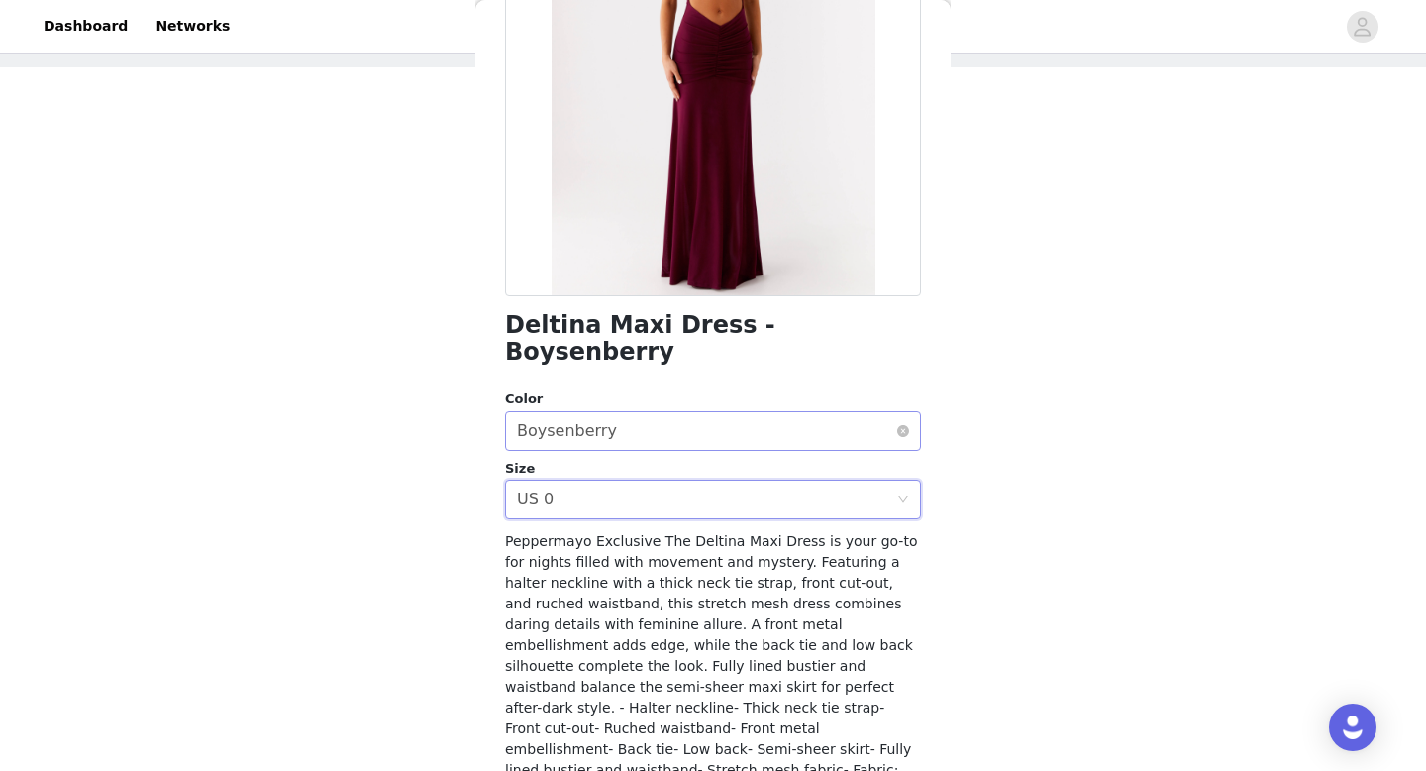
scroll to position [357, 0]
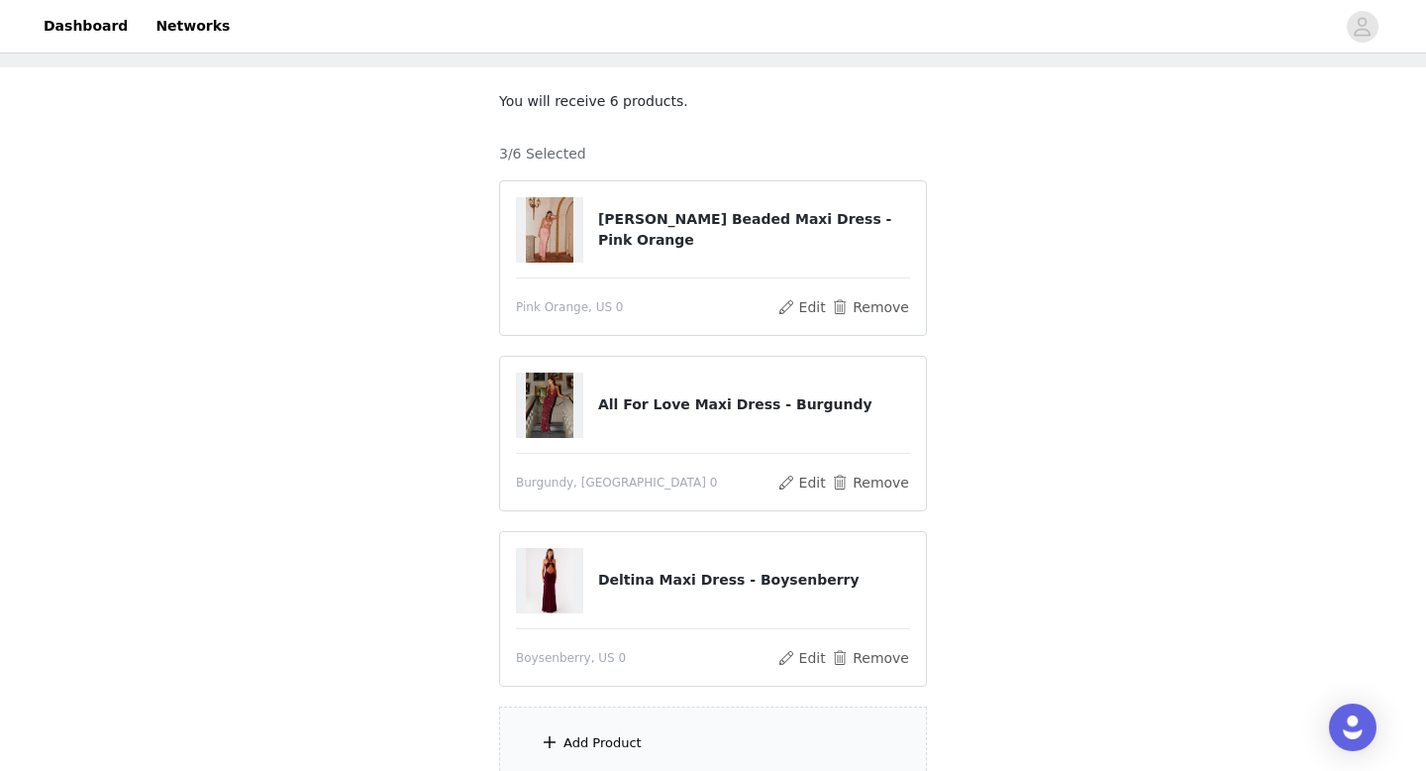
click at [785, 226] on h4 "[PERSON_NAME] Beaded Maxi Dress - Pink Orange" at bounding box center [754, 230] width 312 height 42
click at [812, 308] on button "Edit" at bounding box center [801, 307] width 51 height 24
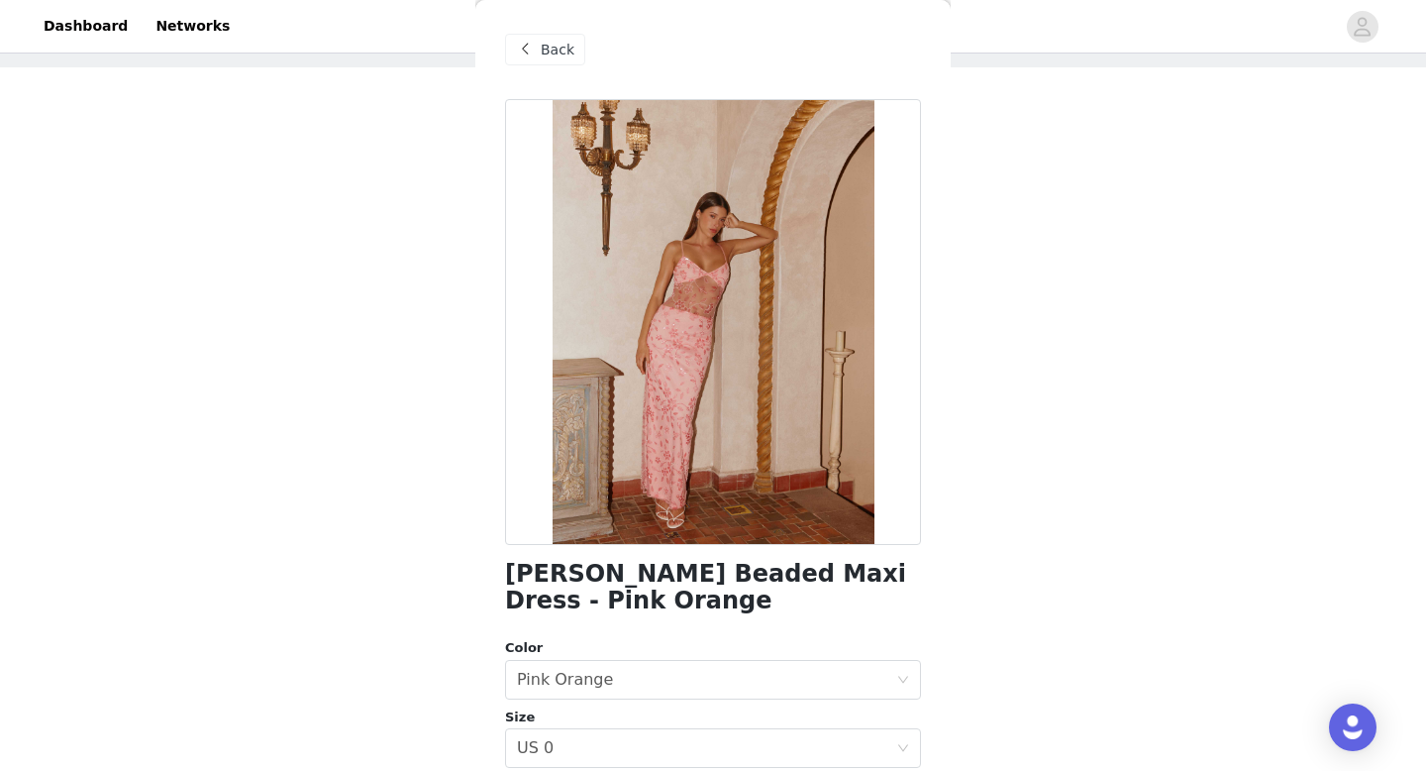
click at [532, 50] on span at bounding box center [525, 50] width 24 height 24
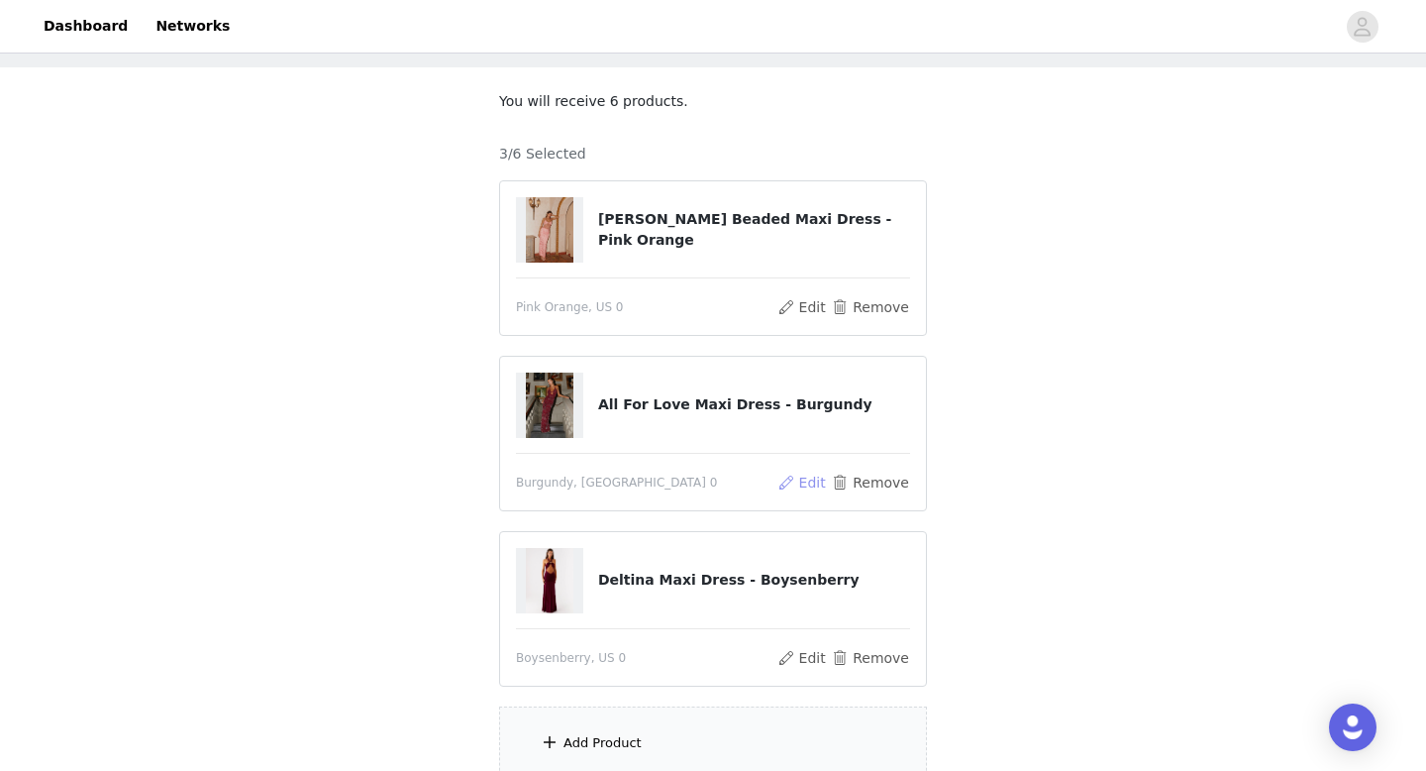
click at [804, 484] on button "Edit" at bounding box center [801, 482] width 51 height 24
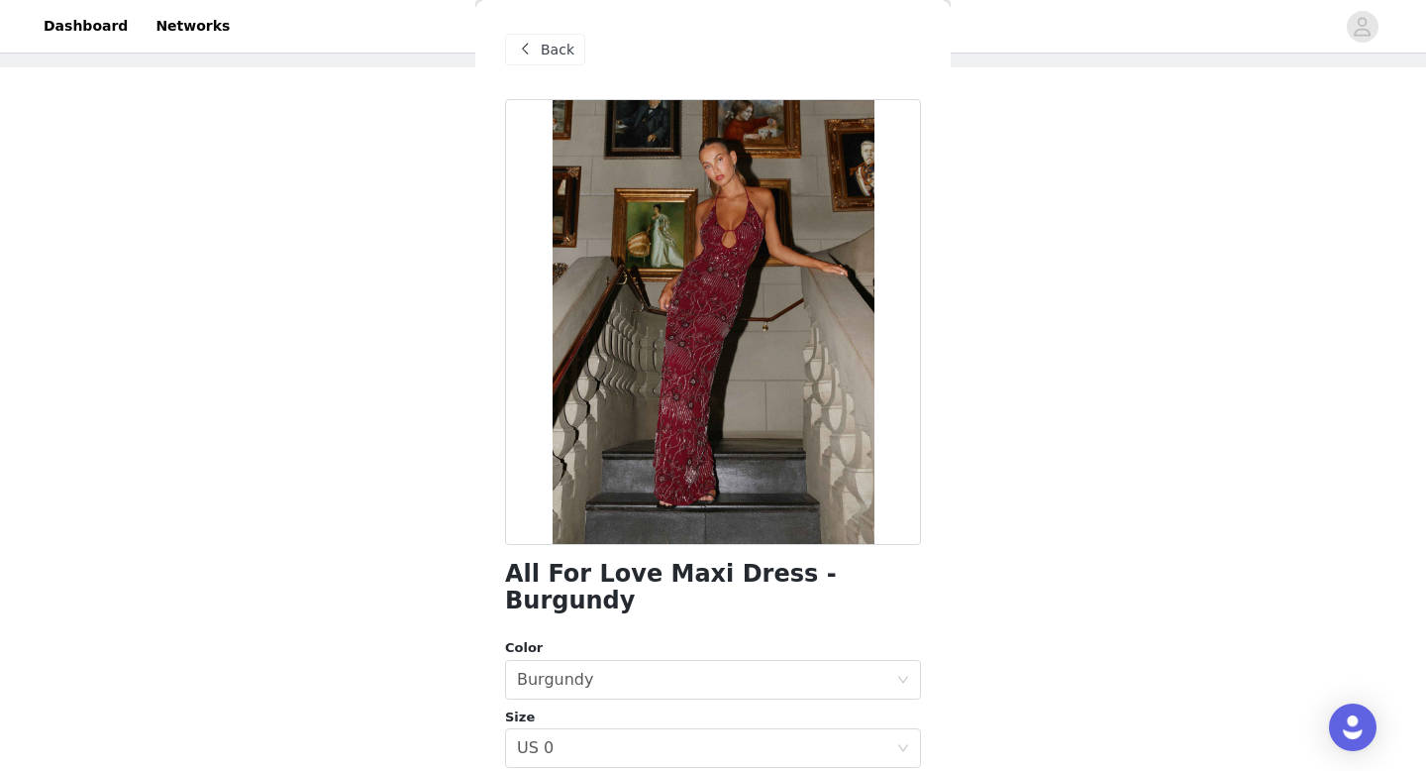
click at [551, 38] on div "Back" at bounding box center [545, 50] width 80 height 32
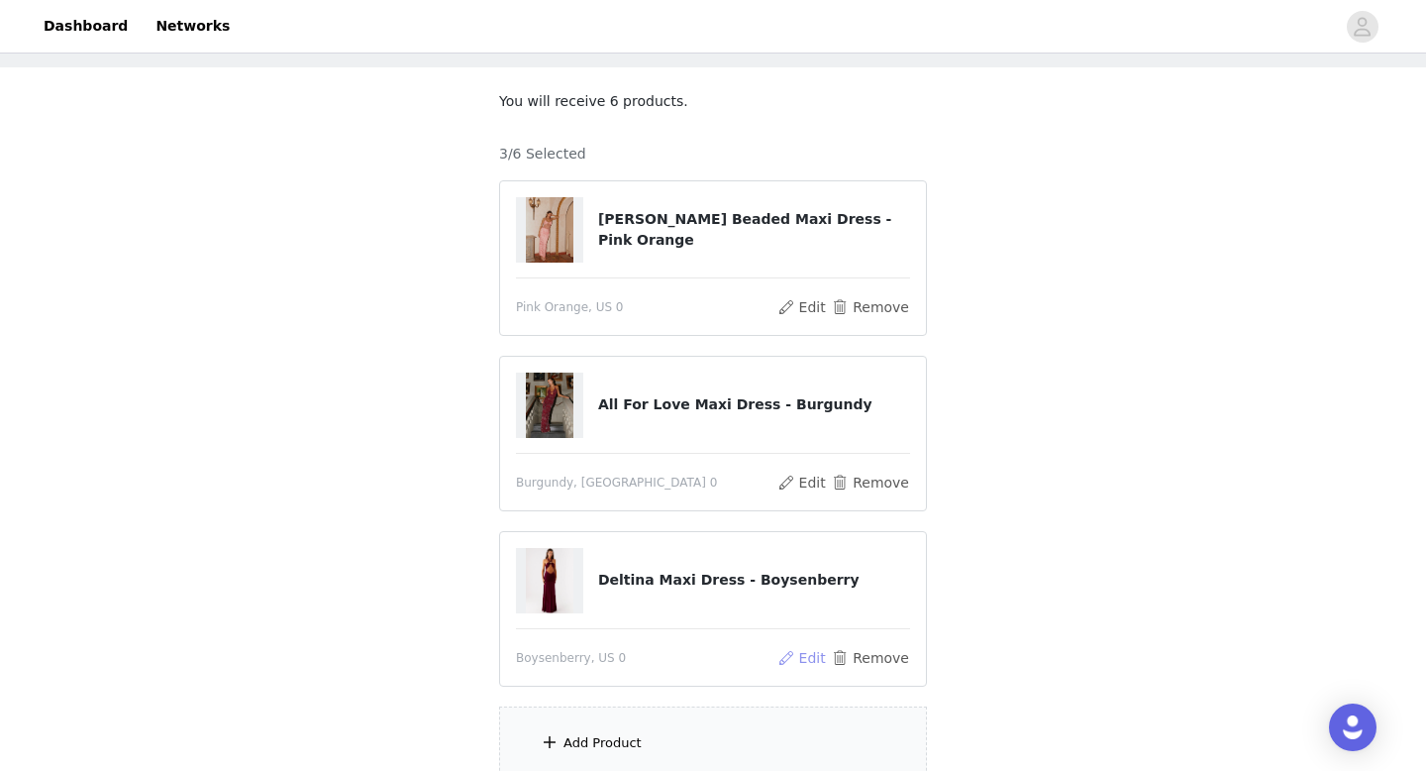
click at [815, 664] on button "Edit" at bounding box center [801, 658] width 51 height 24
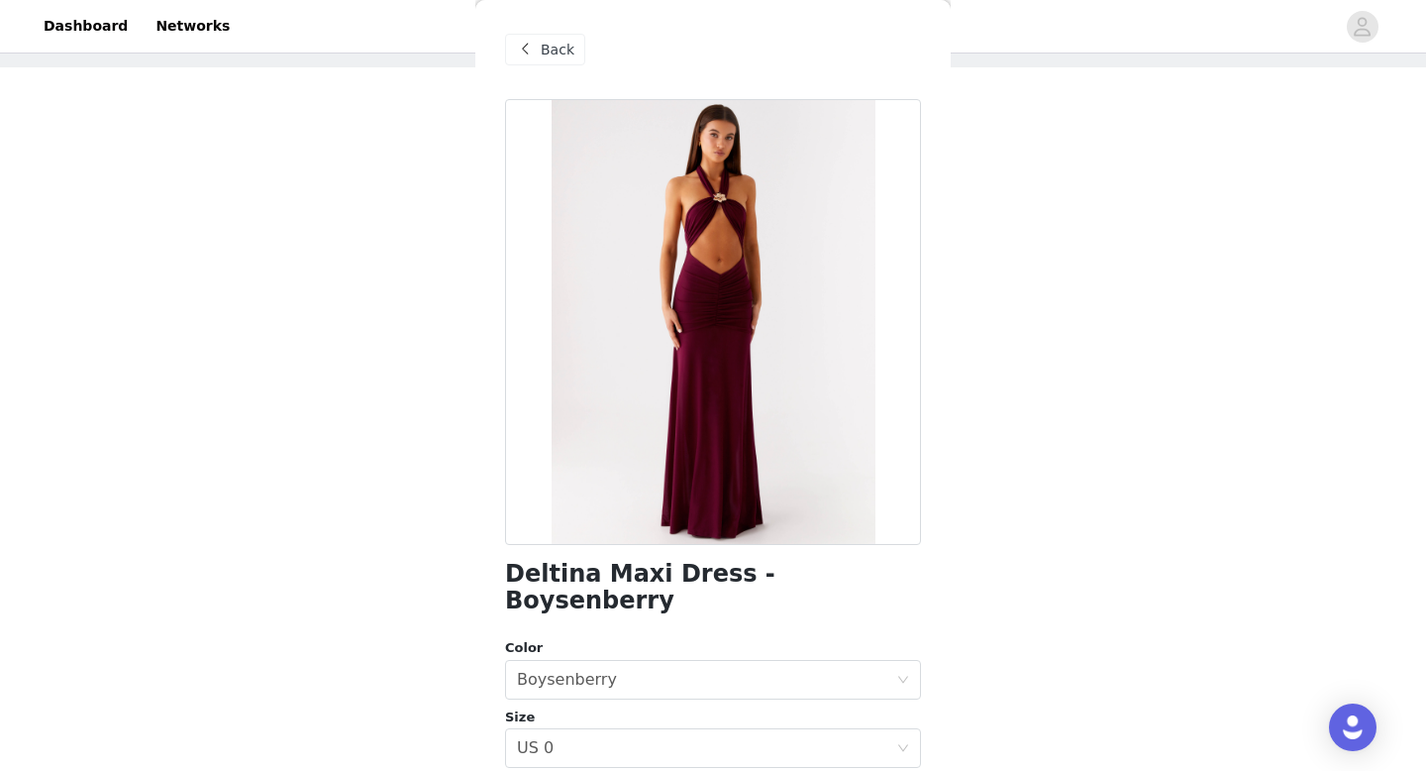
click at [541, 53] on span "Back" at bounding box center [558, 50] width 34 height 21
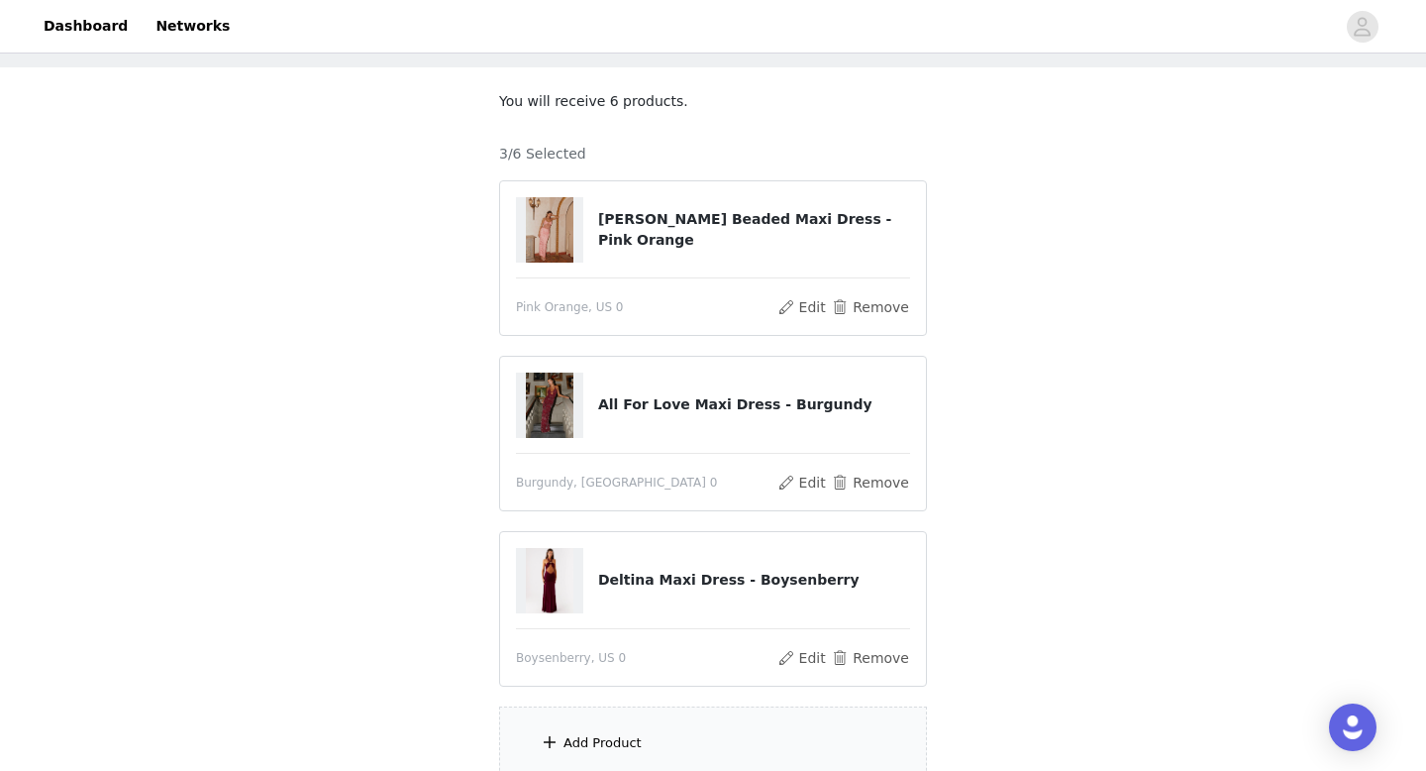
scroll to position [268, 0]
